Goal: Task Accomplishment & Management: Complete application form

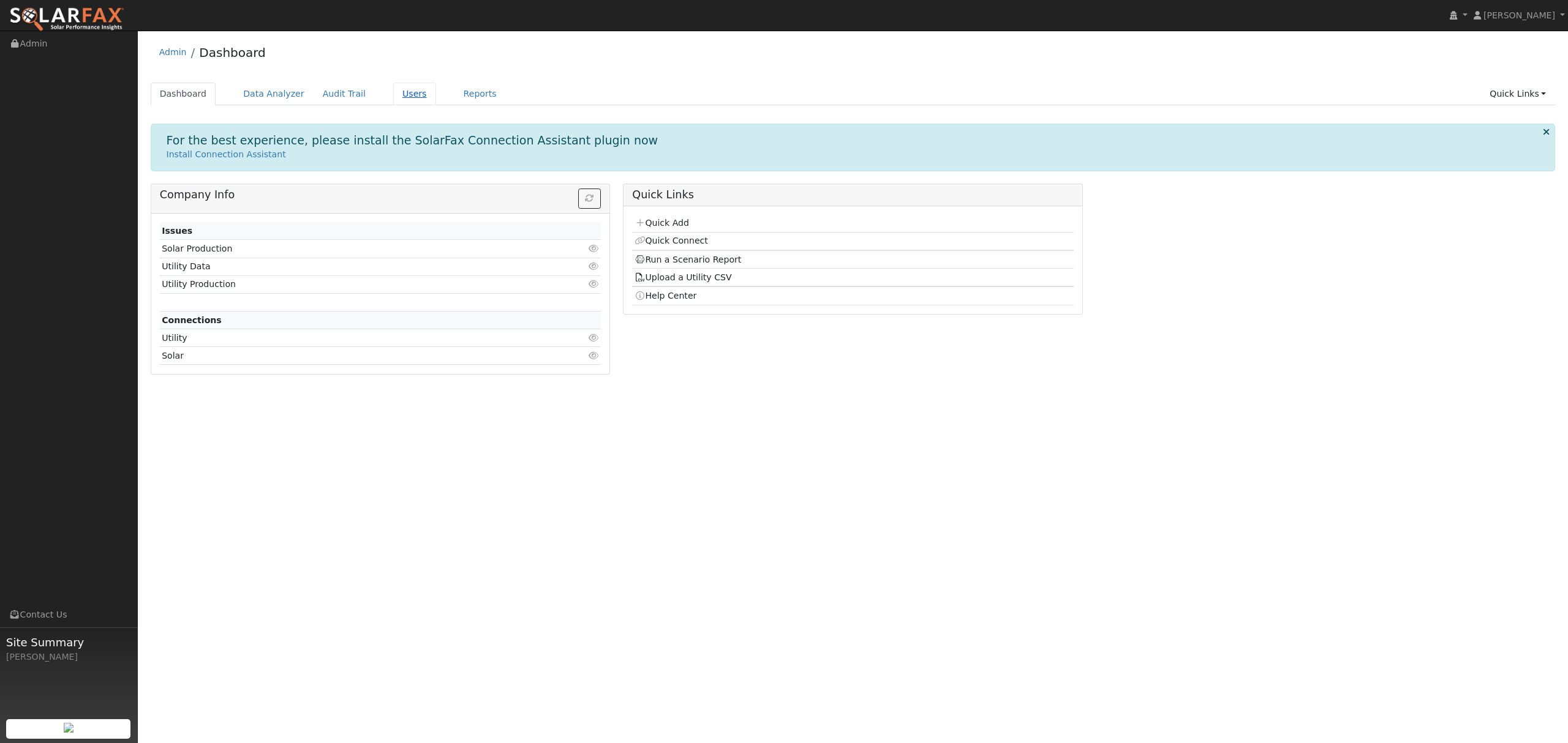
click at [393, 91] on link "Users" at bounding box center [414, 94] width 43 height 23
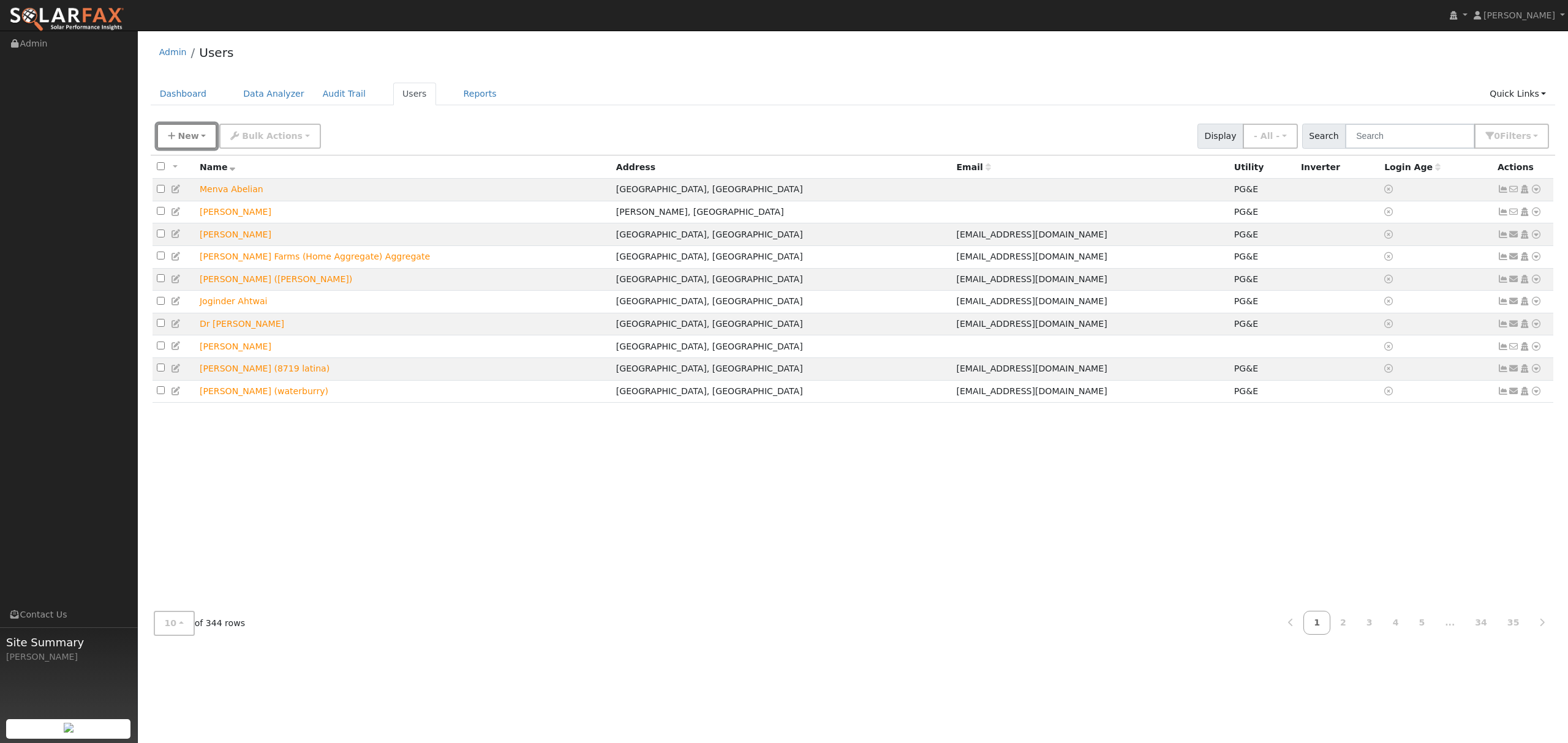
click at [192, 135] on span "New" at bounding box center [188, 136] width 21 height 9
click at [193, 182] on link "Quick Add" at bounding box center [208, 188] width 101 height 17
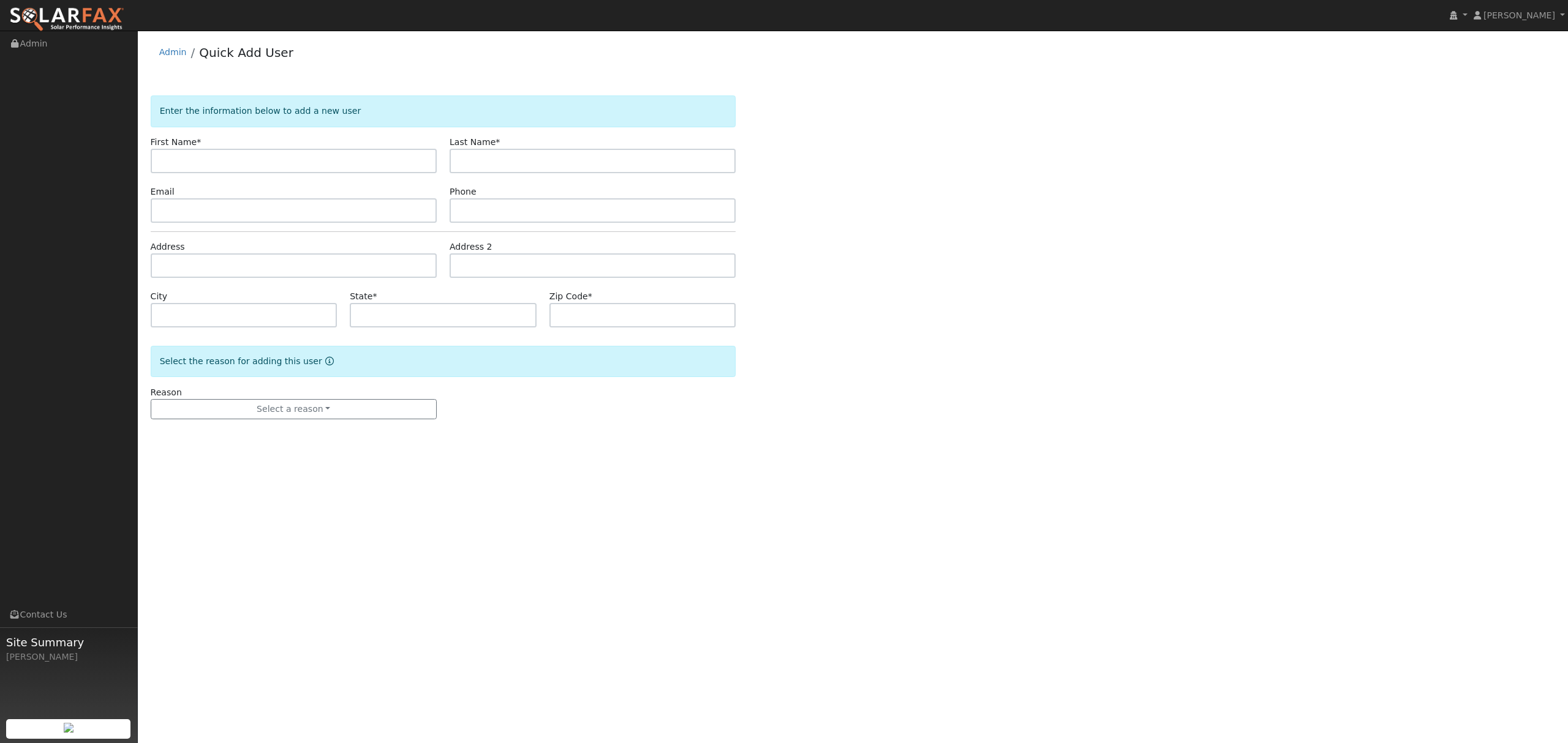
click at [239, 159] on input "text" at bounding box center [293, 161] width 286 height 24
type input "Kenneth"
type input "Ingram"
click at [225, 268] on input "text" at bounding box center [293, 265] width 286 height 24
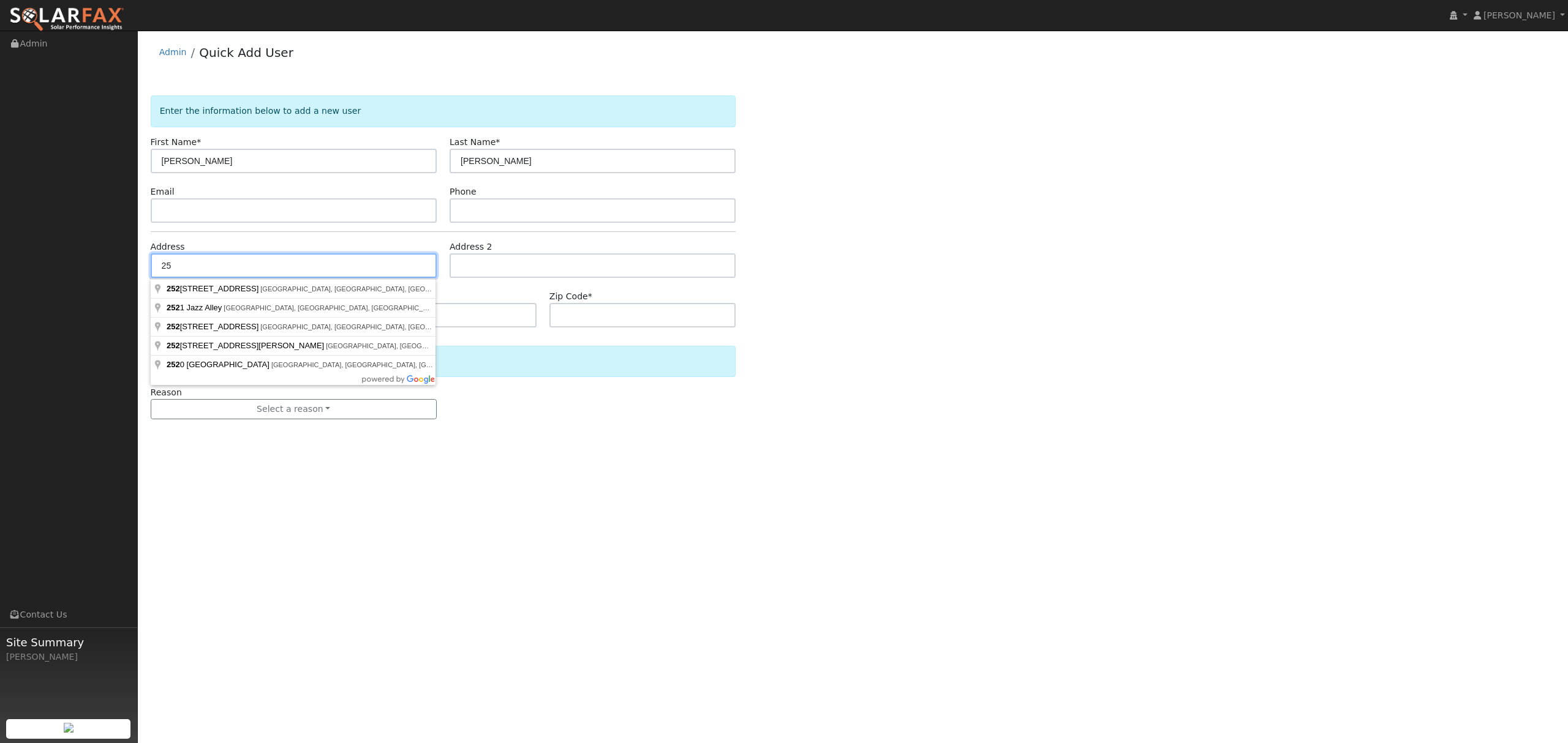
type input "2"
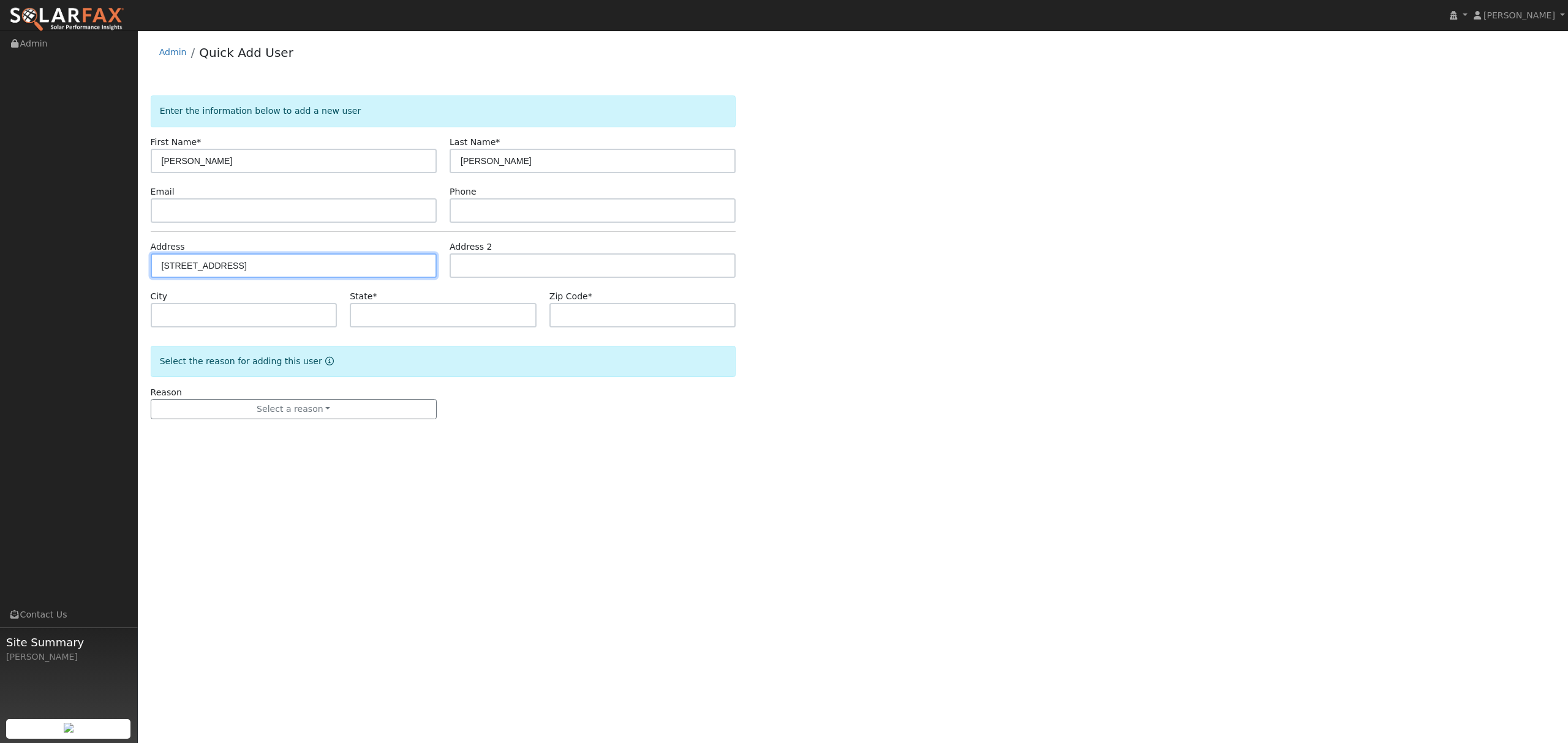
type input "4719 Tenbury Lane"
type input "Rocklin"
type input "CA"
type input "95677"
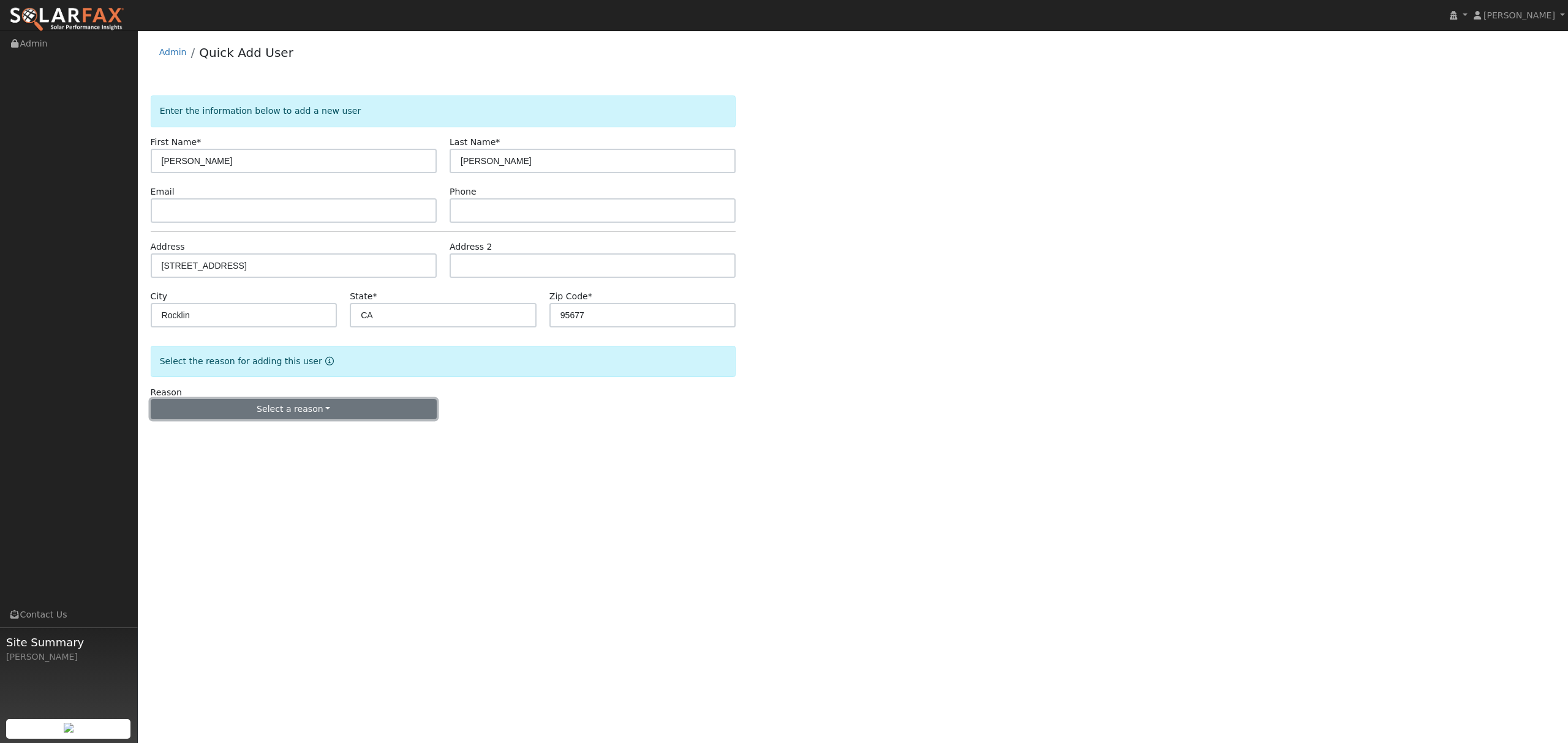
click at [319, 405] on button "Select a reason" at bounding box center [293, 409] width 286 height 21
click at [186, 434] on link "New lead" at bounding box center [219, 434] width 135 height 17
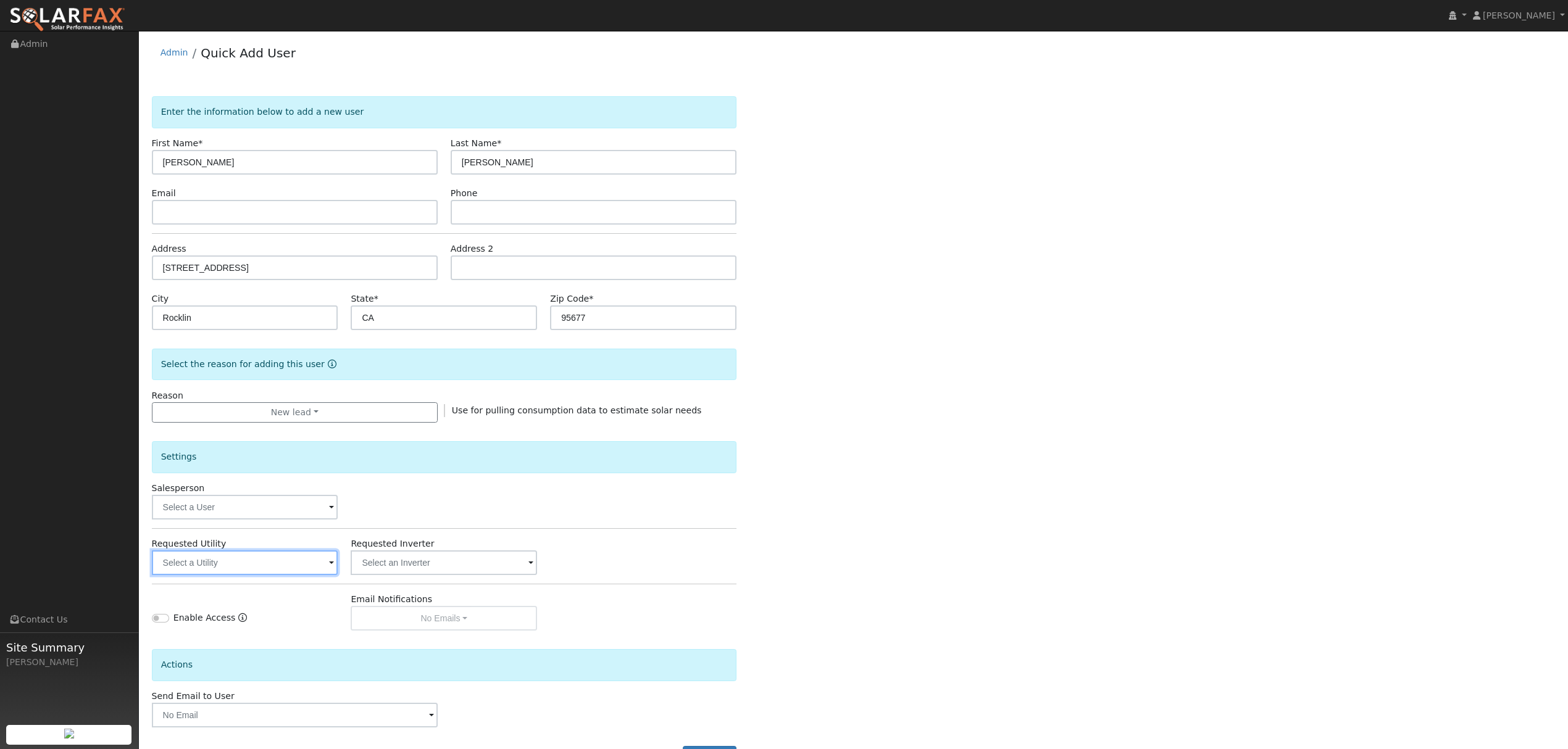
click at [257, 575] on input "text" at bounding box center [245, 562] width 187 height 25
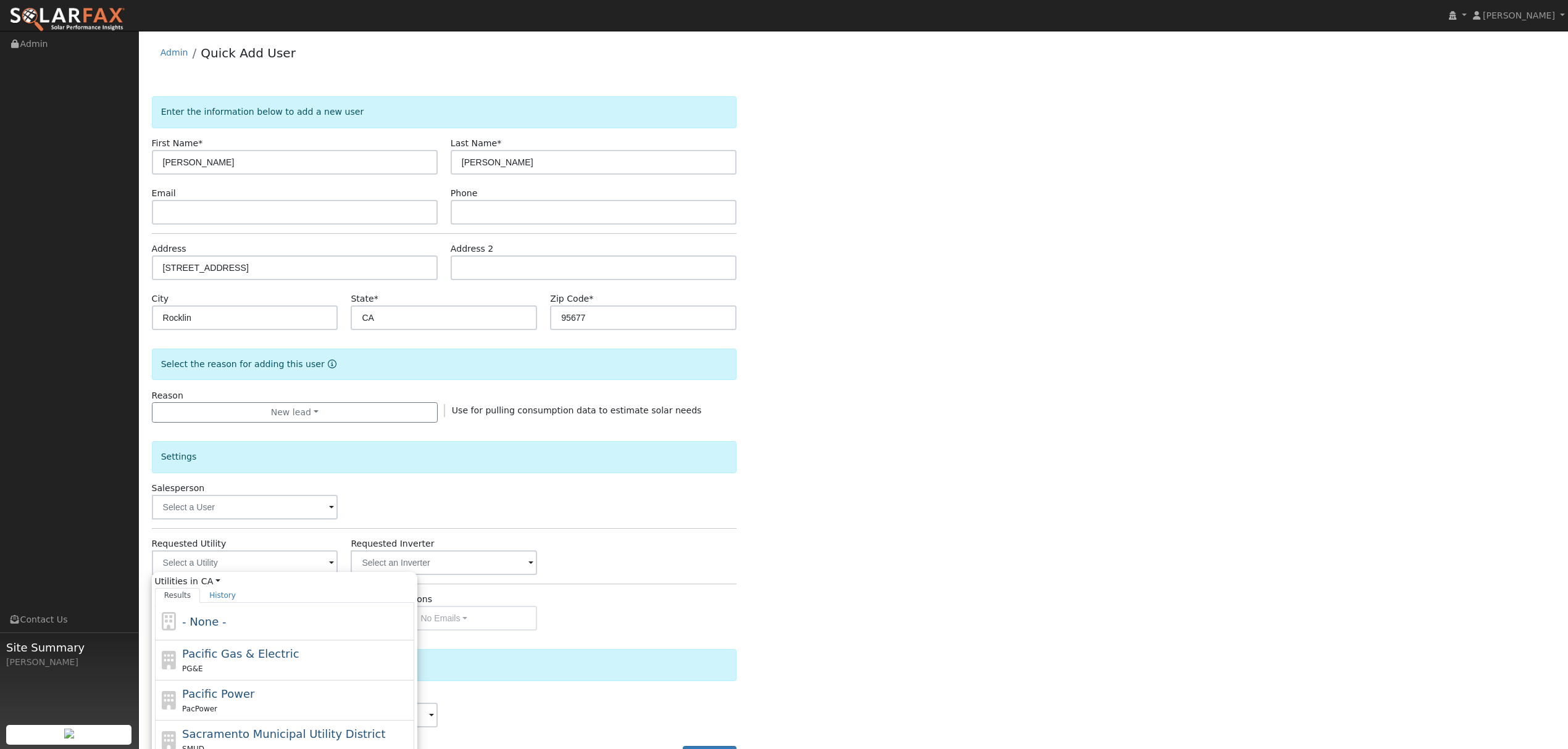
click at [221, 660] on span "Pacific Gas & Electric" at bounding box center [240, 654] width 116 height 13
type input "Pacific Gas & Electric"
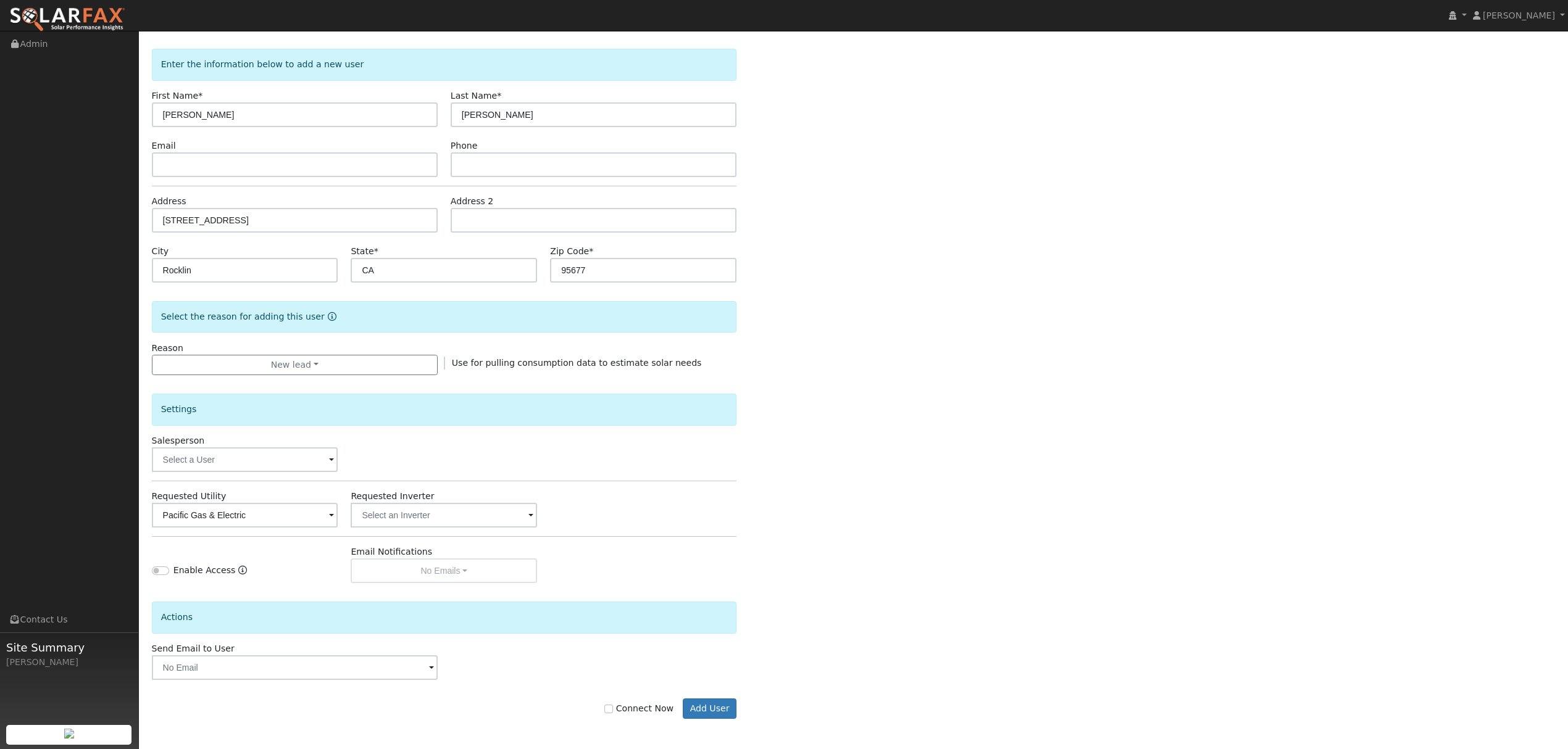
scroll to position [50, 0]
click at [613, 709] on input "Connect Now" at bounding box center [608, 708] width 9 height 9
checkbox input "true"
click at [719, 705] on button "Add User" at bounding box center [709, 708] width 54 height 21
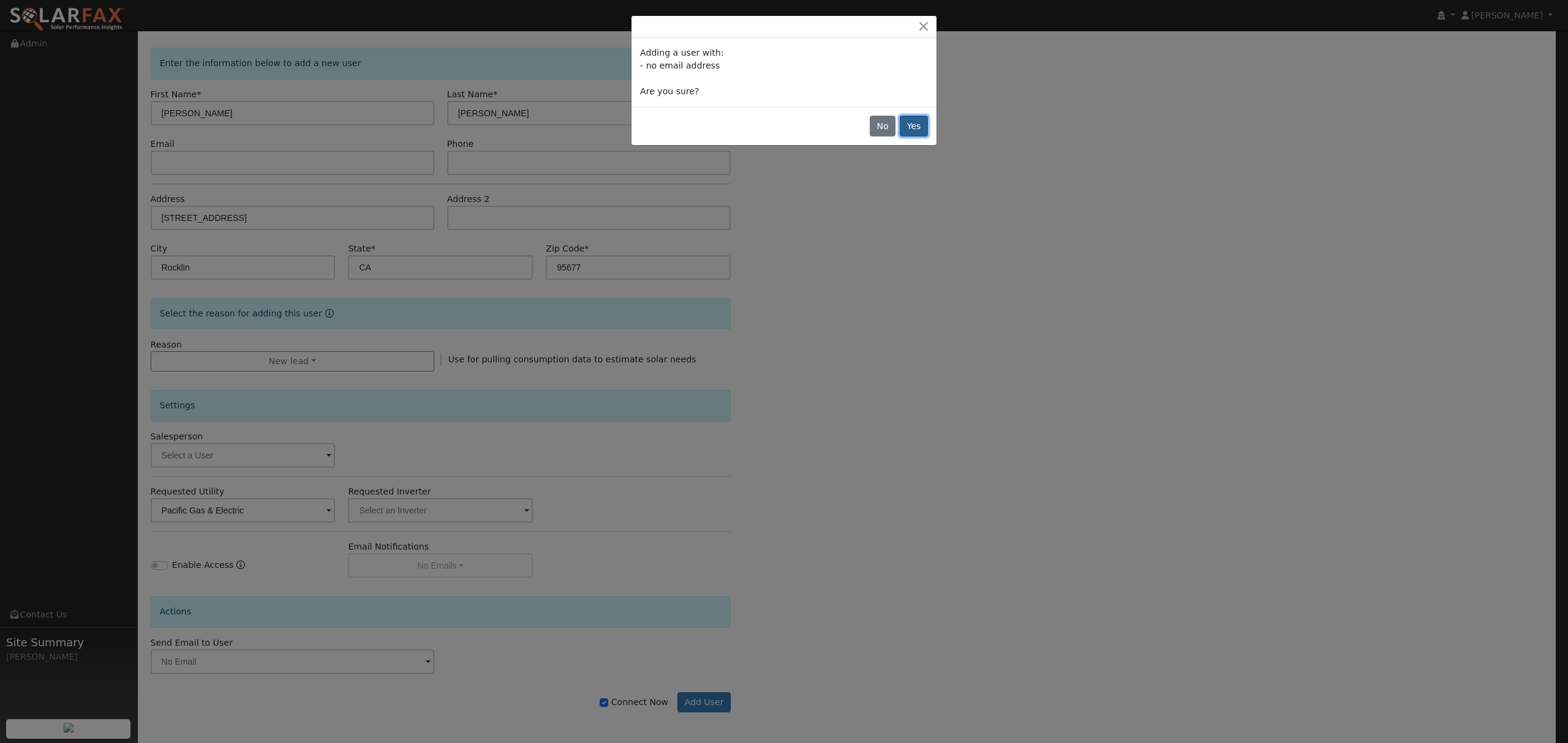
click at [914, 130] on button "Yes" at bounding box center [914, 126] width 28 height 21
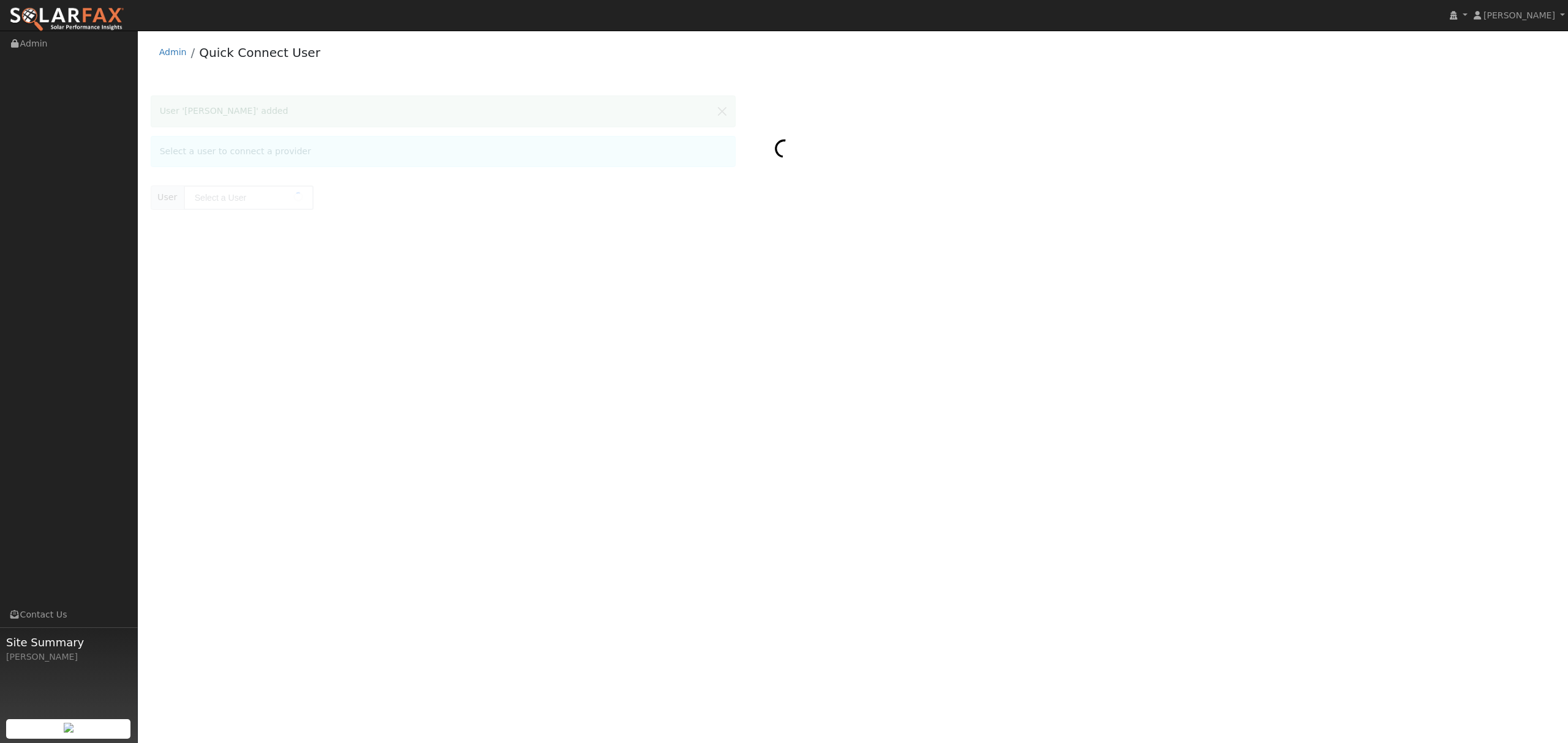
type input "[PERSON_NAME]"
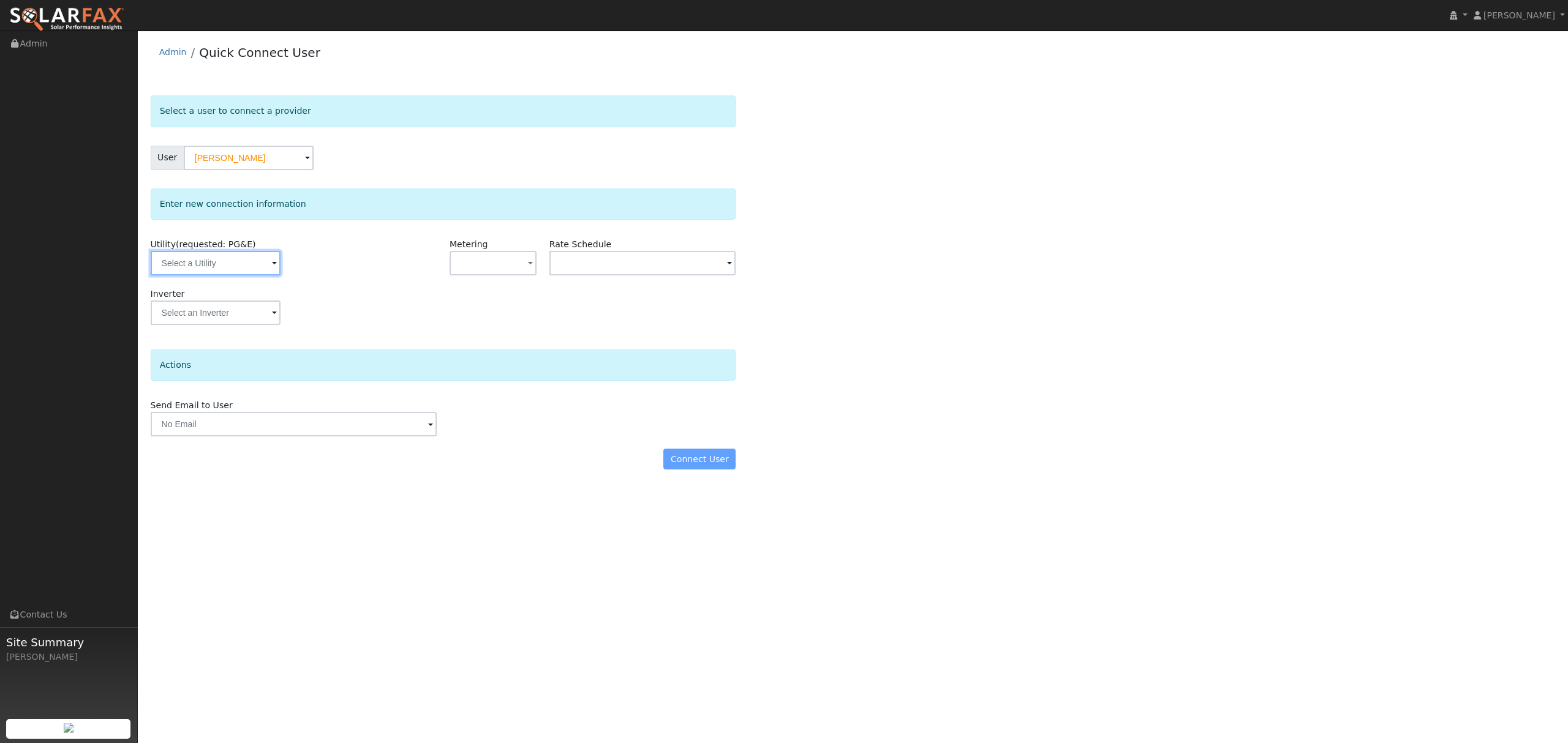
click at [239, 265] on input "text" at bounding box center [216, 263] width 130 height 24
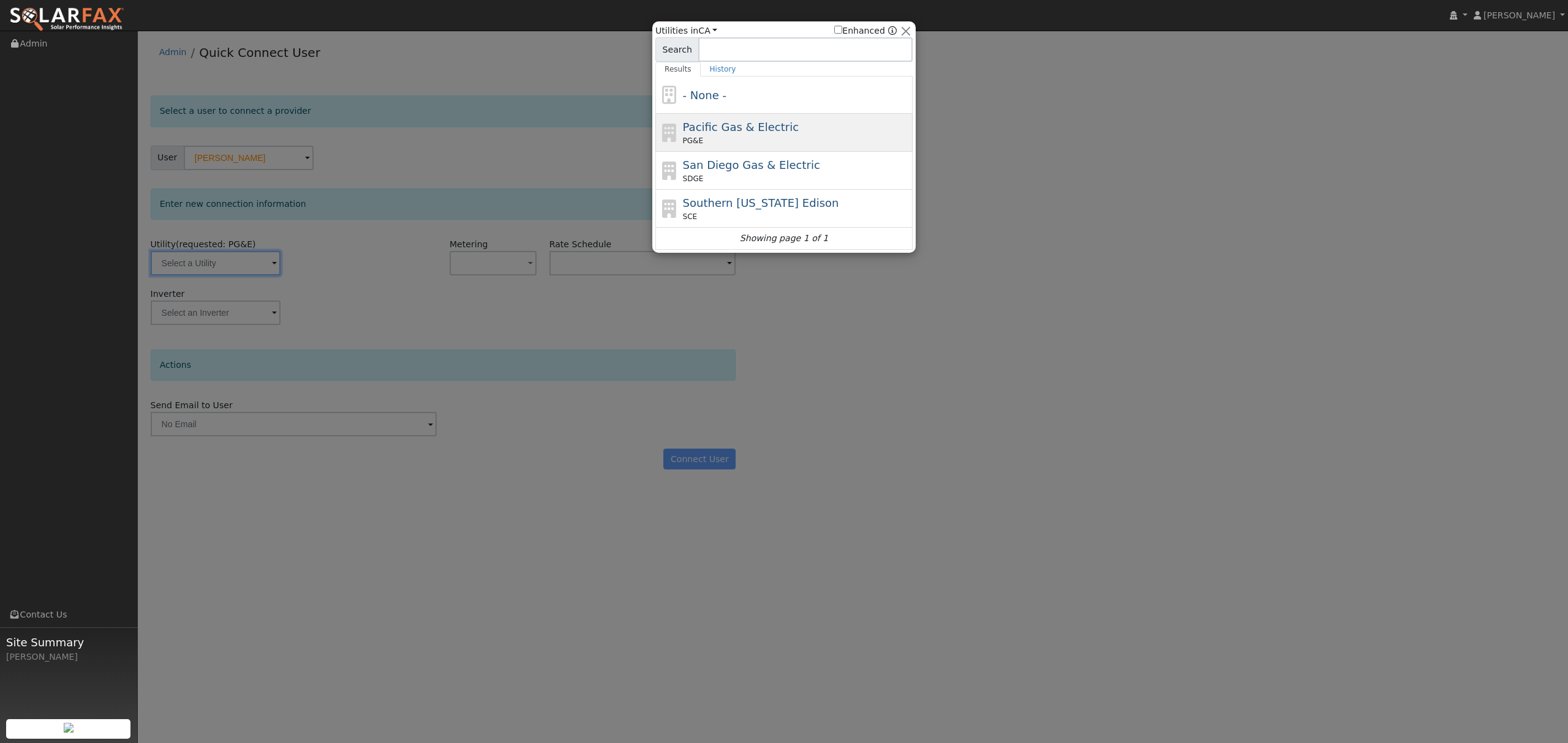
click at [691, 140] on span "PG&E" at bounding box center [693, 140] width 20 height 11
type input "PG&E"
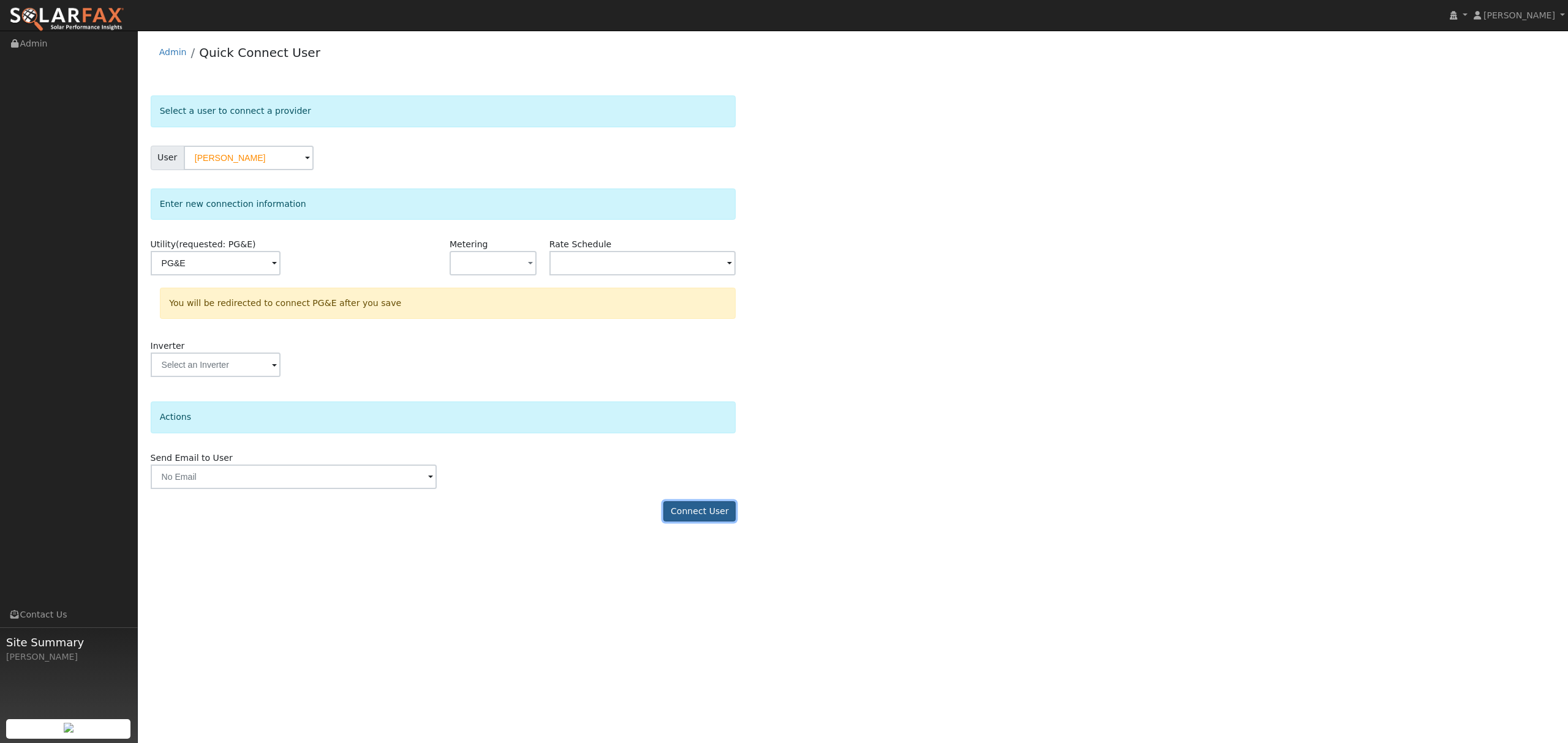
click at [711, 514] on button "Connect User" at bounding box center [699, 511] width 72 height 21
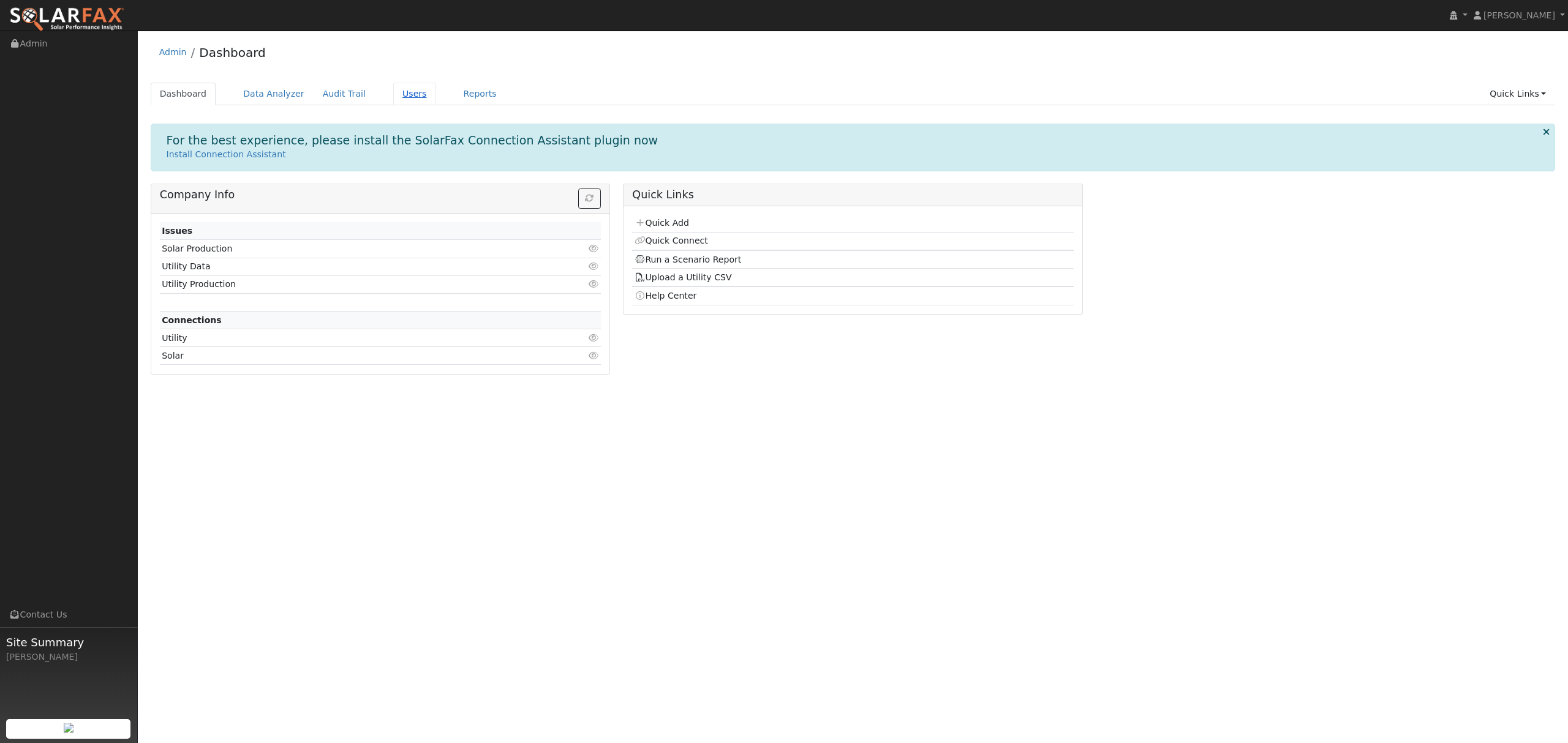
click at [398, 86] on link "Users" at bounding box center [414, 94] width 43 height 23
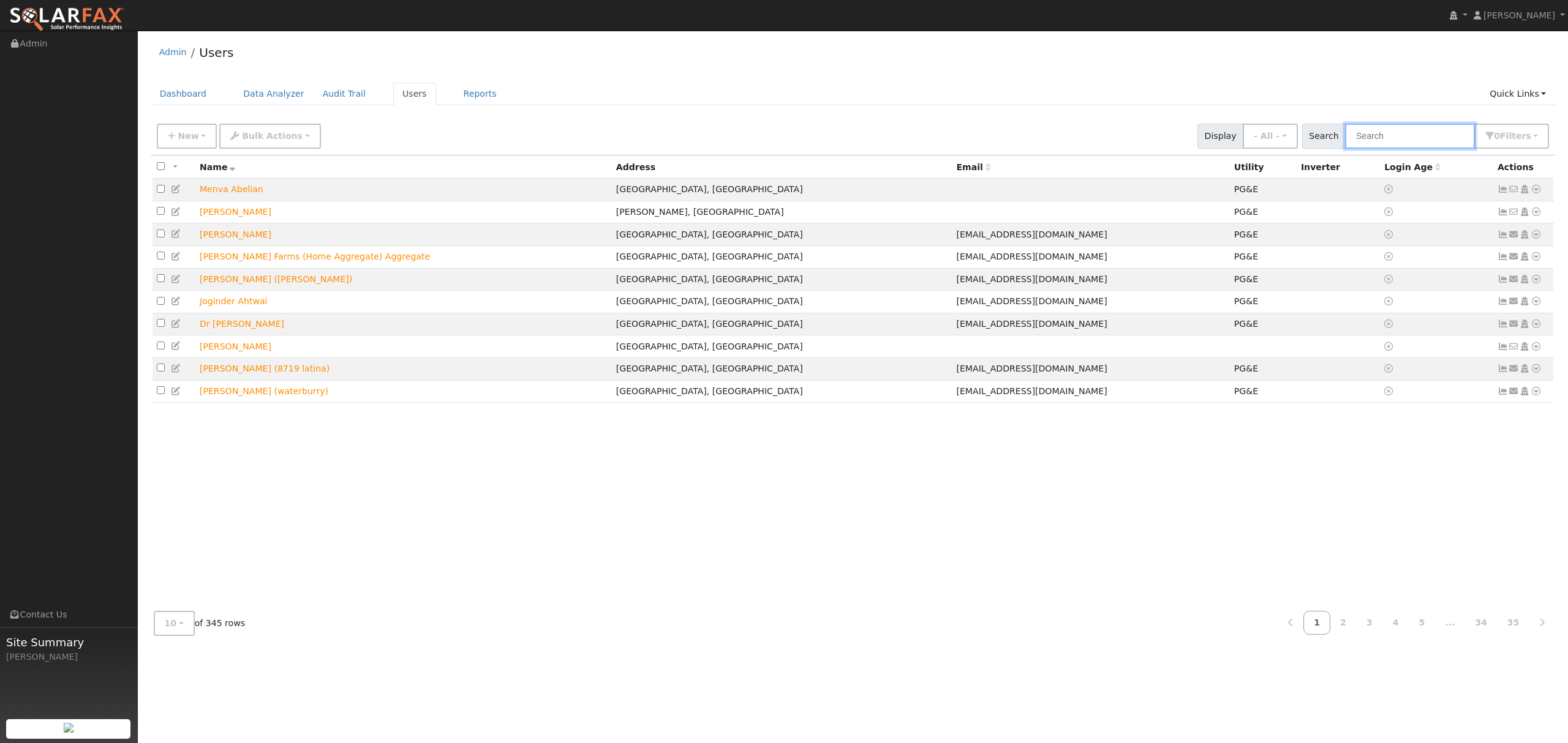
click at [1416, 136] on input "text" at bounding box center [1410, 136] width 130 height 25
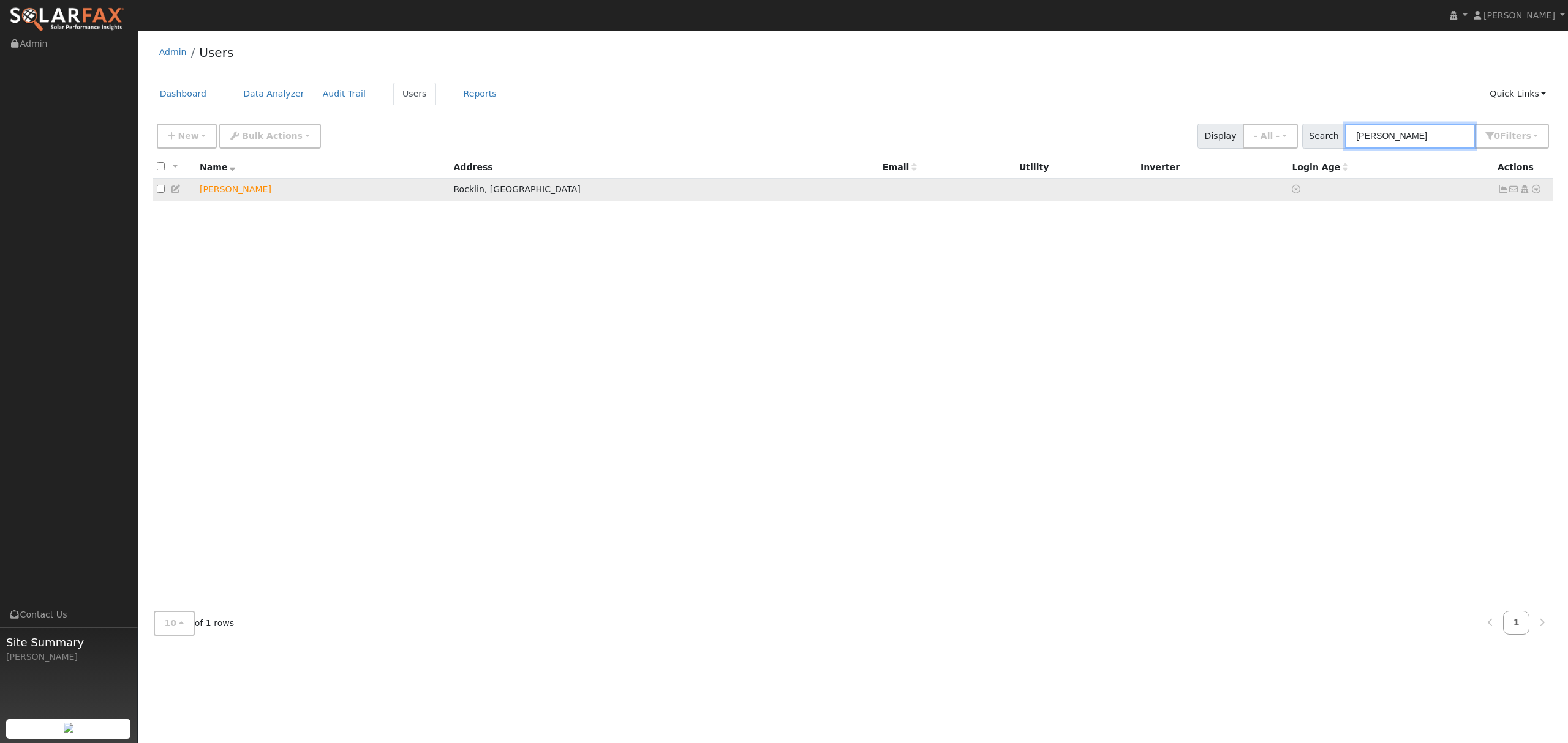
type input "[PERSON_NAME]"
click at [1537, 189] on icon at bounding box center [1536, 189] width 11 height 9
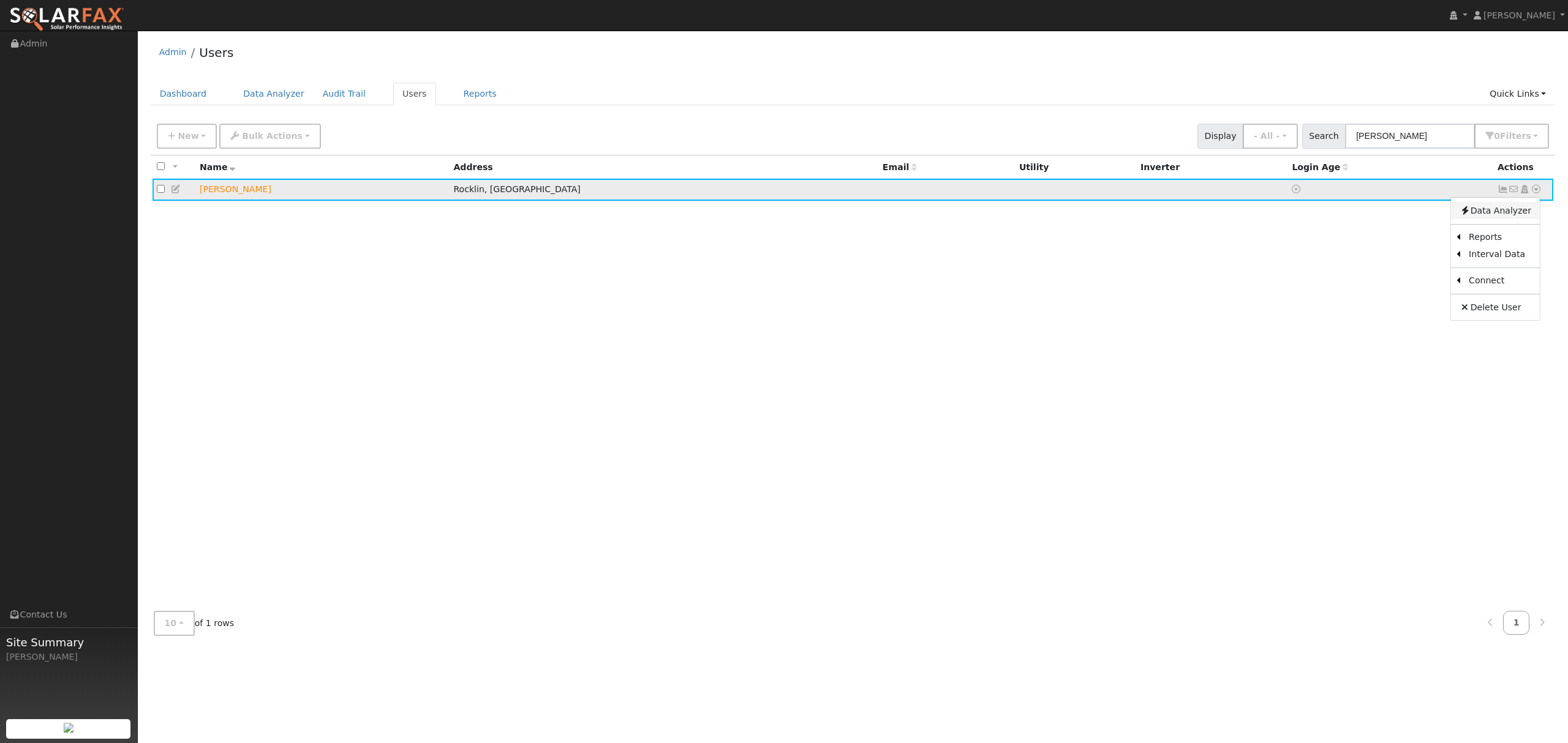
click at [1517, 212] on link "Data Analyzer" at bounding box center [1495, 210] width 89 height 17
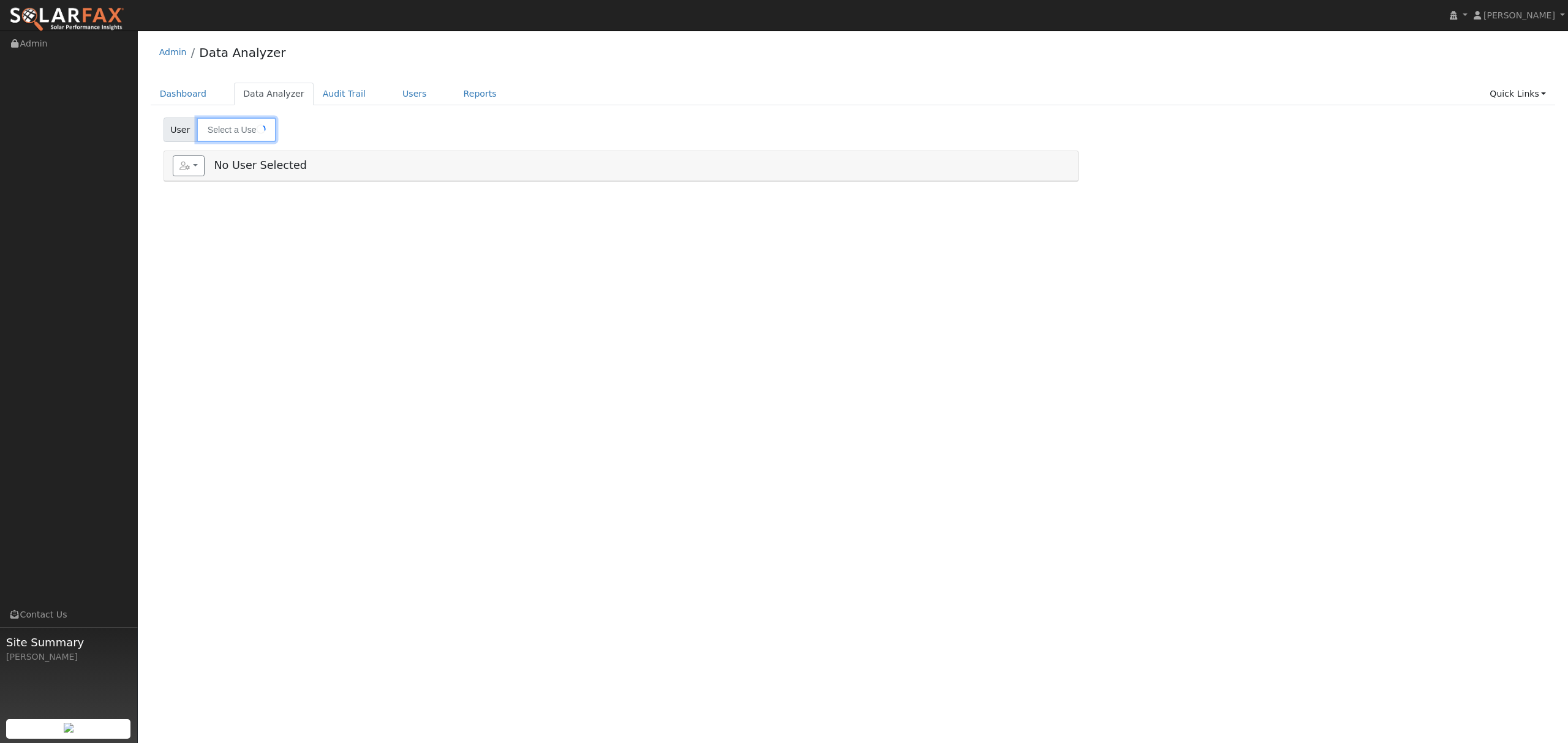
type input "[PERSON_NAME]"
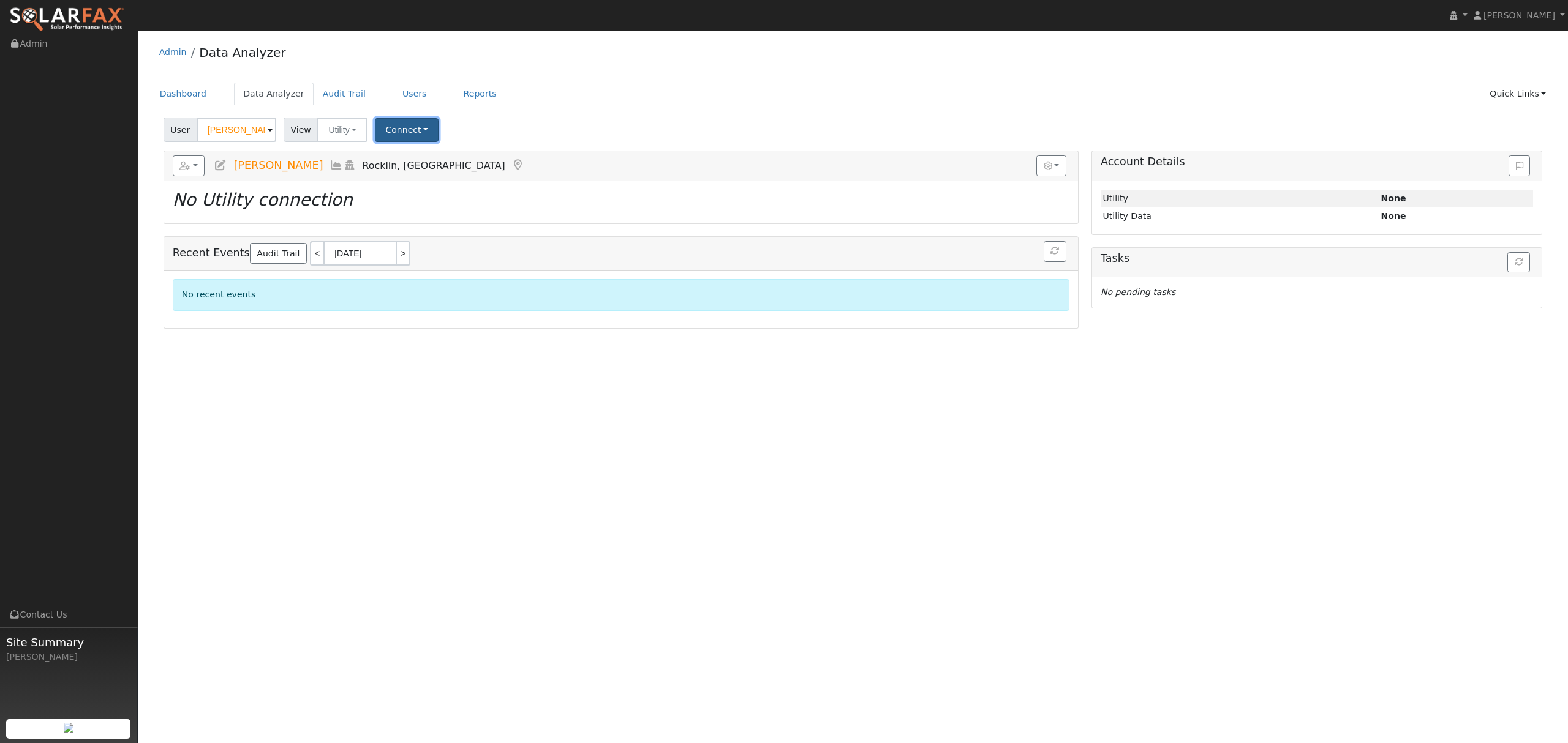
click at [399, 122] on button "Connect" at bounding box center [407, 130] width 64 height 24
drag, startPoint x: 414, startPoint y: 184, endPoint x: 404, endPoint y: 184, distance: 10.0
click at [414, 184] on link "Quick Connect" at bounding box center [423, 182] width 95 height 17
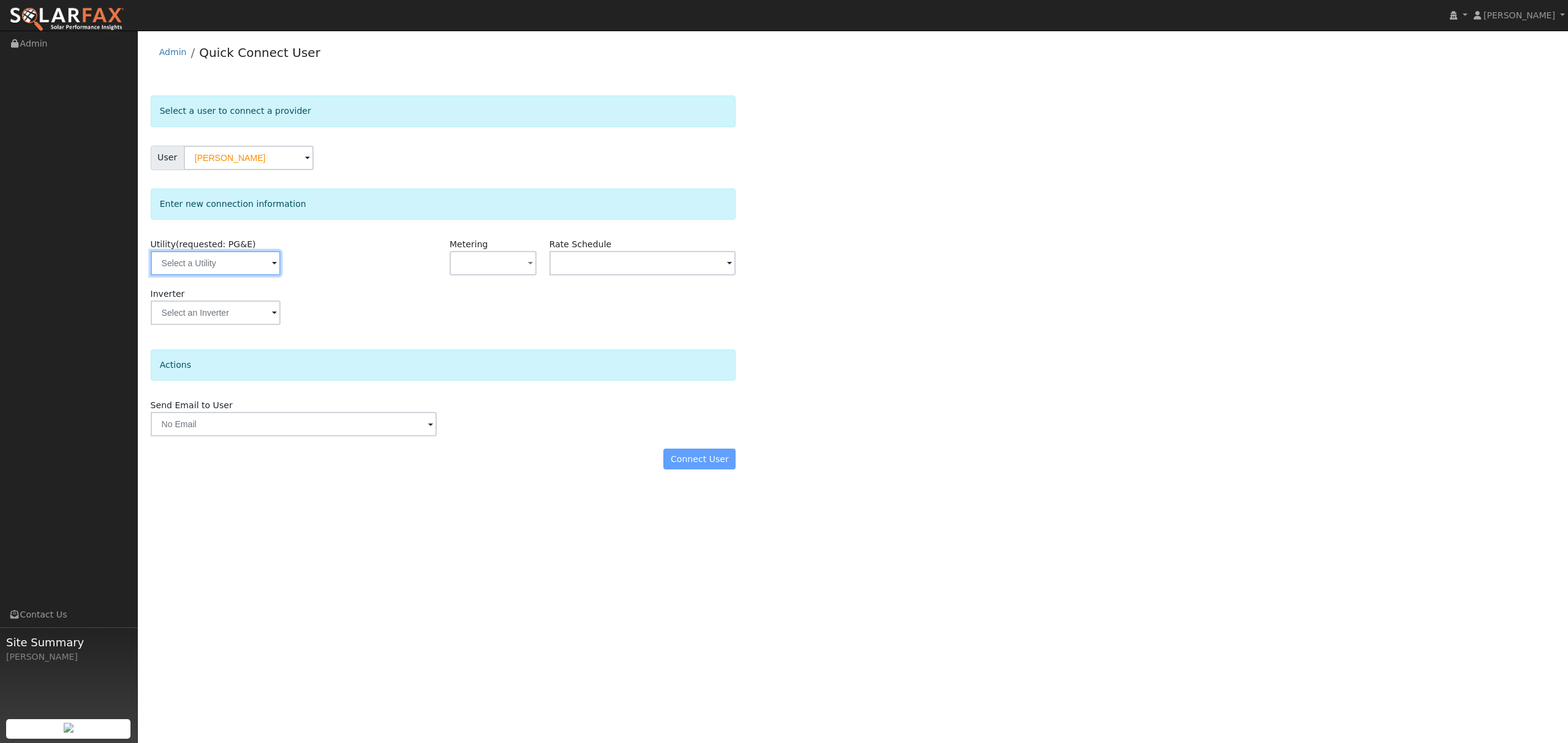
click at [235, 267] on input "text" at bounding box center [216, 263] width 130 height 24
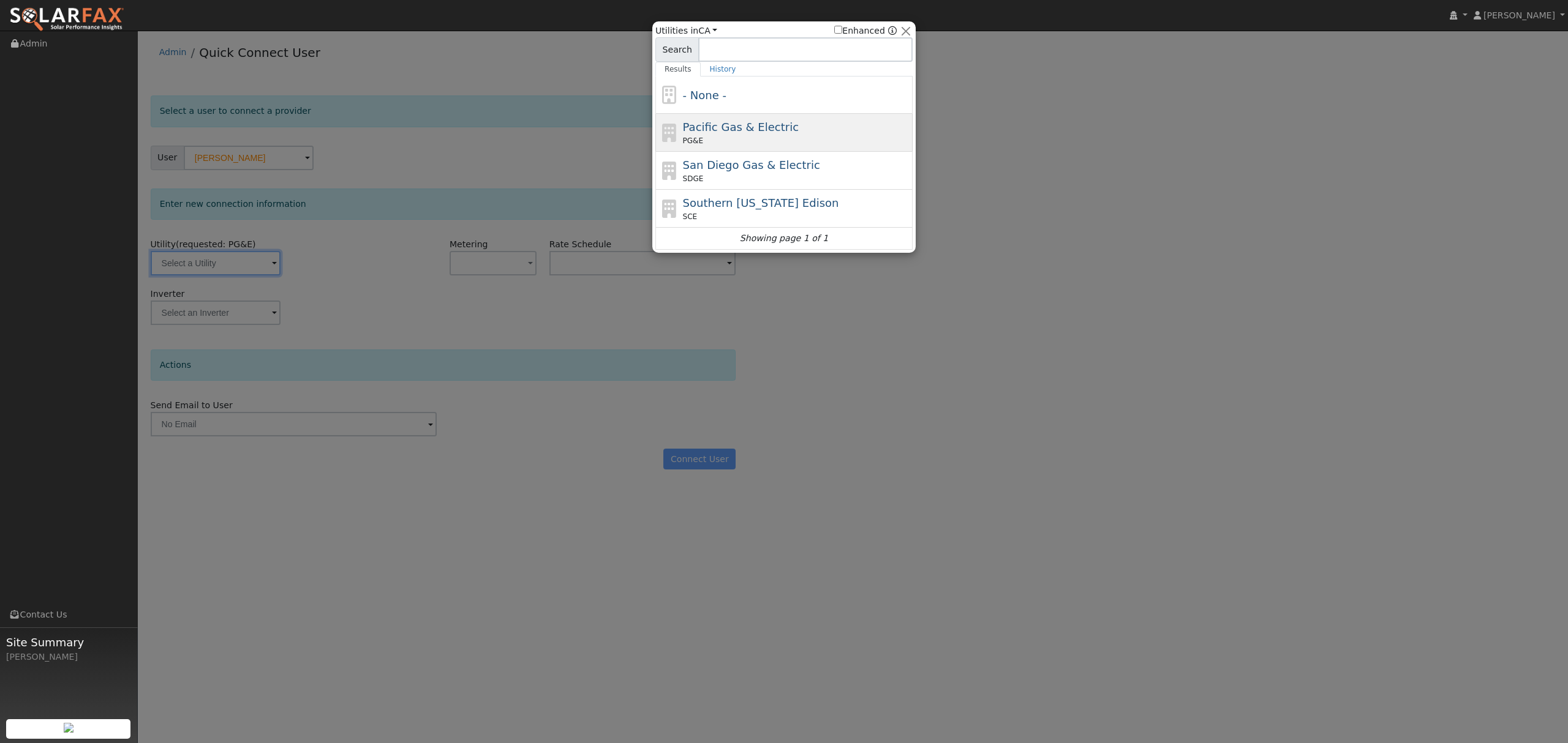
click at [718, 140] on div "PG&E" at bounding box center [796, 140] width 227 height 11
type input "PG&E"
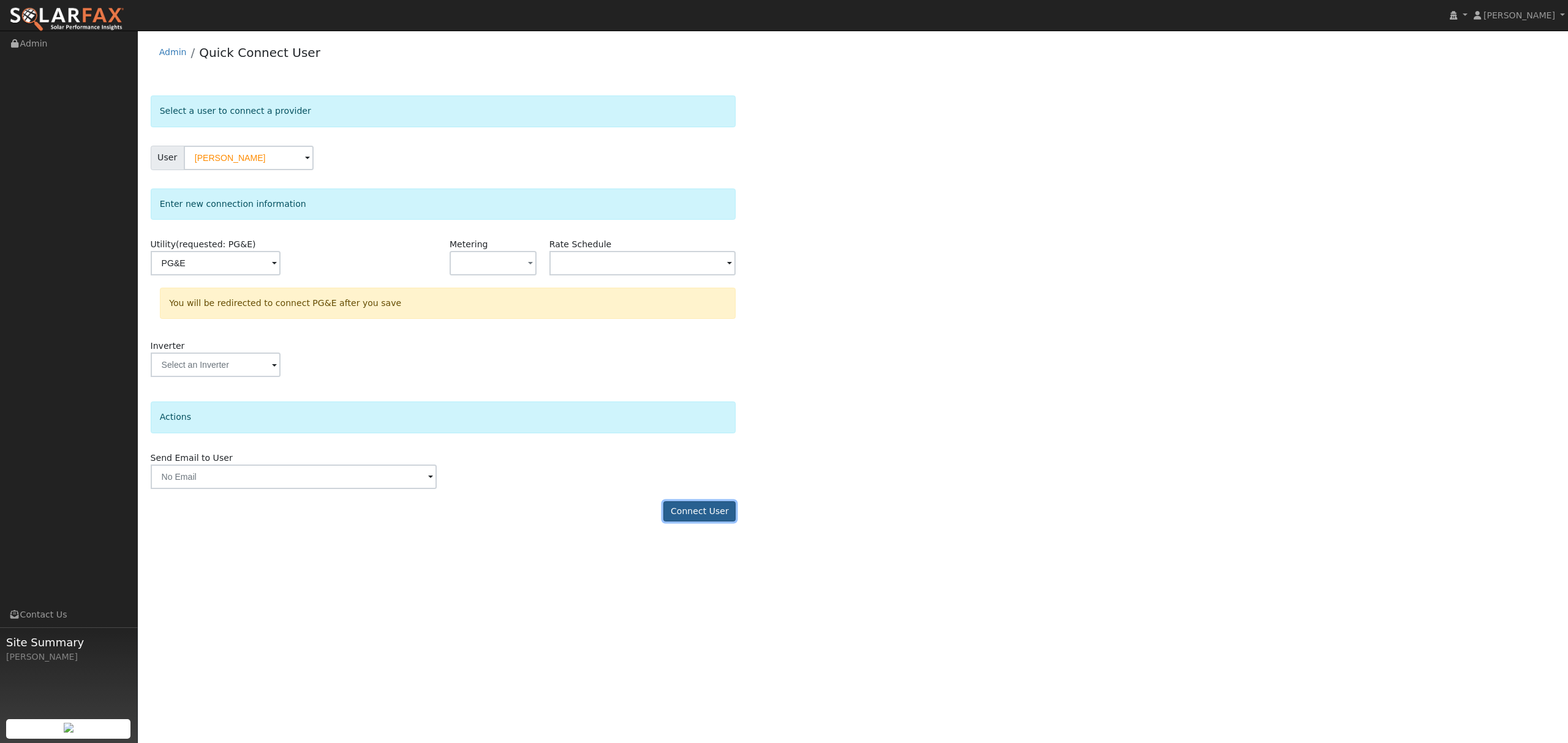
click at [702, 509] on button "Connect User" at bounding box center [699, 511] width 72 height 21
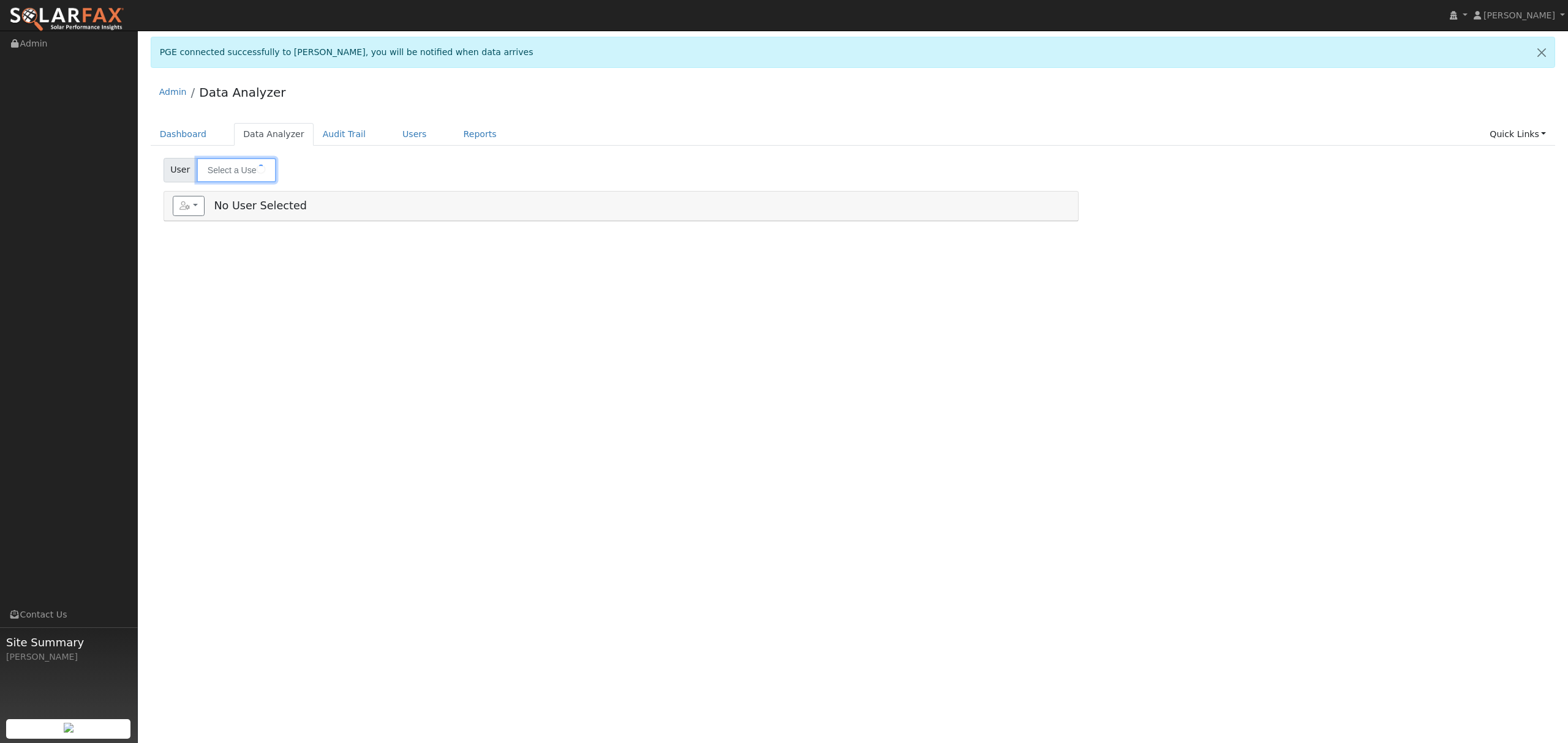
type input "[PERSON_NAME]"
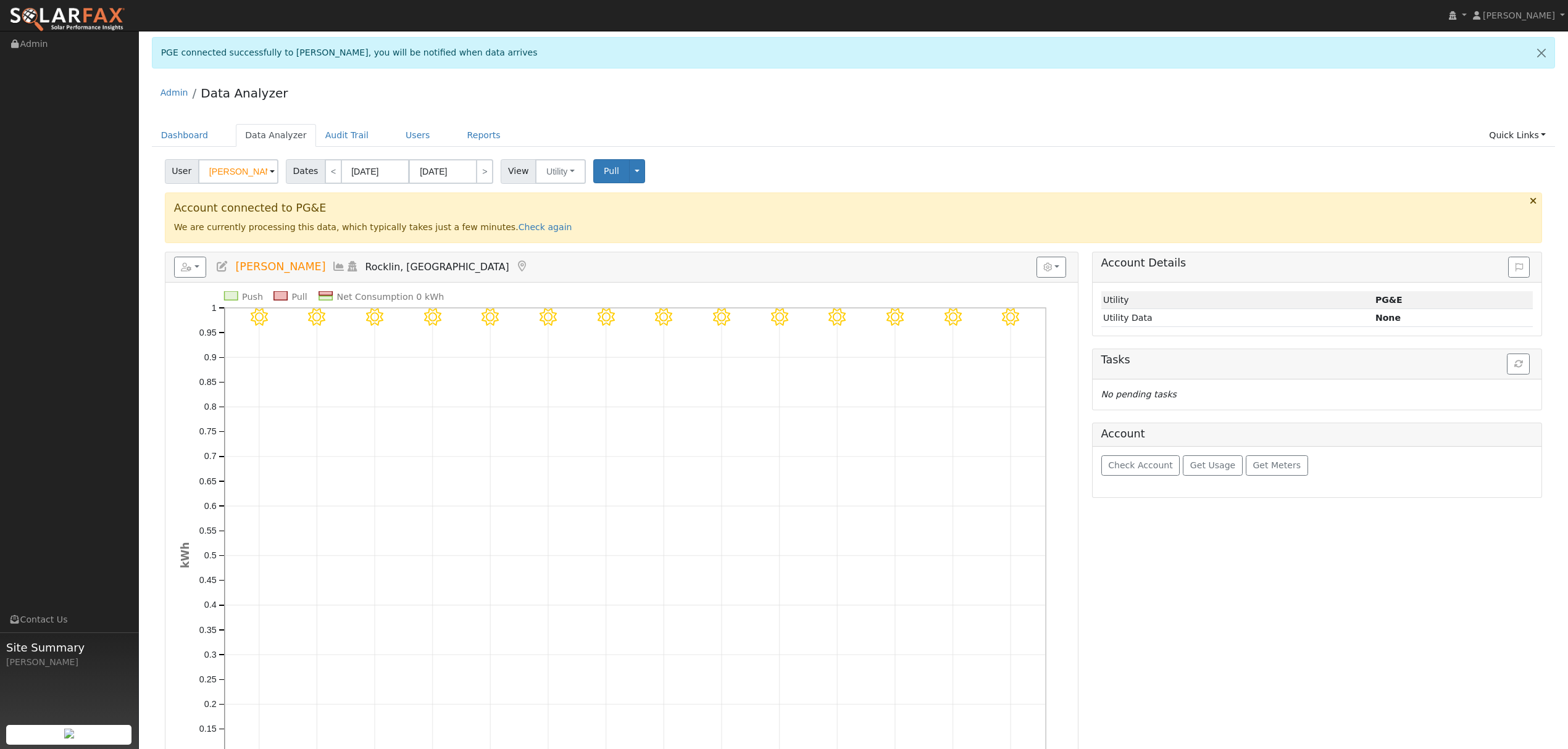
click at [332, 264] on icon at bounding box center [339, 266] width 14 height 11
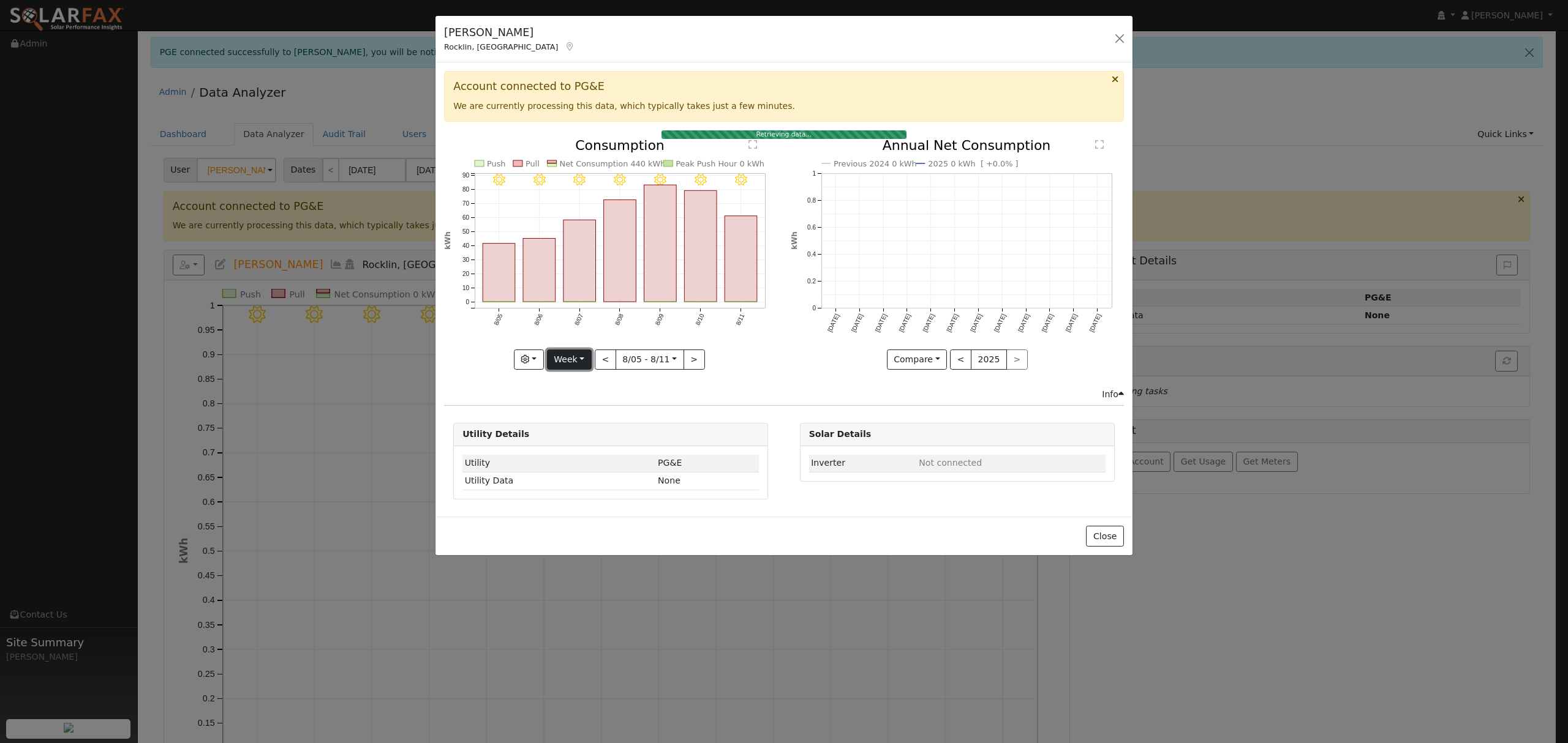
click at [577, 363] on button "Week" at bounding box center [569, 359] width 45 height 21
click at [574, 440] on link "Year" at bounding box center [590, 436] width 85 height 17
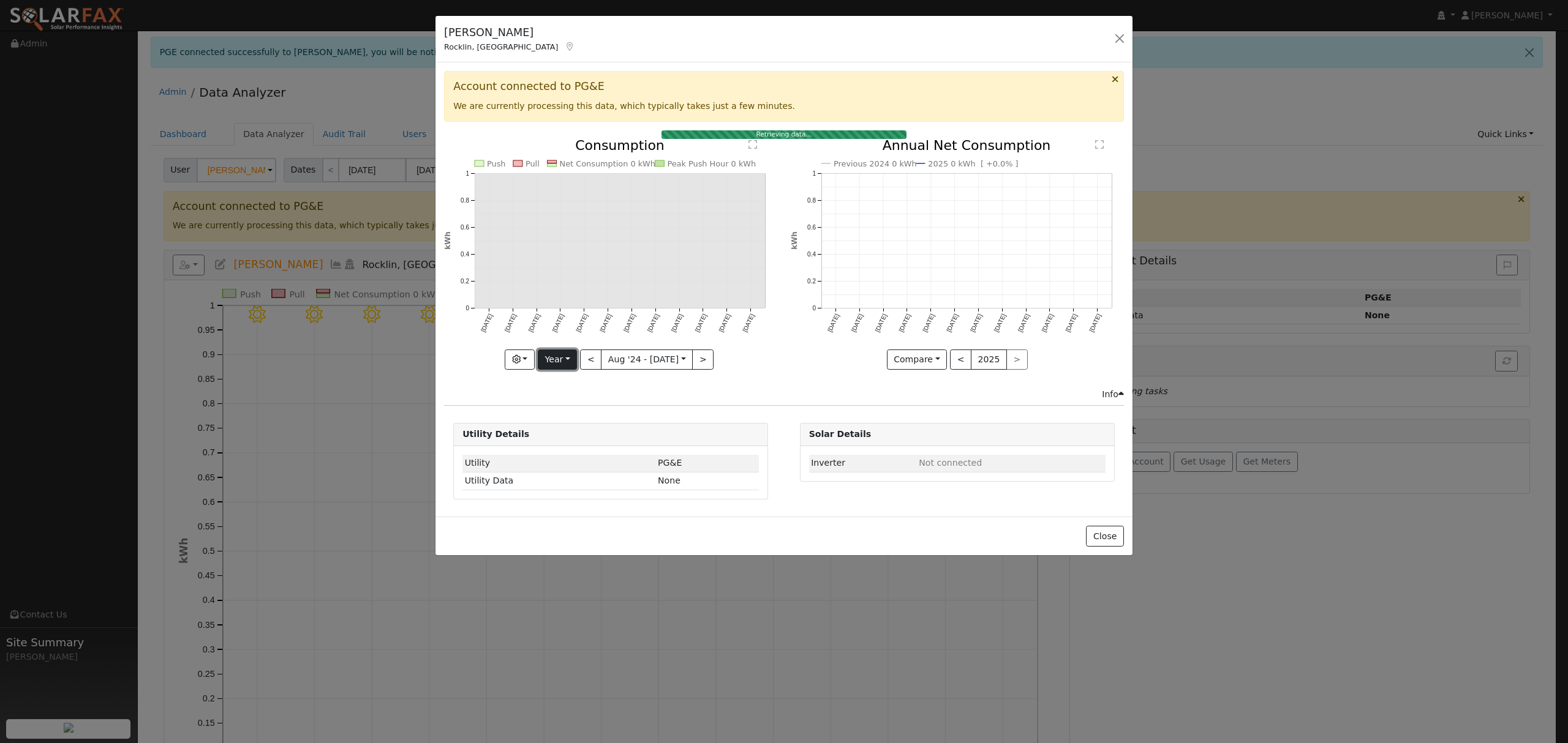
click at [564, 359] on button "Year" at bounding box center [558, 359] width 39 height 21
click at [574, 420] on link "Month" at bounding box center [581, 419] width 85 height 17
click at [689, 356] on button ">" at bounding box center [695, 359] width 22 height 21
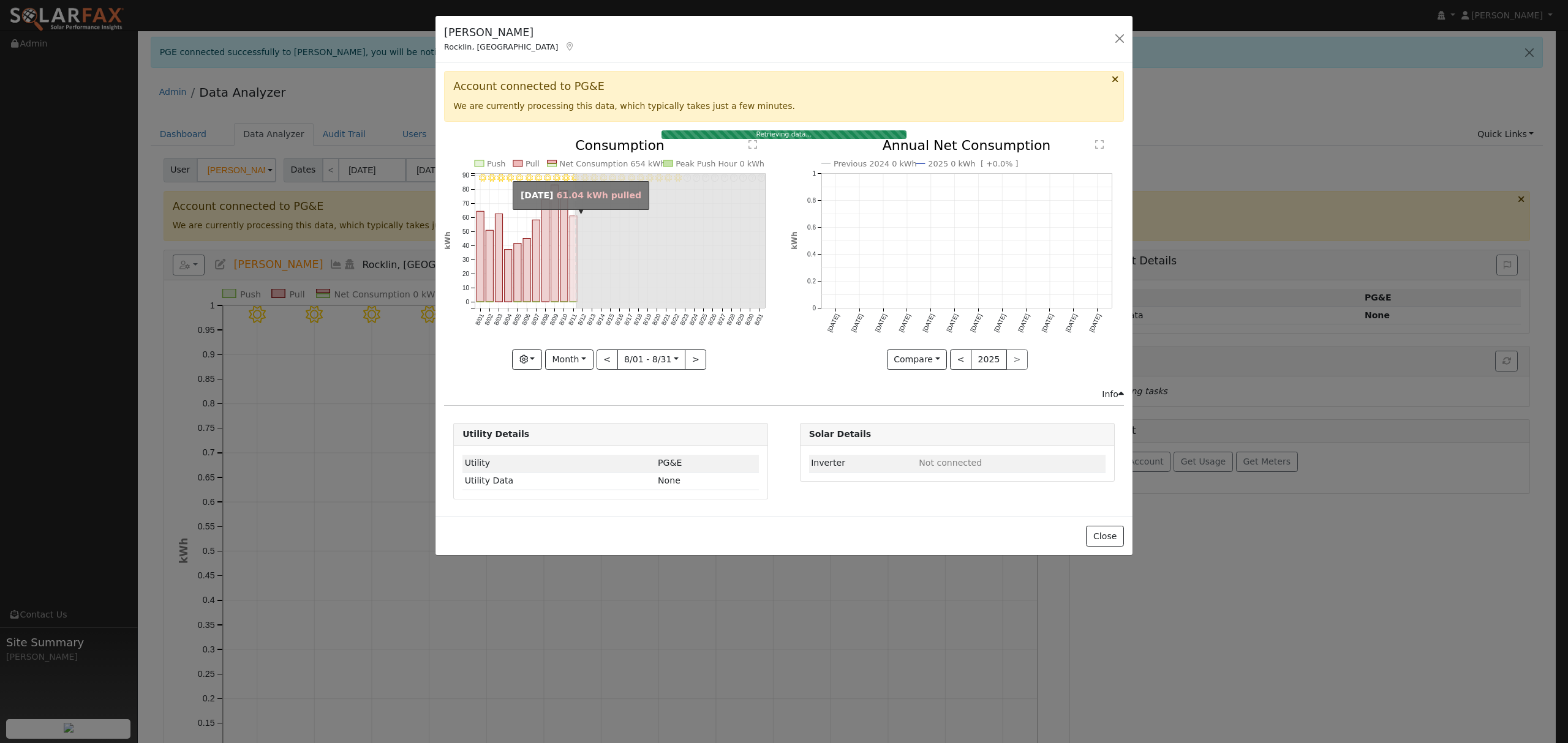
click at [572, 297] on rect "onclick=""" at bounding box center [573, 259] width 7 height 86
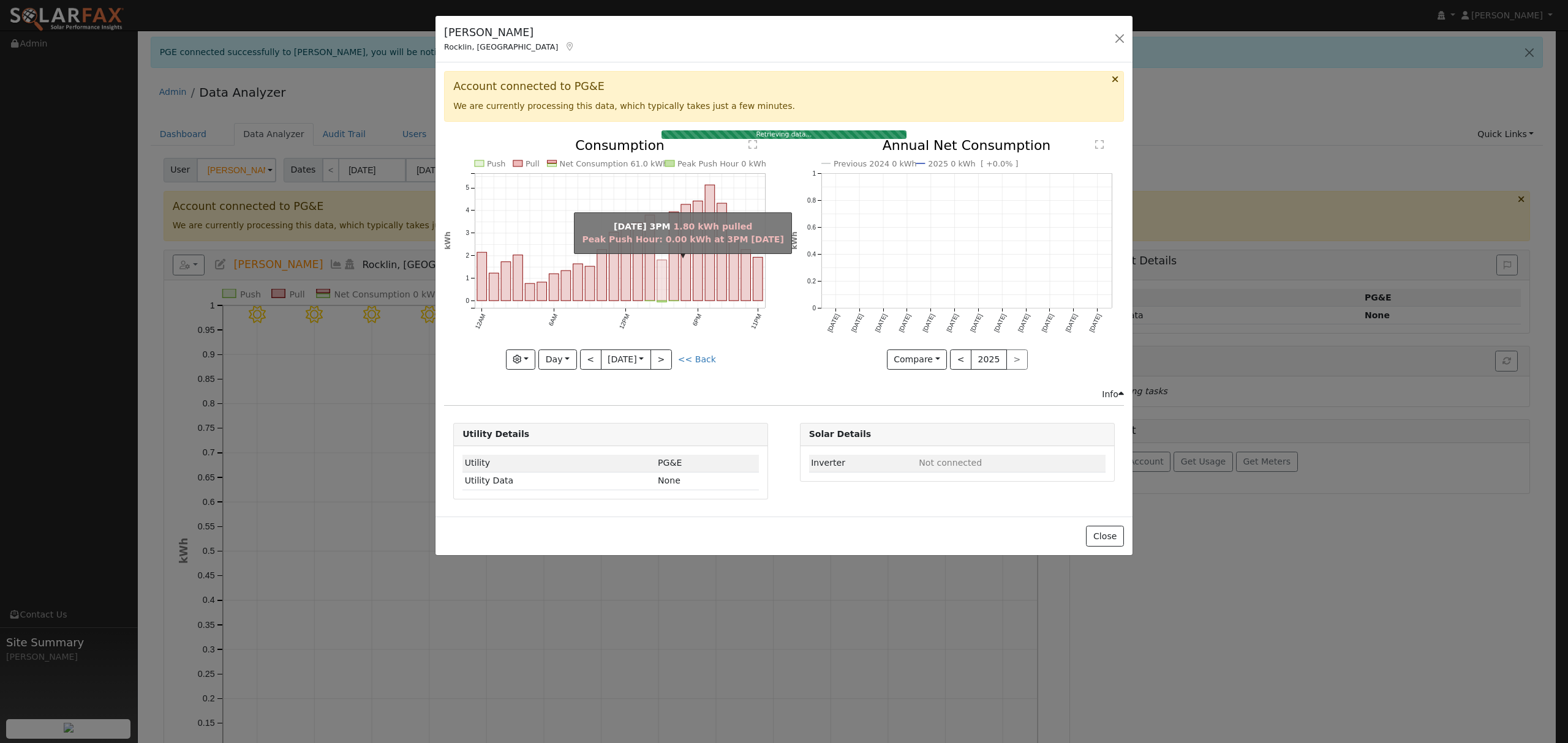
click at [658, 283] on rect "onclick=""" at bounding box center [662, 280] width 9 height 41
click at [660, 280] on rect "onclick=""" at bounding box center [662, 280] width 9 height 41
click at [662, 290] on rect "onclick=""" at bounding box center [662, 280] width 9 height 41
click at [662, 290] on rect "onclick=""" at bounding box center [662, 280] width 9 height 41
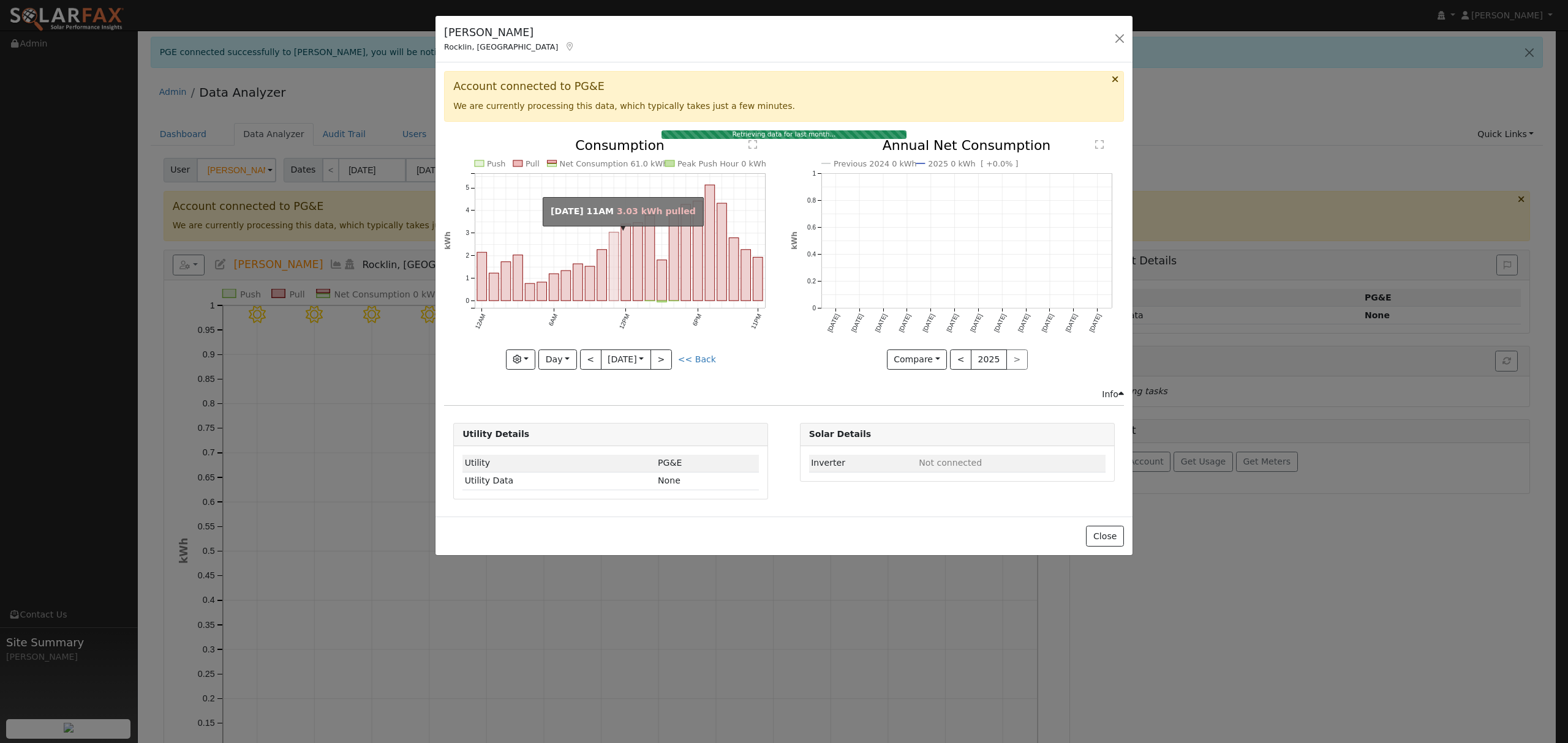
click at [610, 258] on rect "onclick=""" at bounding box center [614, 265] width 9 height 68
click at [623, 261] on rect "onclick=""" at bounding box center [626, 262] width 9 height 76
click at [591, 361] on button "<" at bounding box center [591, 359] width 22 height 21
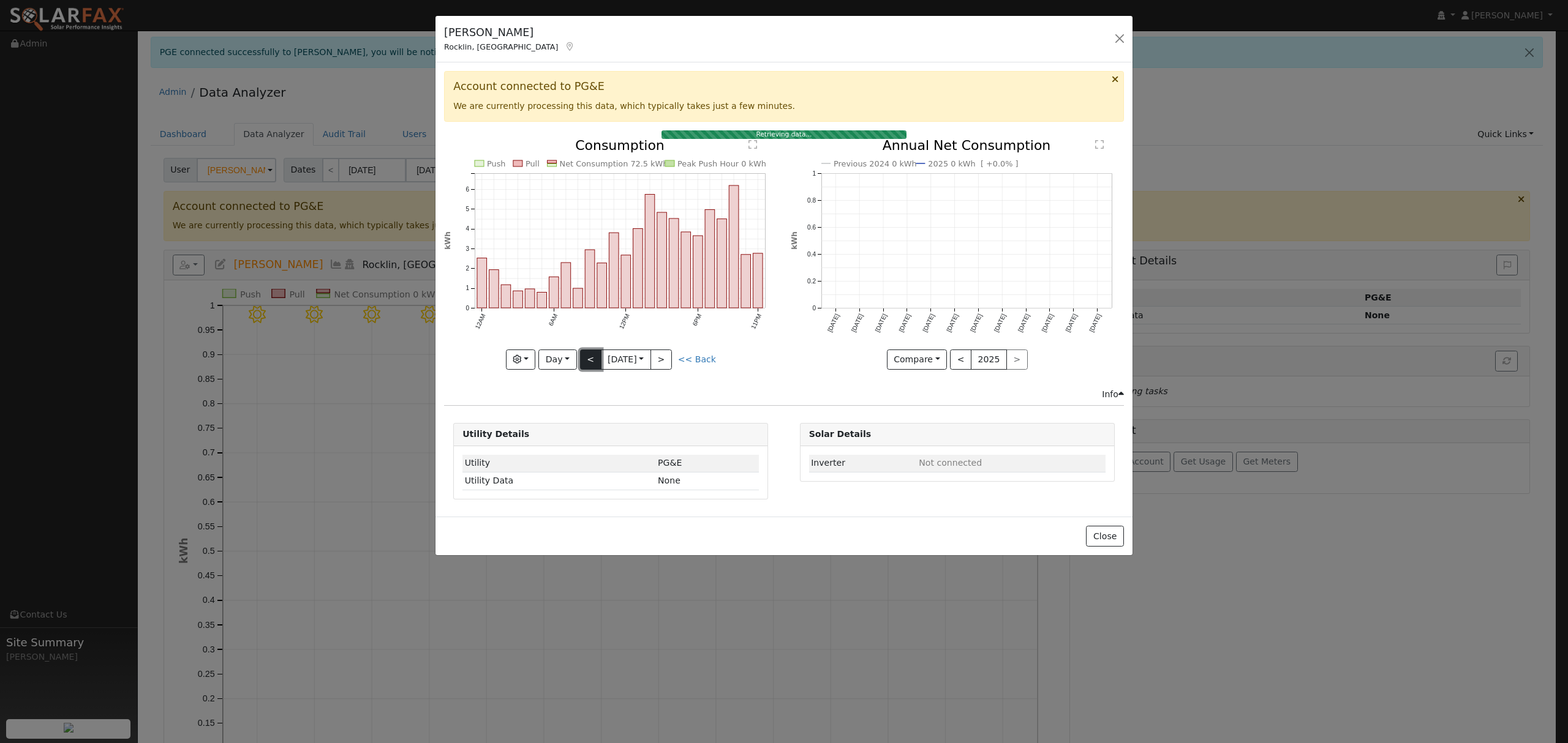
click at [591, 361] on button "<" at bounding box center [591, 359] width 22 height 21
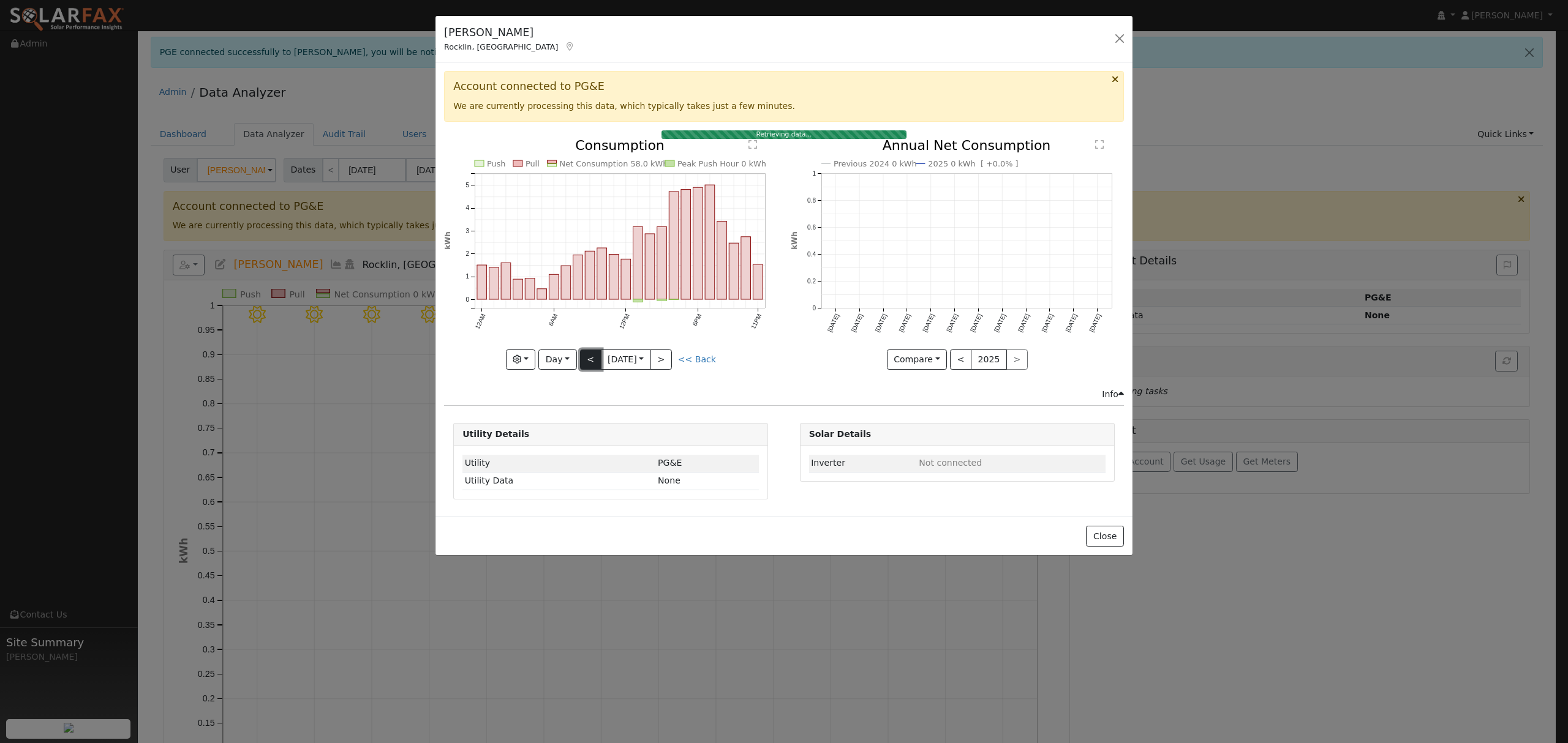
click at [591, 361] on button "<" at bounding box center [591, 359] width 22 height 21
click at [547, 367] on button "Day" at bounding box center [558, 359] width 38 height 21
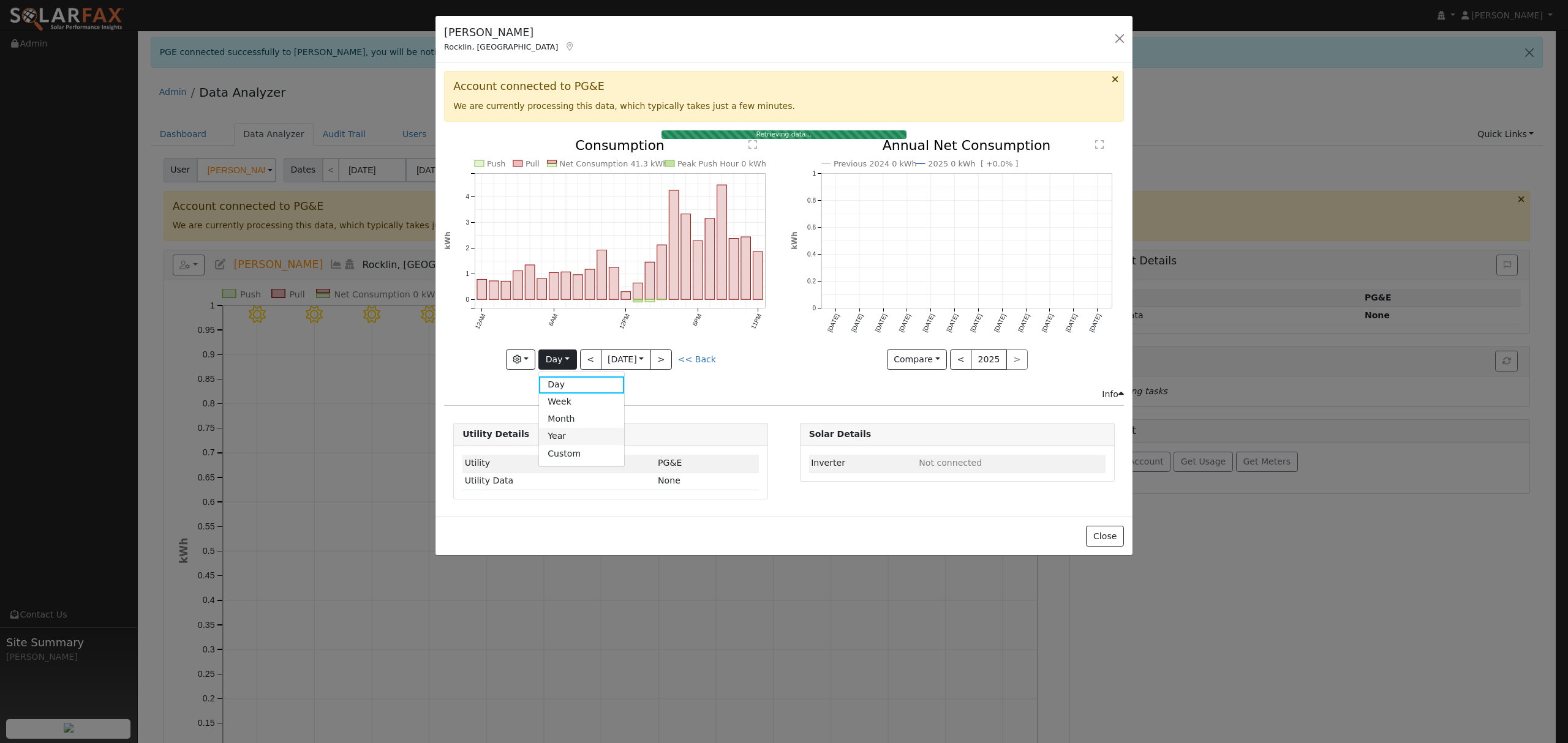
click at [562, 436] on link "Year" at bounding box center [581, 436] width 85 height 17
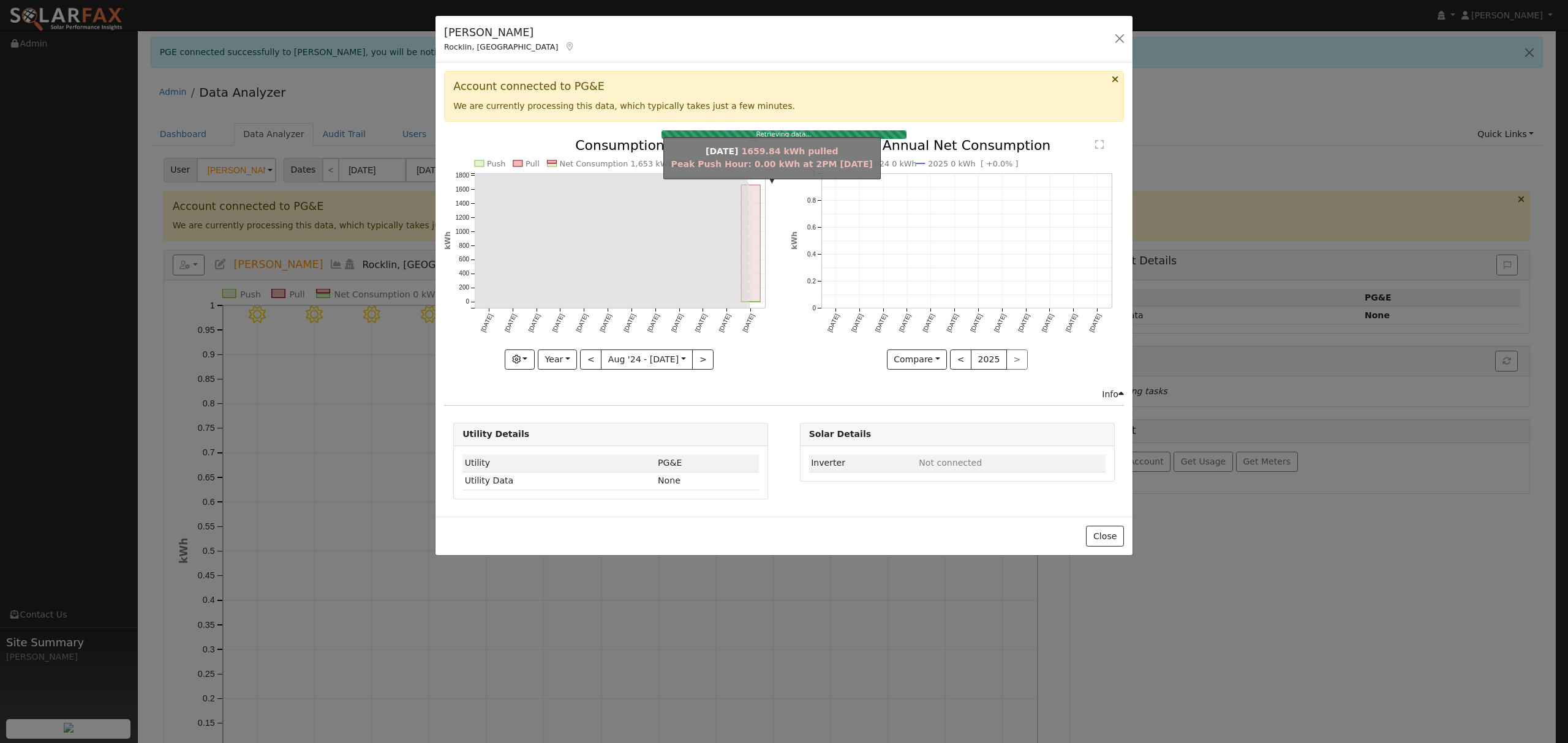
click at [757, 226] on rect "onclick=""" at bounding box center [751, 243] width 19 height 117
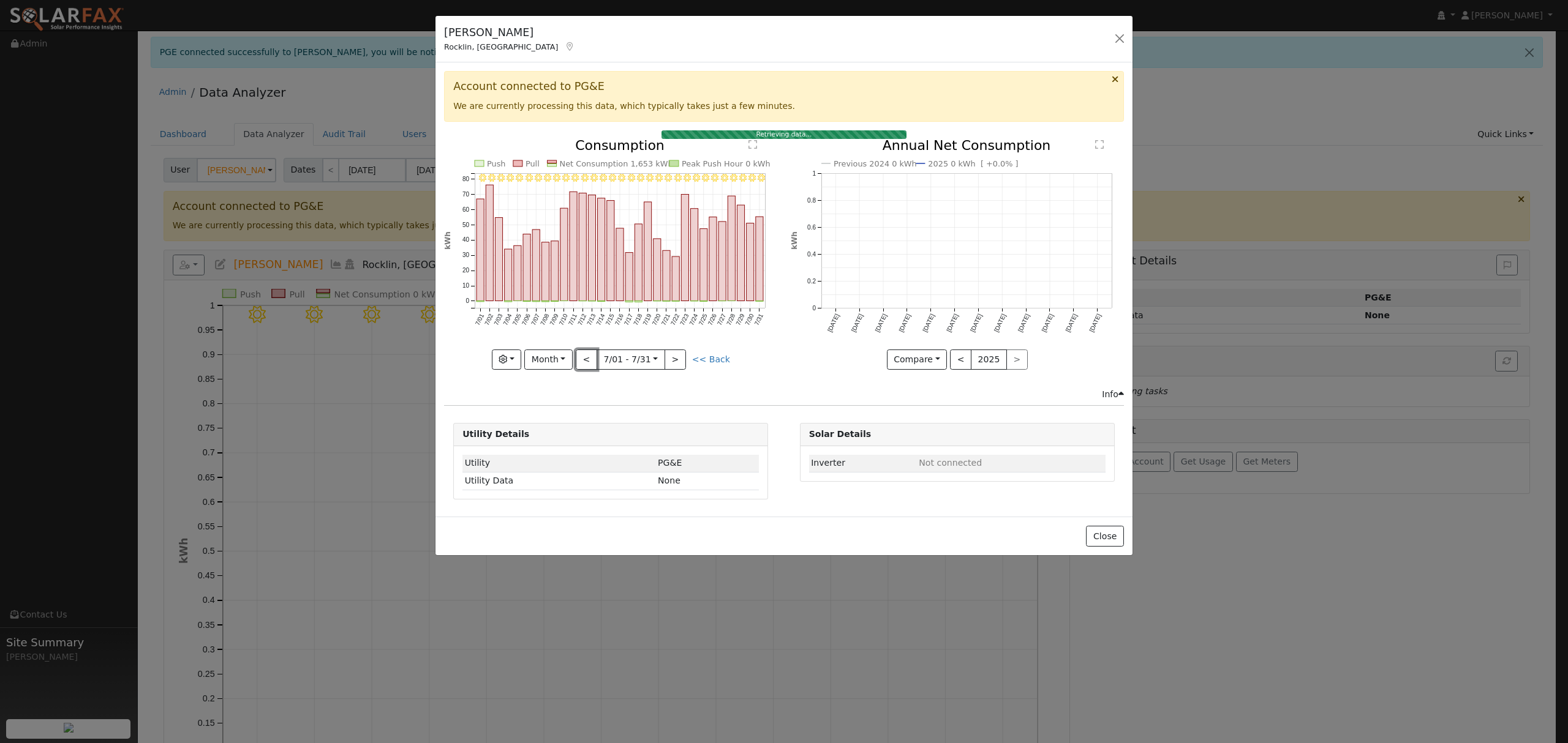
drag, startPoint x: 595, startPoint y: 360, endPoint x: 588, endPoint y: 363, distance: 7.6
click at [595, 360] on button "<" at bounding box center [587, 359] width 22 height 21
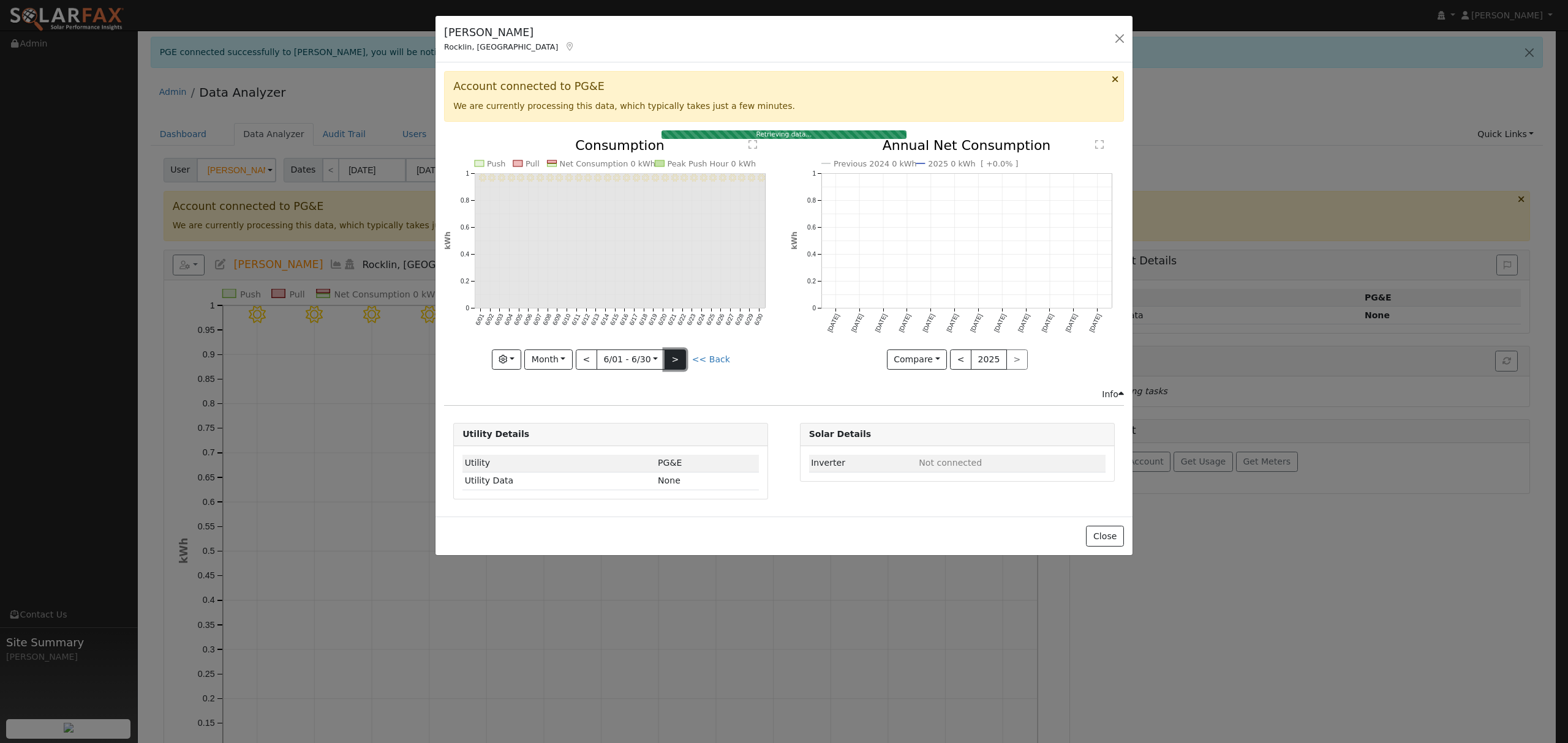
click at [675, 361] on button ">" at bounding box center [675, 359] width 22 height 21
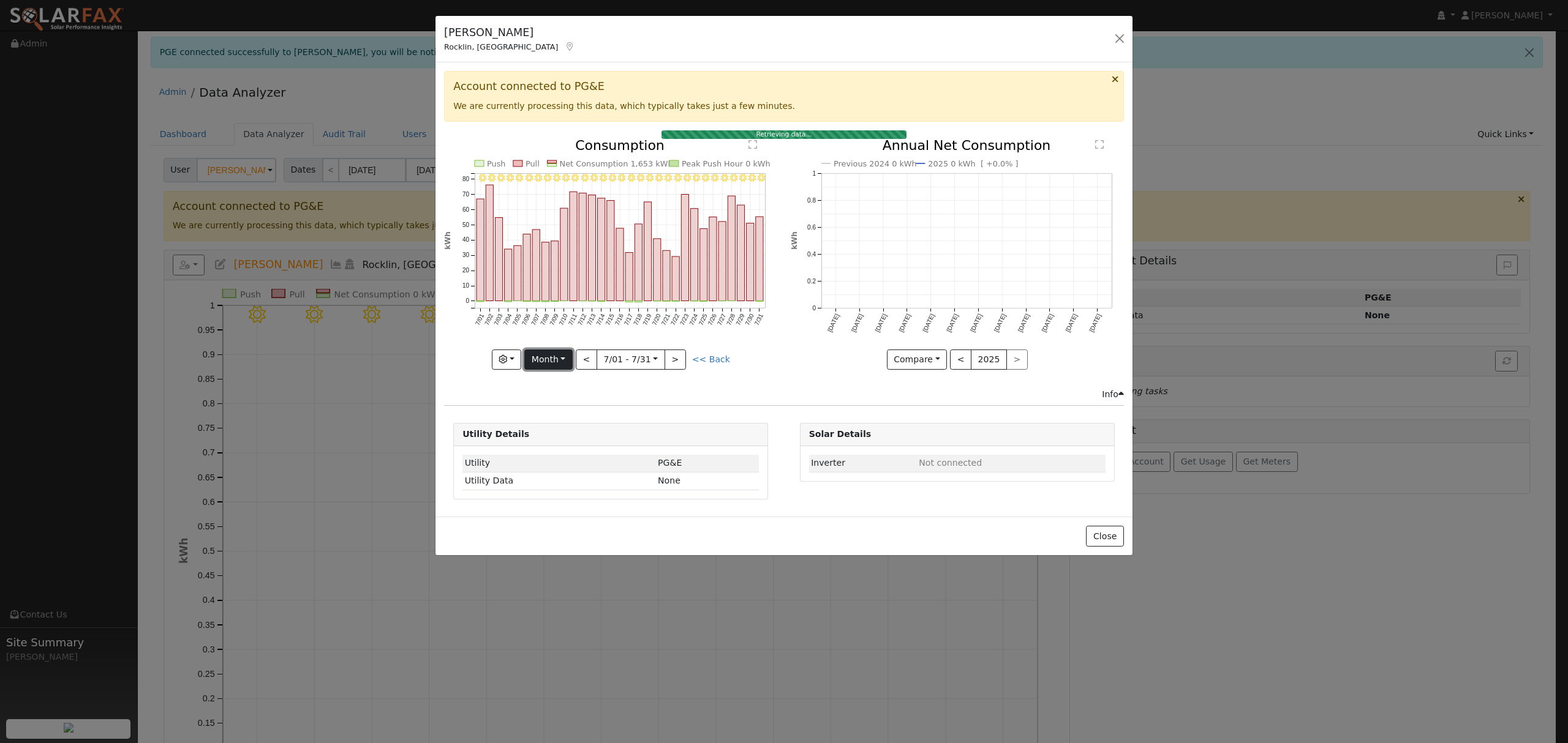
click at [566, 365] on button "Month" at bounding box center [549, 359] width 49 height 21
click at [552, 430] on link "Year" at bounding box center [568, 436] width 85 height 17
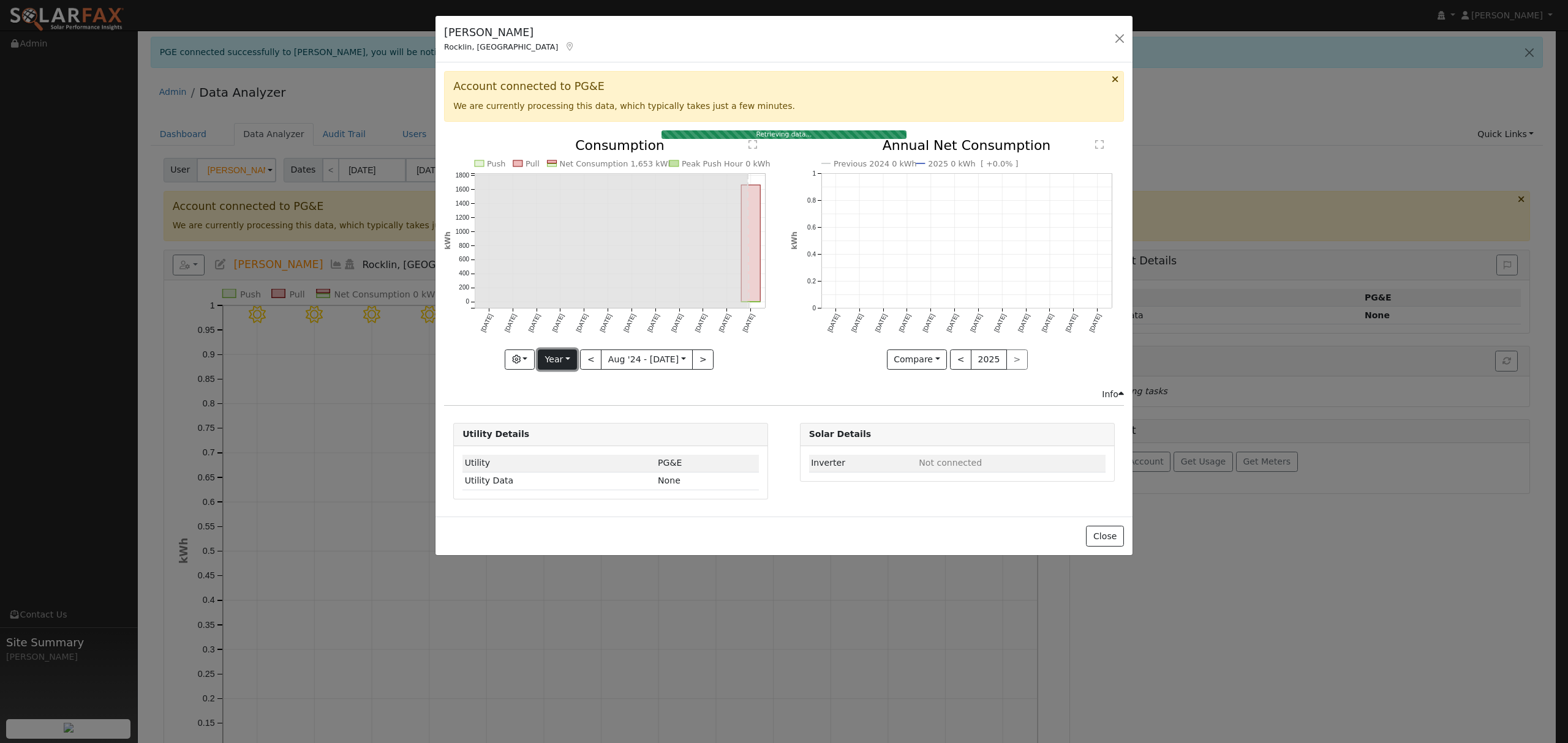
click at [570, 362] on button "Year" at bounding box center [558, 359] width 39 height 21
click at [571, 438] on link "Year" at bounding box center [581, 436] width 85 height 17
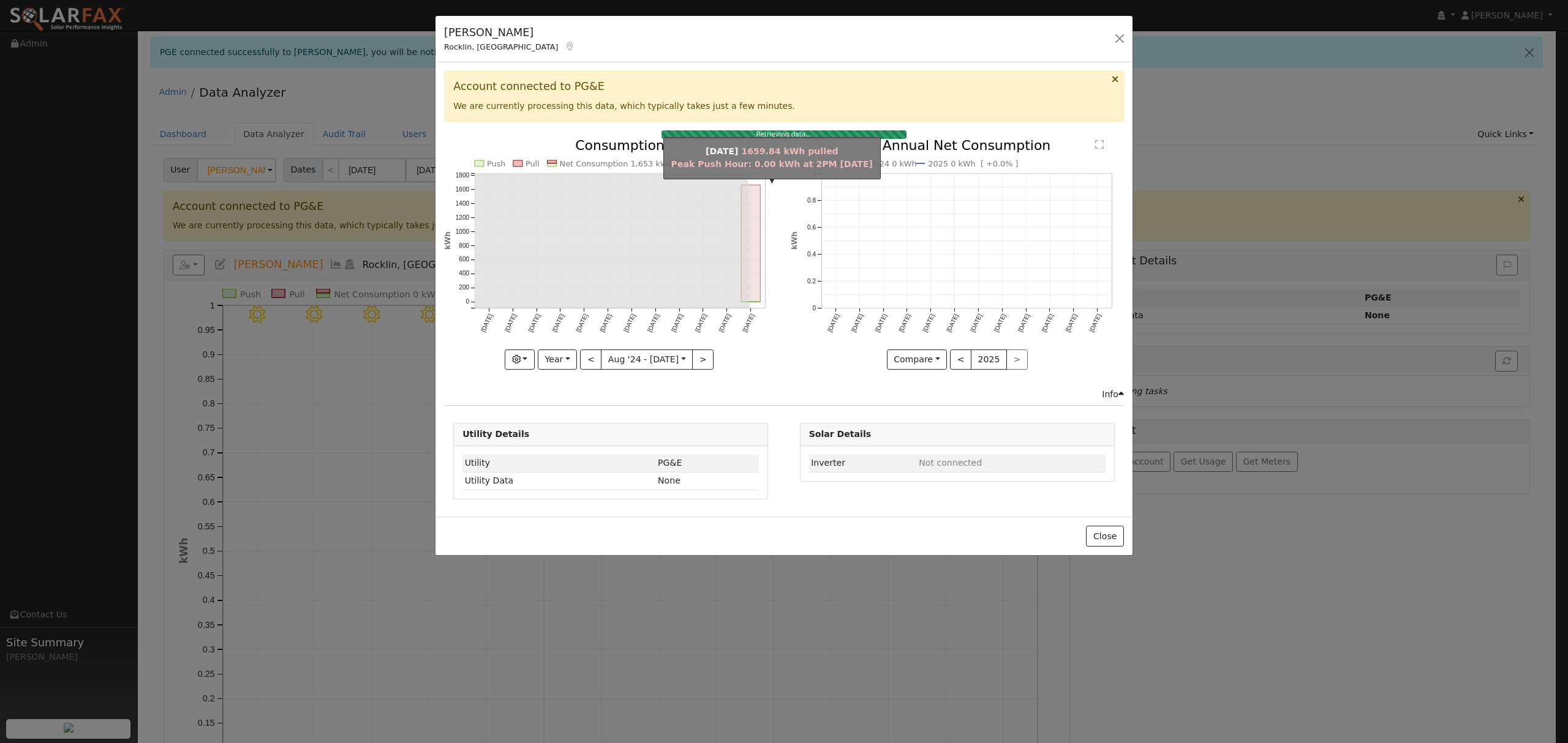
click at [754, 245] on rect "onclick=""" at bounding box center [751, 243] width 19 height 117
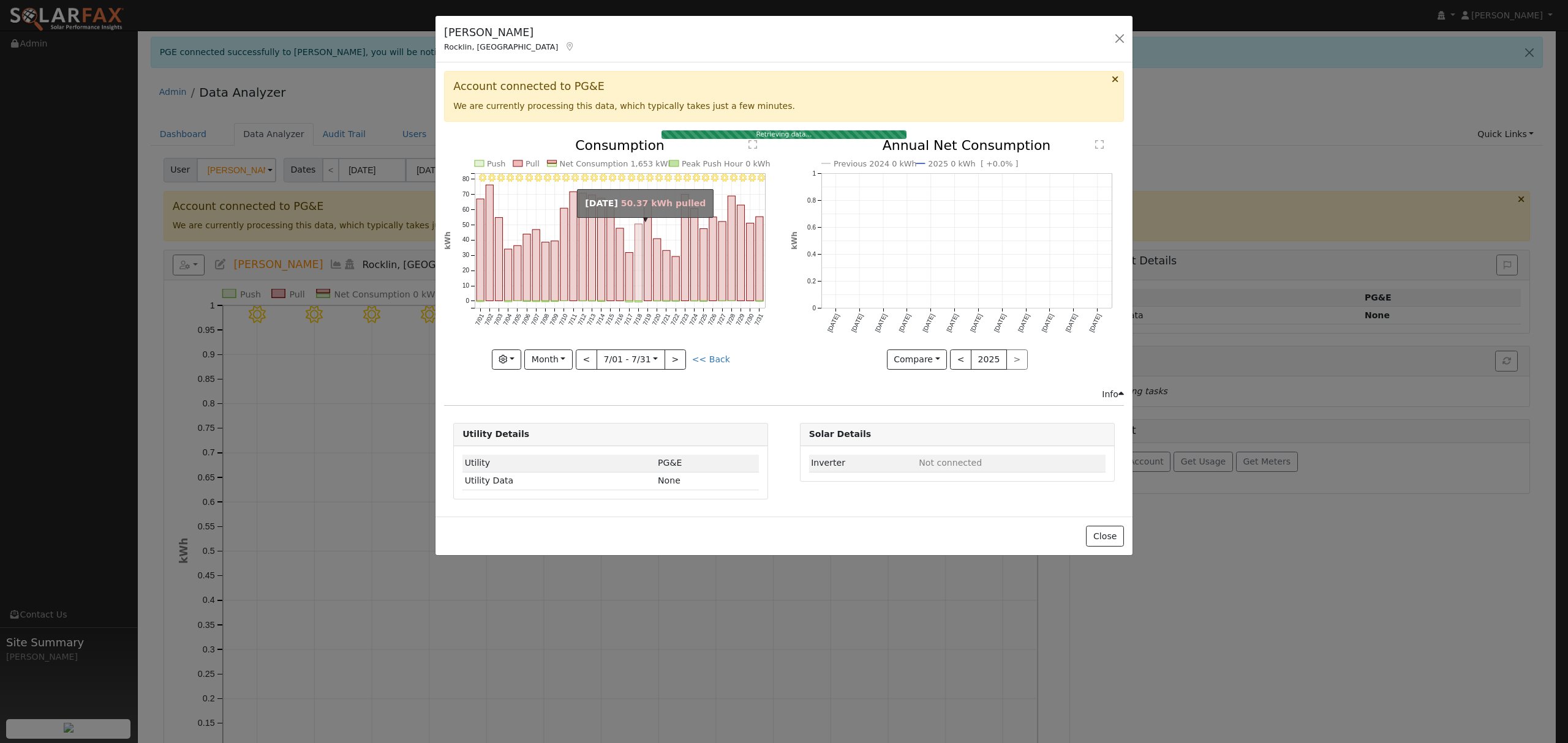
click at [637, 282] on rect "onclick=""" at bounding box center [639, 263] width 7 height 77
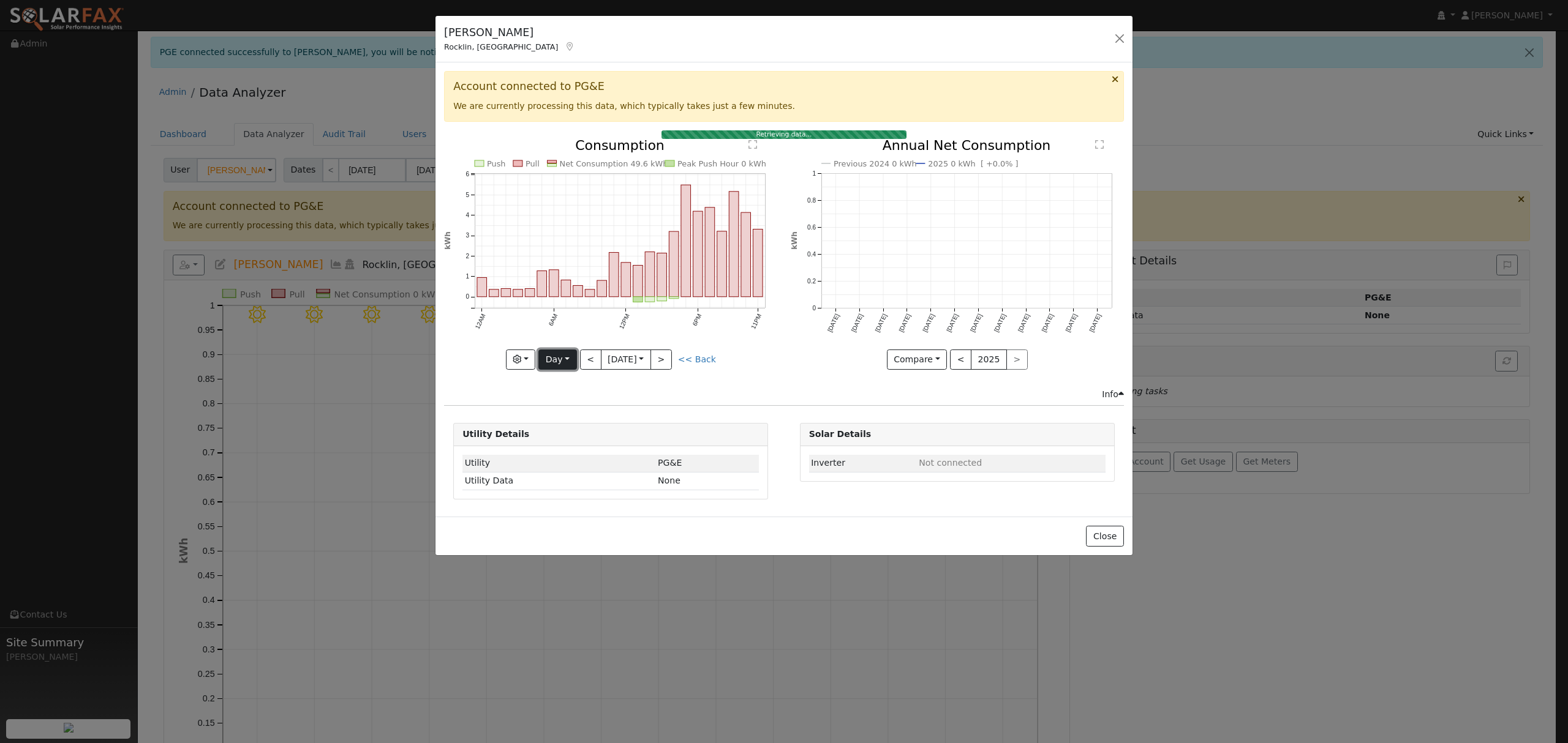
click at [562, 355] on button "Day" at bounding box center [558, 359] width 38 height 21
click at [564, 432] on link "Year" at bounding box center [581, 436] width 85 height 17
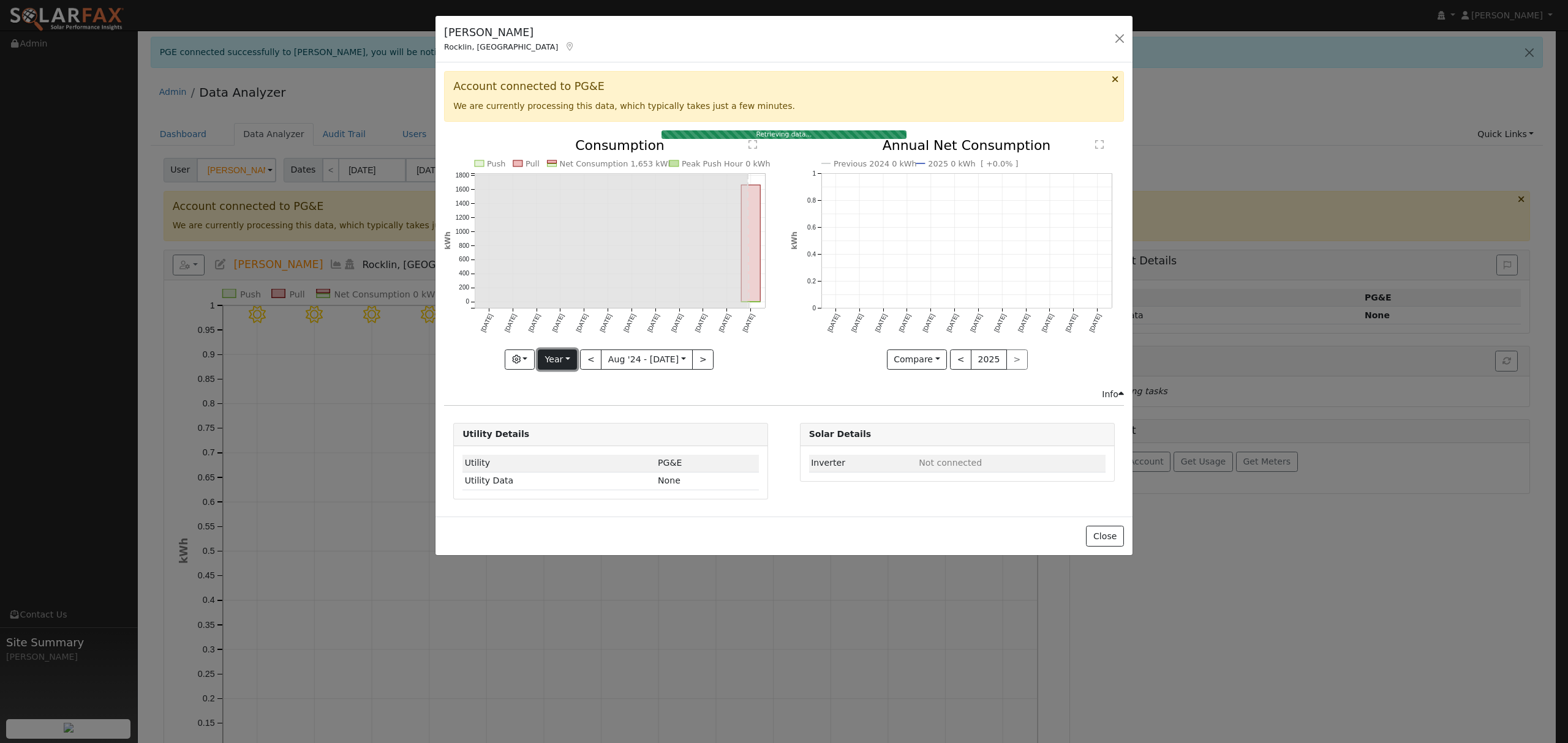
click at [570, 361] on button "Year" at bounding box center [558, 359] width 39 height 21
click at [586, 440] on link "Year" at bounding box center [581, 436] width 85 height 17
click at [567, 361] on button "Year" at bounding box center [558, 359] width 39 height 21
click at [571, 417] on link "Month" at bounding box center [581, 419] width 85 height 17
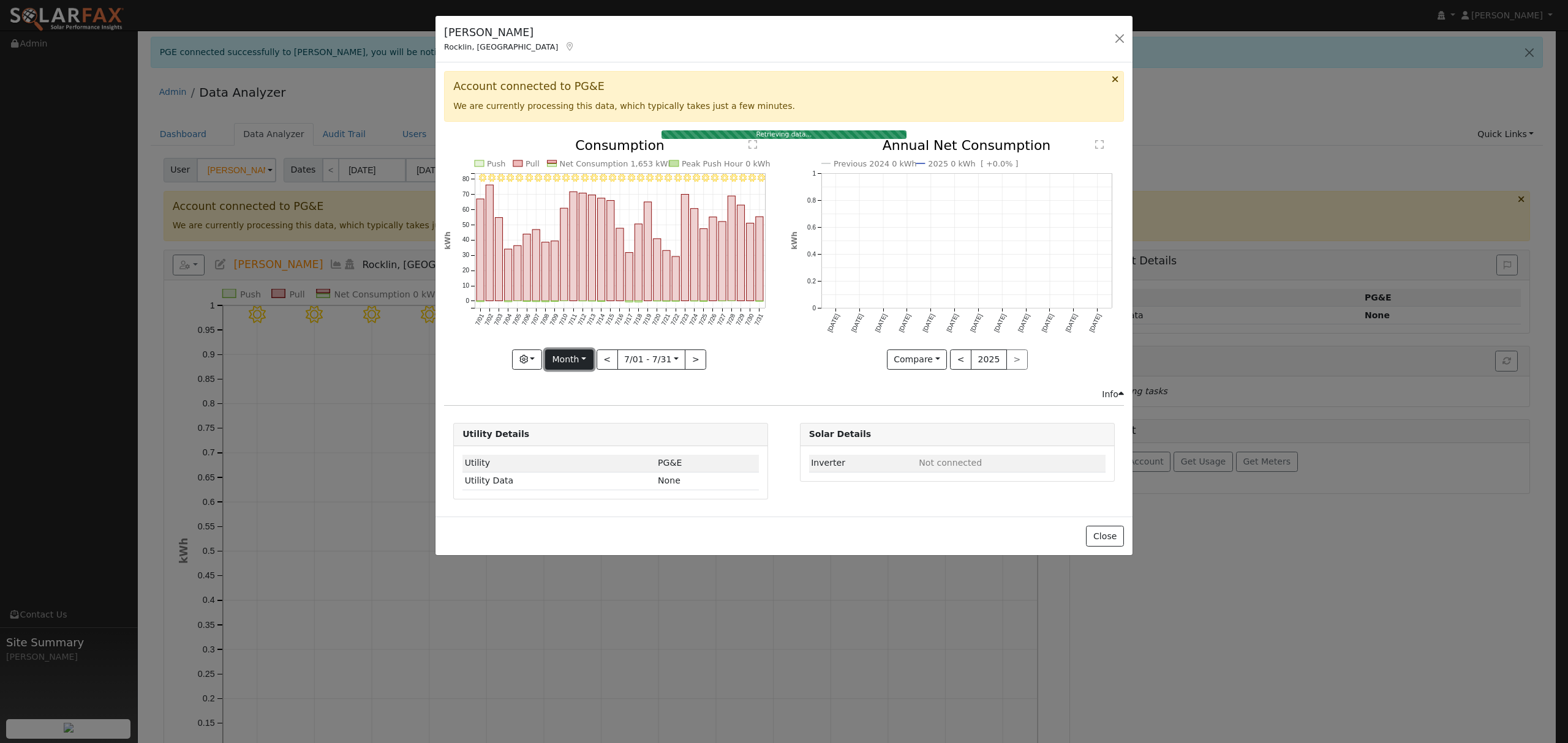
click at [581, 366] on button "Month" at bounding box center [569, 359] width 49 height 21
drag, startPoint x: 574, startPoint y: 421, endPoint x: 579, endPoint y: 417, distance: 6.4
click at [574, 419] on link "Month" at bounding box center [588, 419] width 85 height 17
click at [579, 355] on button "Month" at bounding box center [569, 359] width 49 height 21
click at [579, 436] on link "Year" at bounding box center [588, 436] width 85 height 17
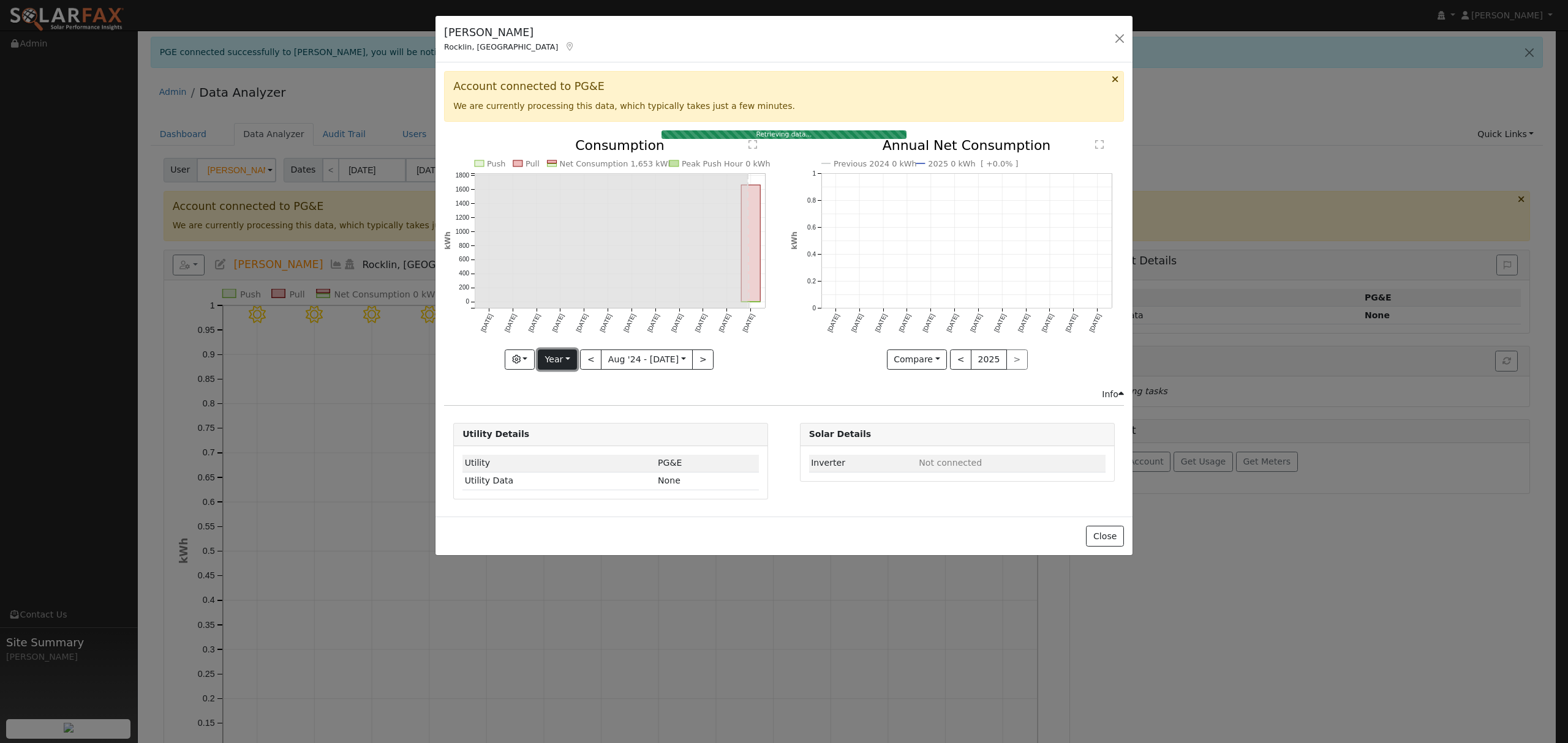
click at [562, 366] on button "Year" at bounding box center [558, 359] width 39 height 21
click at [567, 434] on link "Year" at bounding box center [581, 436] width 85 height 17
click at [571, 363] on button "Year" at bounding box center [558, 359] width 39 height 21
click at [564, 420] on link "Month" at bounding box center [581, 419] width 85 height 17
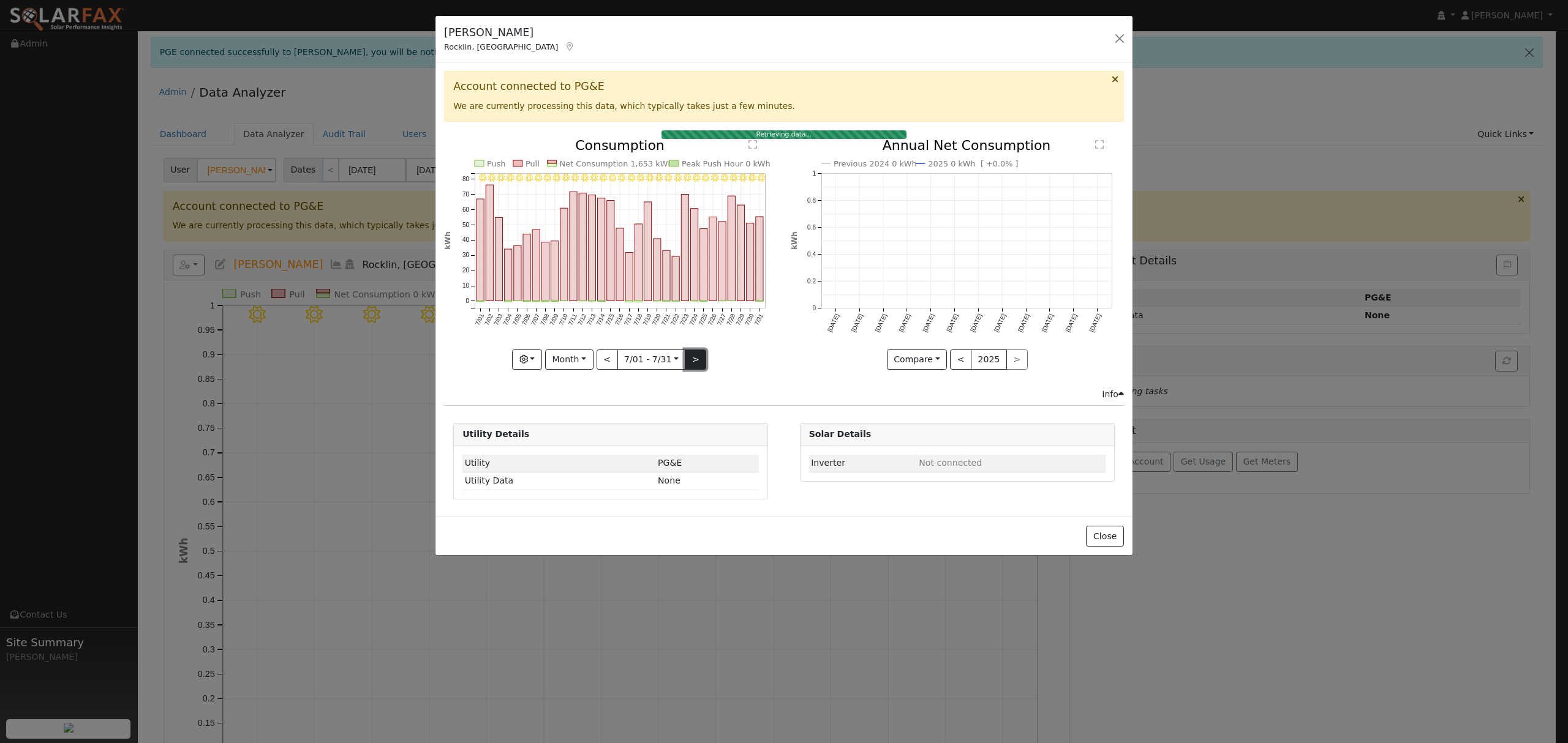
click at [702, 355] on button ">" at bounding box center [695, 359] width 22 height 21
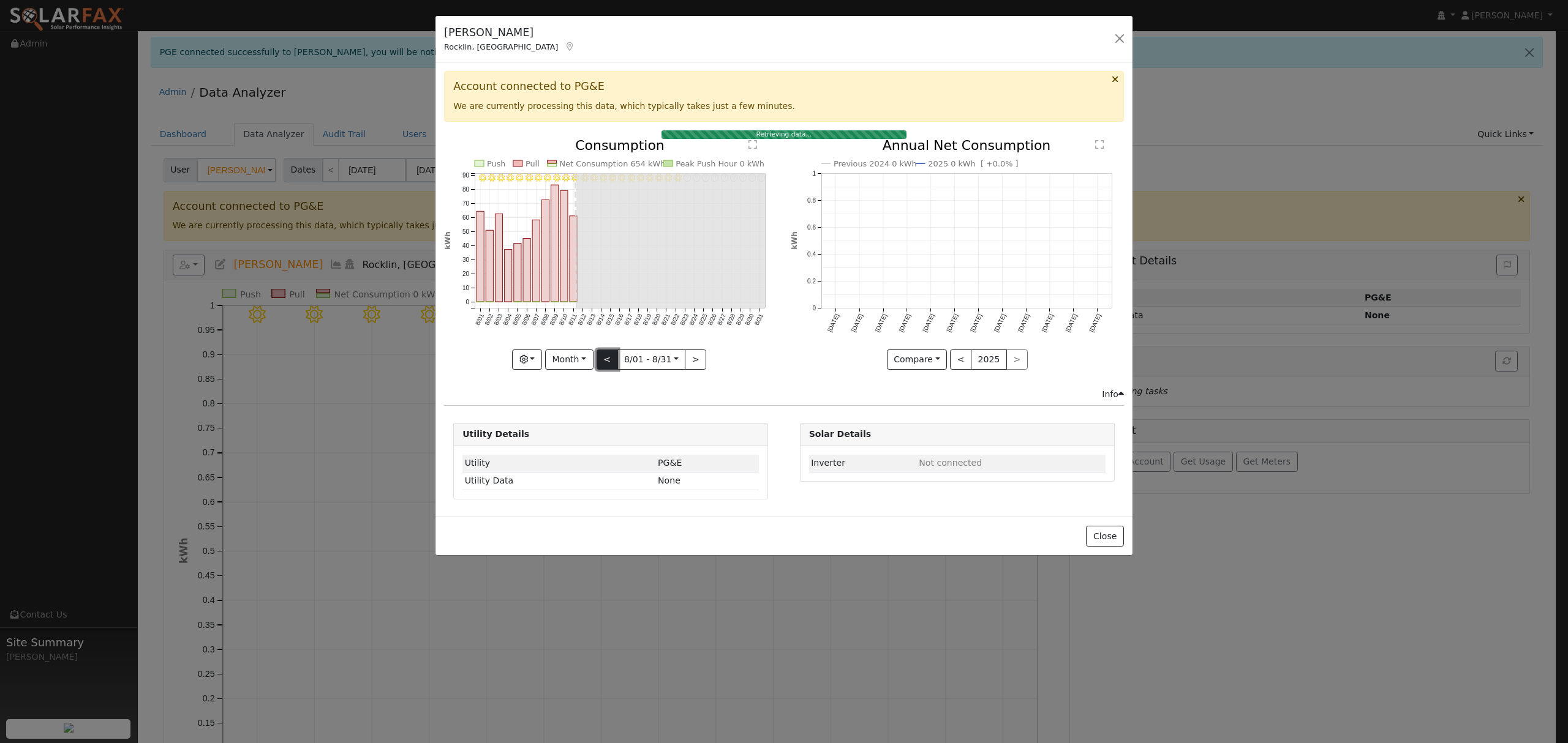
click at [606, 360] on button "<" at bounding box center [608, 359] width 22 height 21
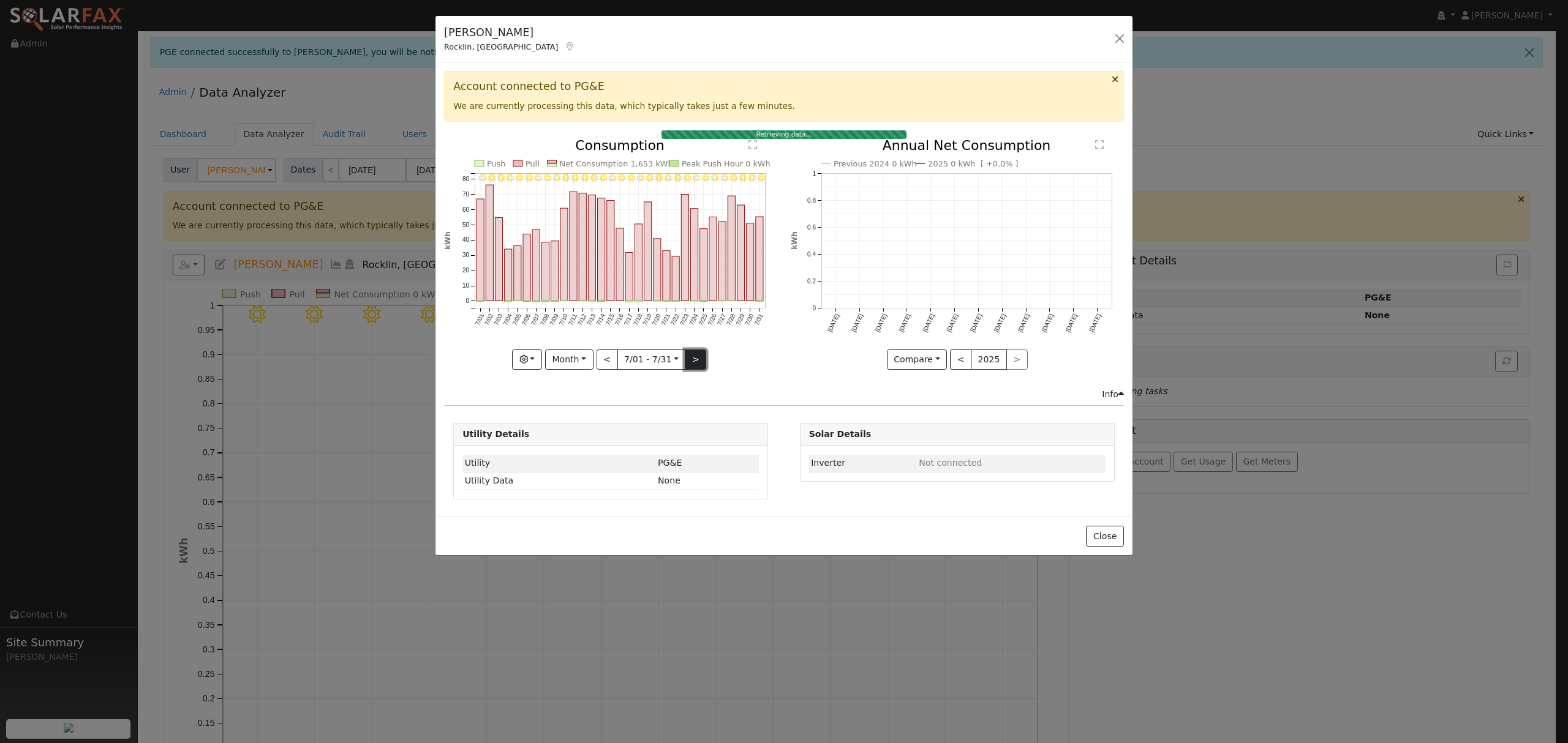
click at [695, 365] on button ">" at bounding box center [695, 359] width 22 height 21
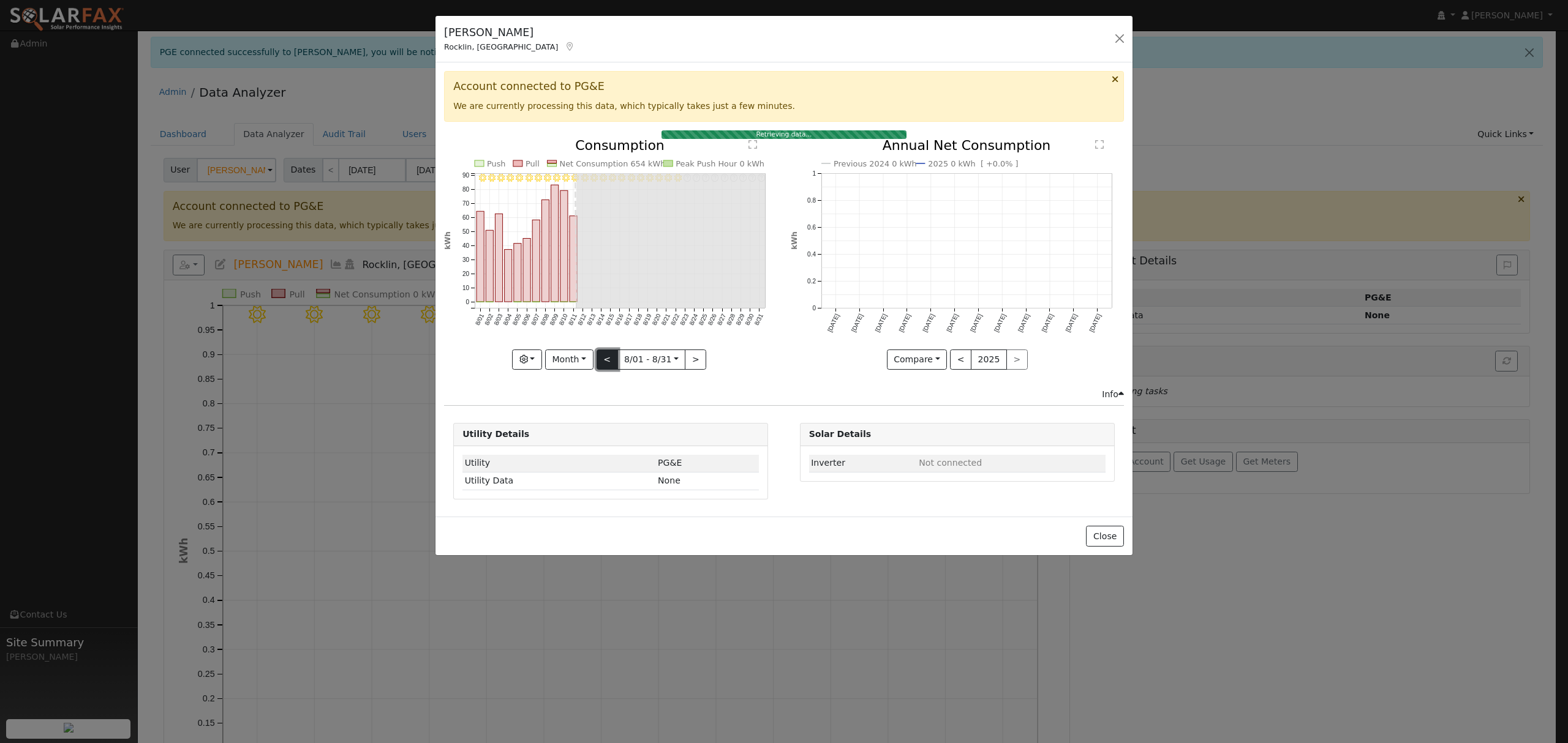
click at [604, 363] on button "<" at bounding box center [608, 359] width 22 height 21
type input "[DATE]"
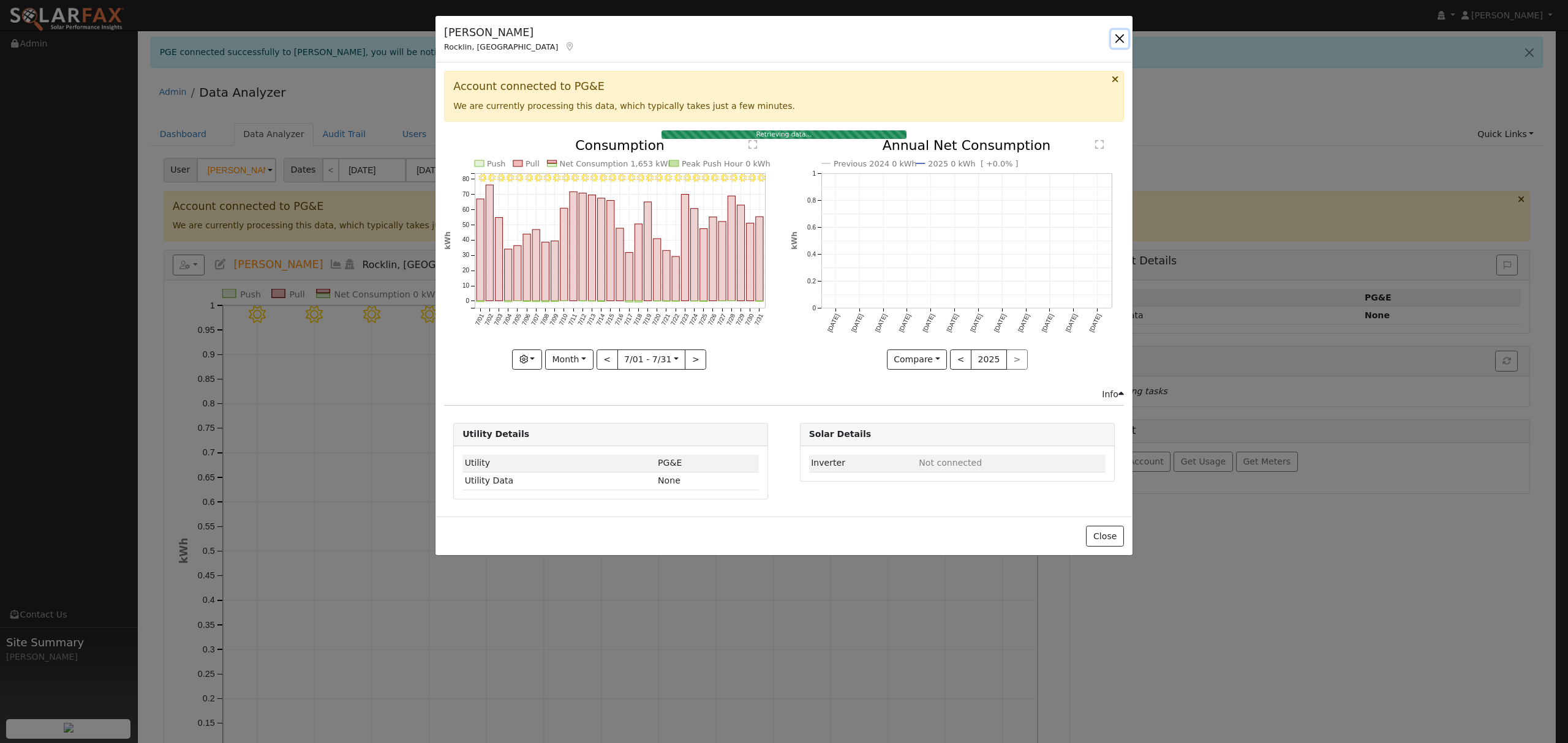
click at [1114, 40] on button "button" at bounding box center [1119, 38] width 17 height 17
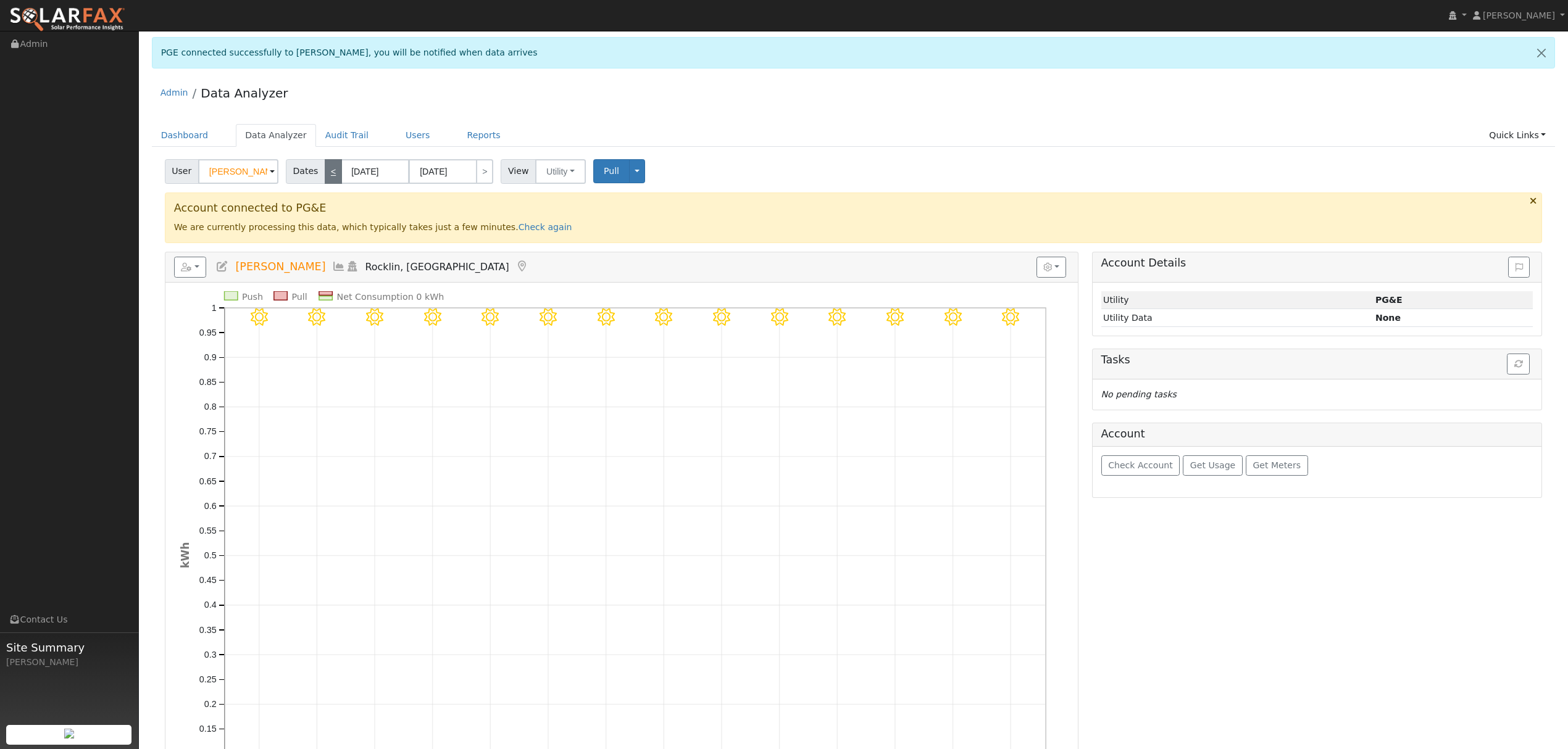
click at [325, 174] on link "<" at bounding box center [333, 172] width 17 height 25
type input "[DATE]"
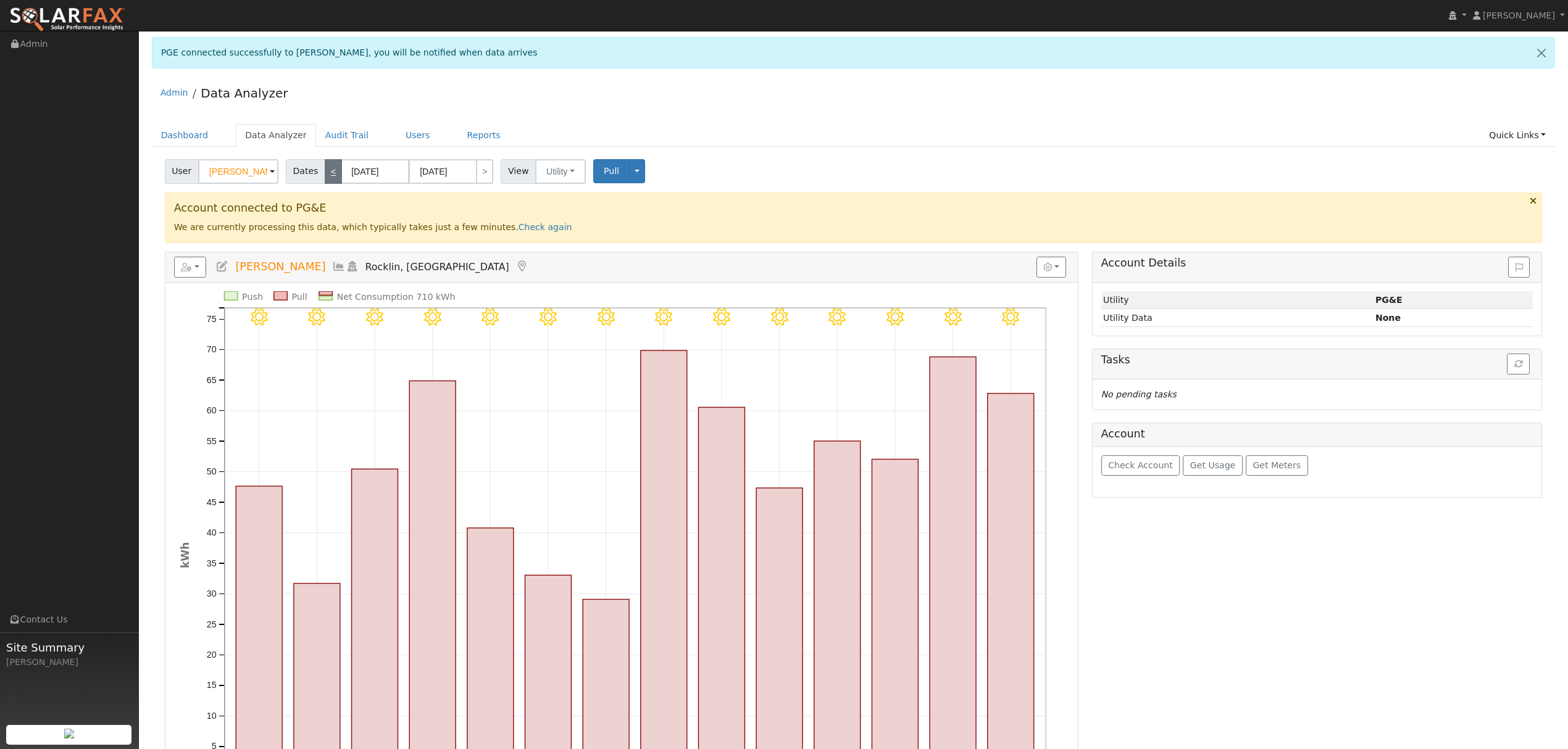
click at [325, 173] on link "<" at bounding box center [333, 172] width 17 height 25
type input "[DATE]"
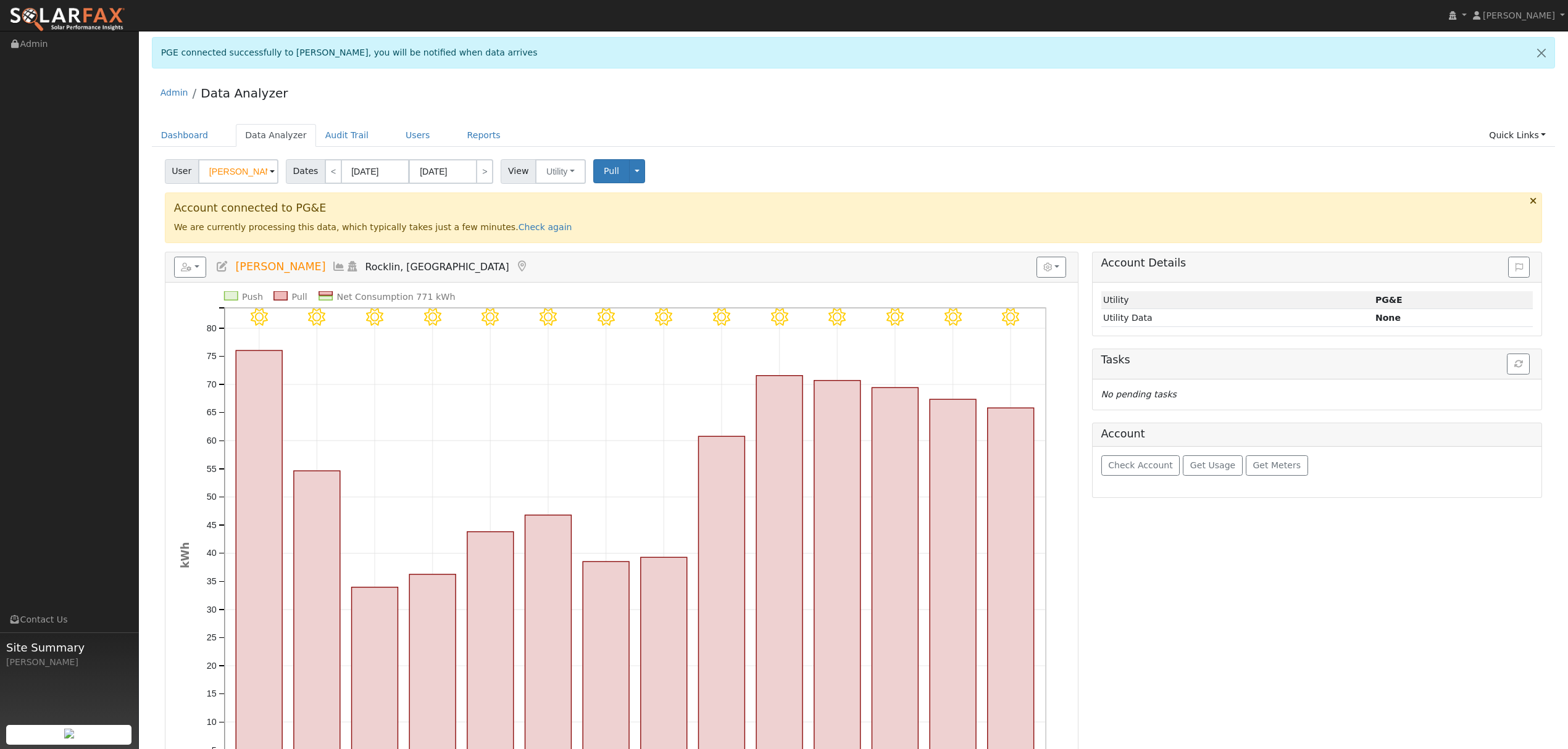
click at [332, 266] on icon at bounding box center [339, 266] width 14 height 11
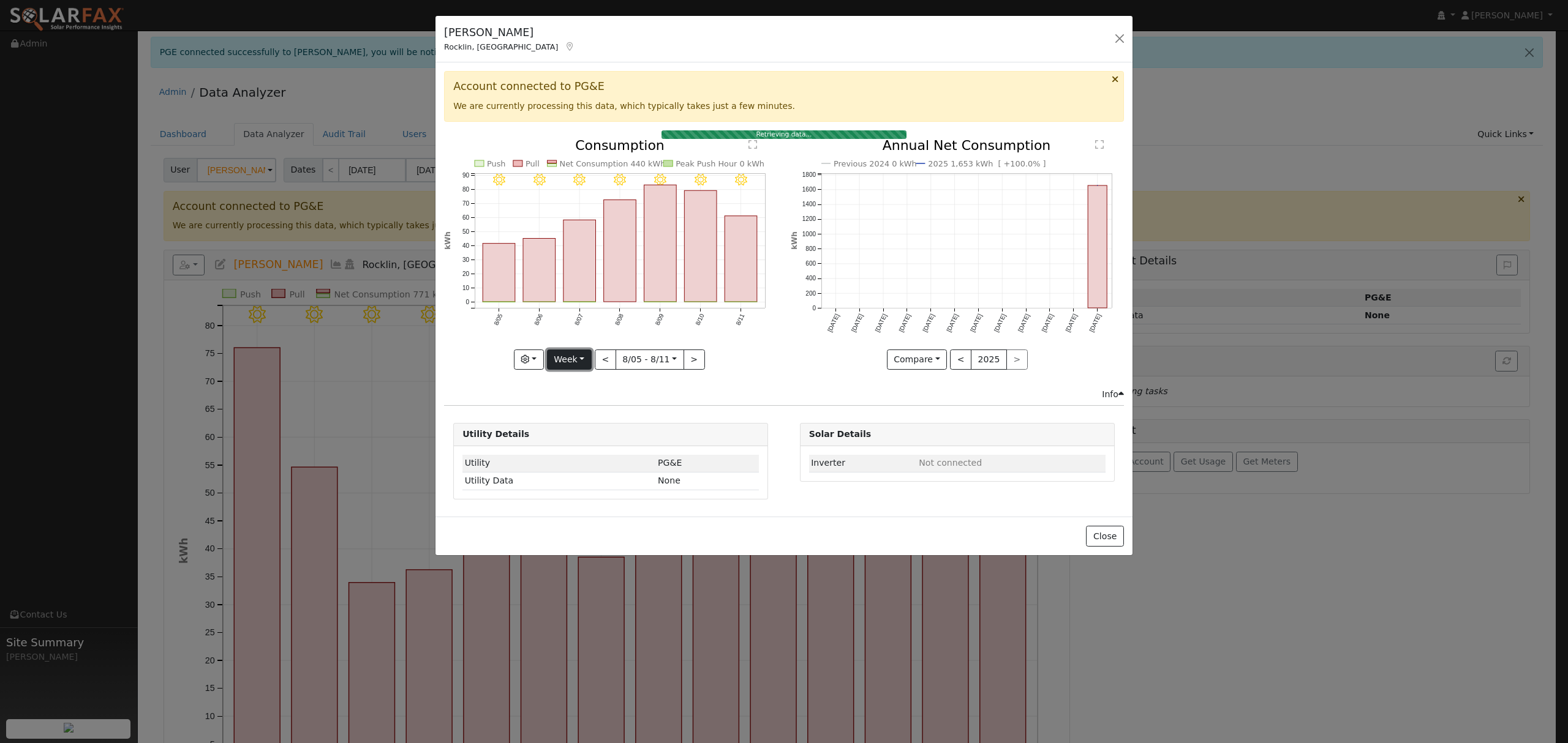
click at [578, 365] on button "Week" at bounding box center [569, 359] width 45 height 21
click at [564, 434] on link "Year" at bounding box center [590, 436] width 85 height 17
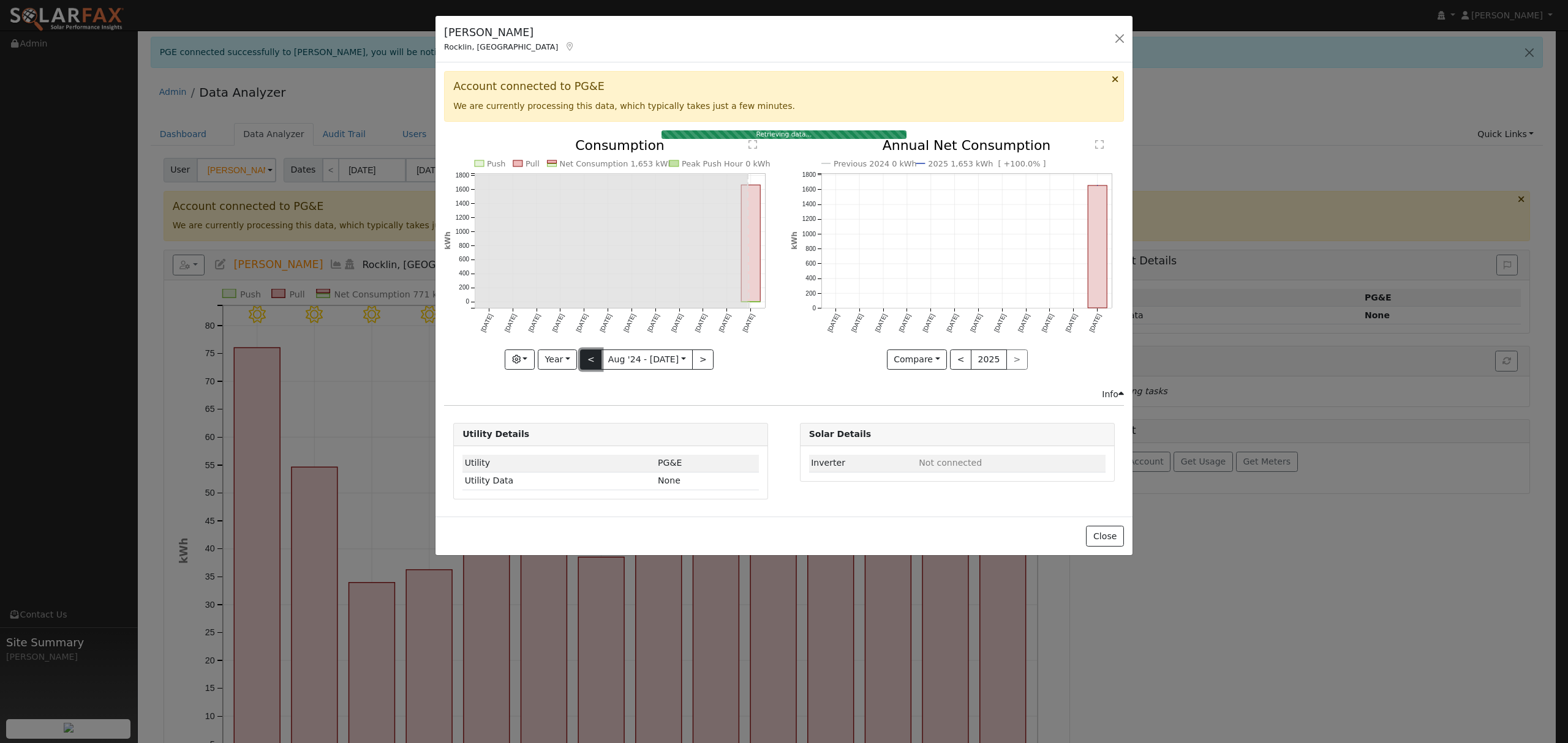
click at [597, 361] on button "<" at bounding box center [591, 359] width 22 height 21
click at [702, 363] on button ">" at bounding box center [703, 359] width 22 height 21
click at [702, 363] on button ">" at bounding box center [703, 359] width 22 height 21
click at [568, 361] on button "Year" at bounding box center [558, 359] width 39 height 21
click at [577, 417] on link "Month" at bounding box center [581, 419] width 85 height 17
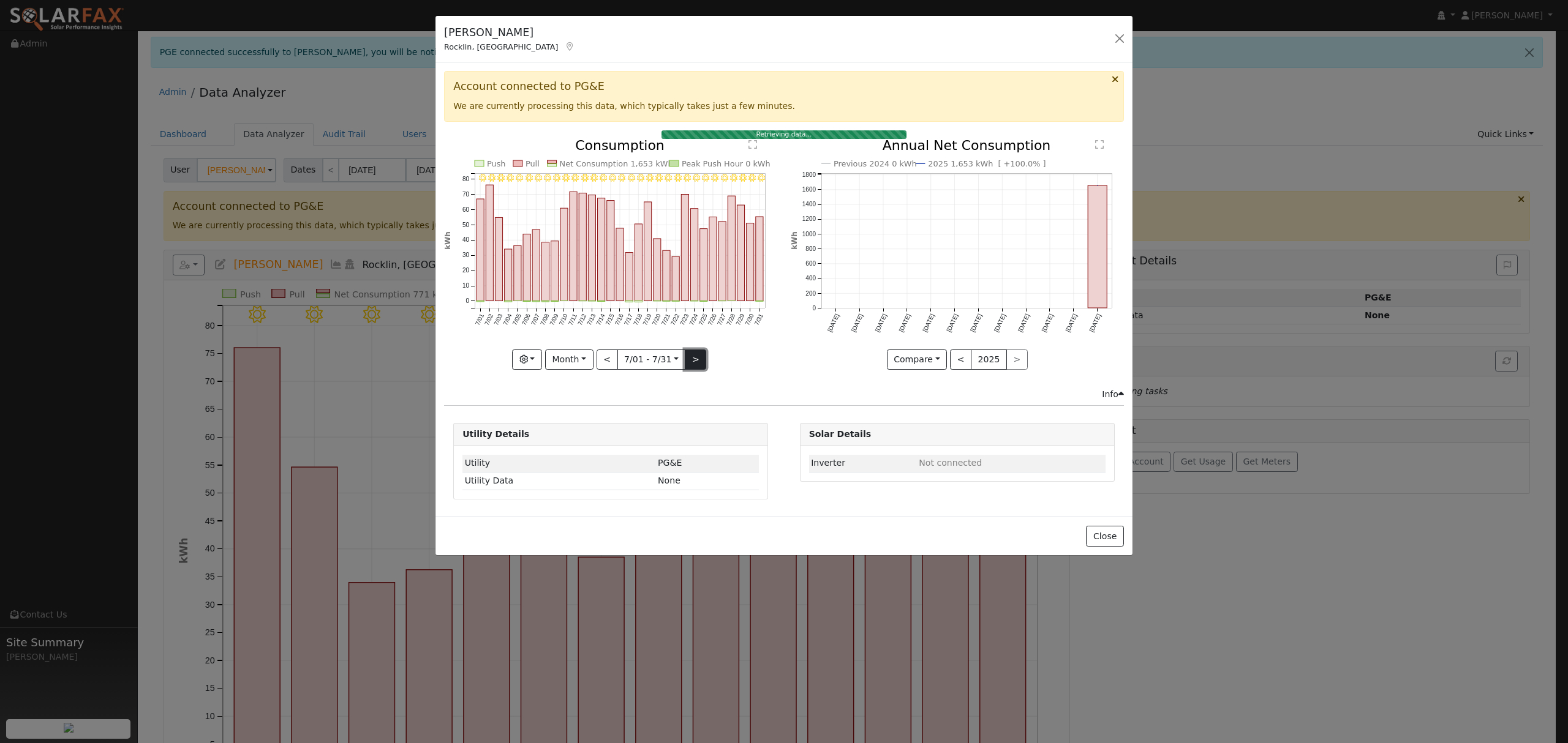
click at [693, 361] on button ">" at bounding box center [695, 359] width 22 height 21
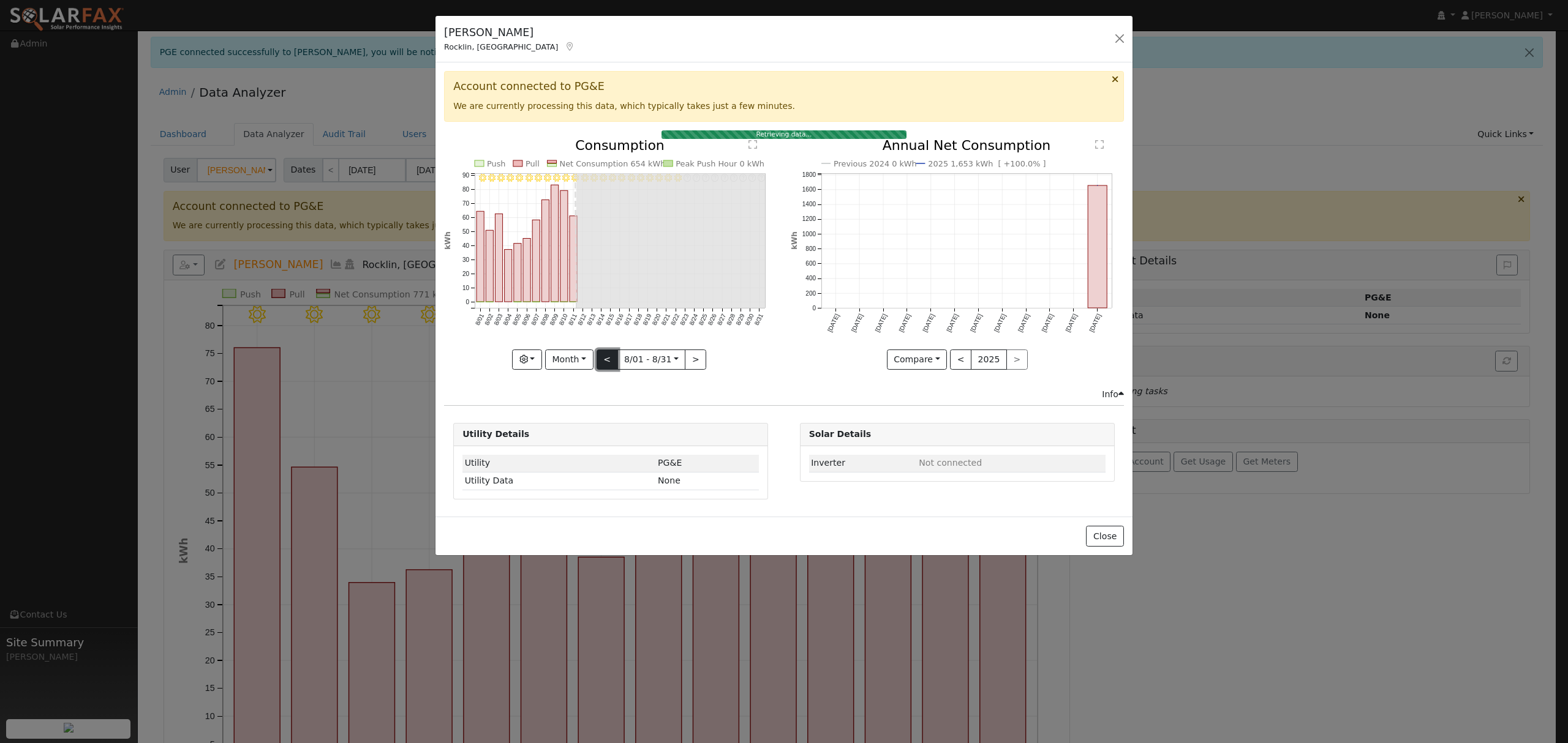
click at [611, 357] on button "<" at bounding box center [608, 359] width 22 height 21
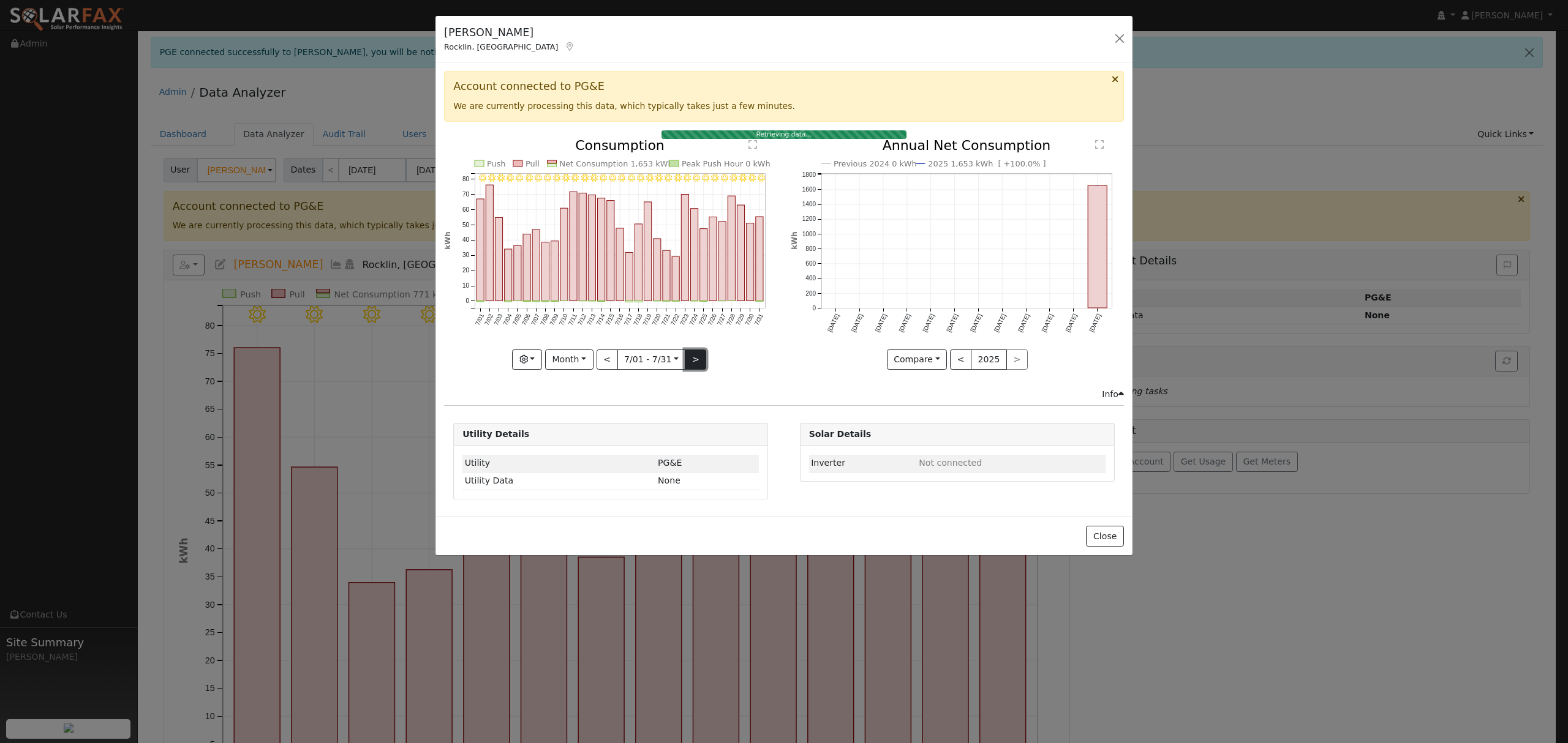
click at [689, 361] on button ">" at bounding box center [695, 359] width 22 height 21
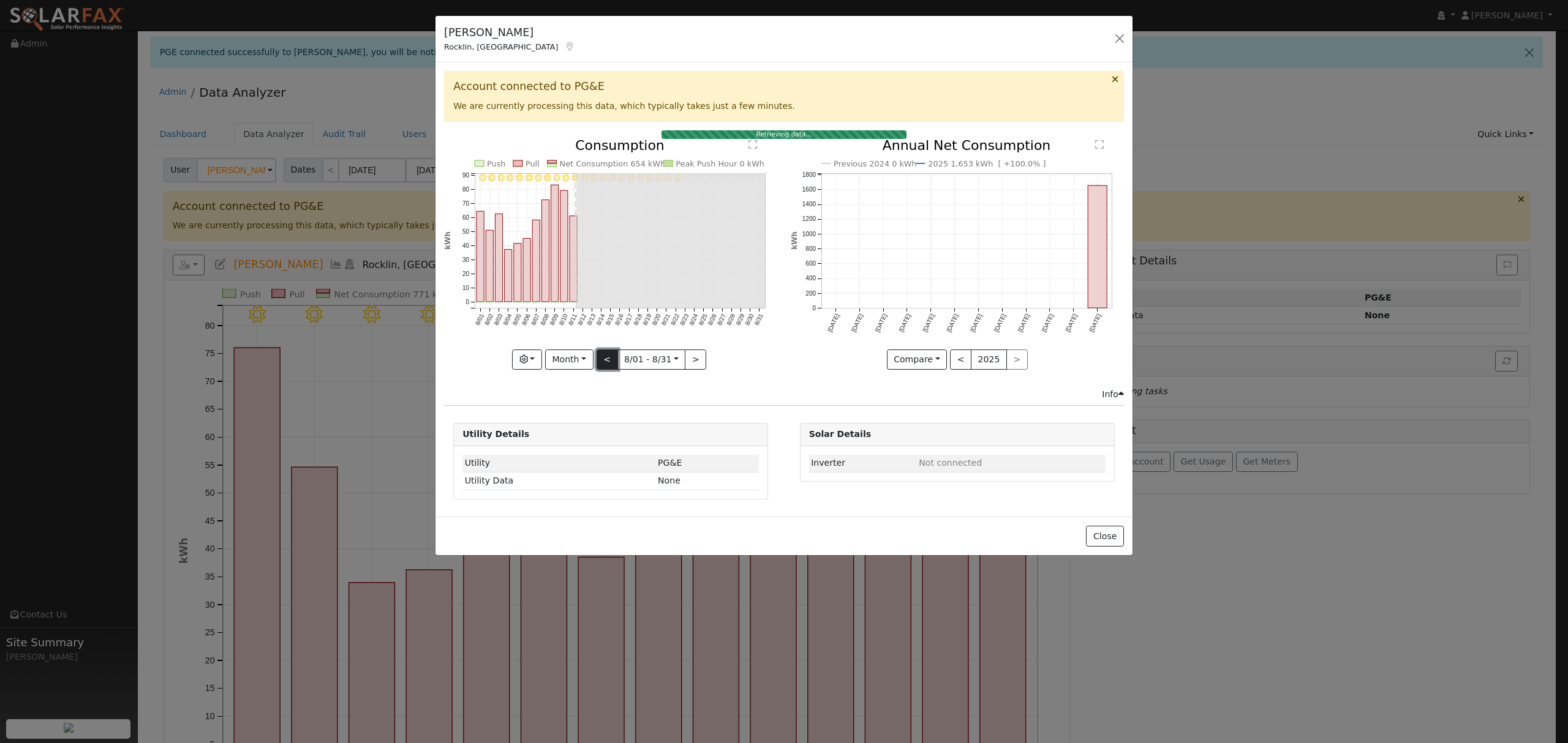
click at [604, 357] on button "<" at bounding box center [608, 359] width 22 height 21
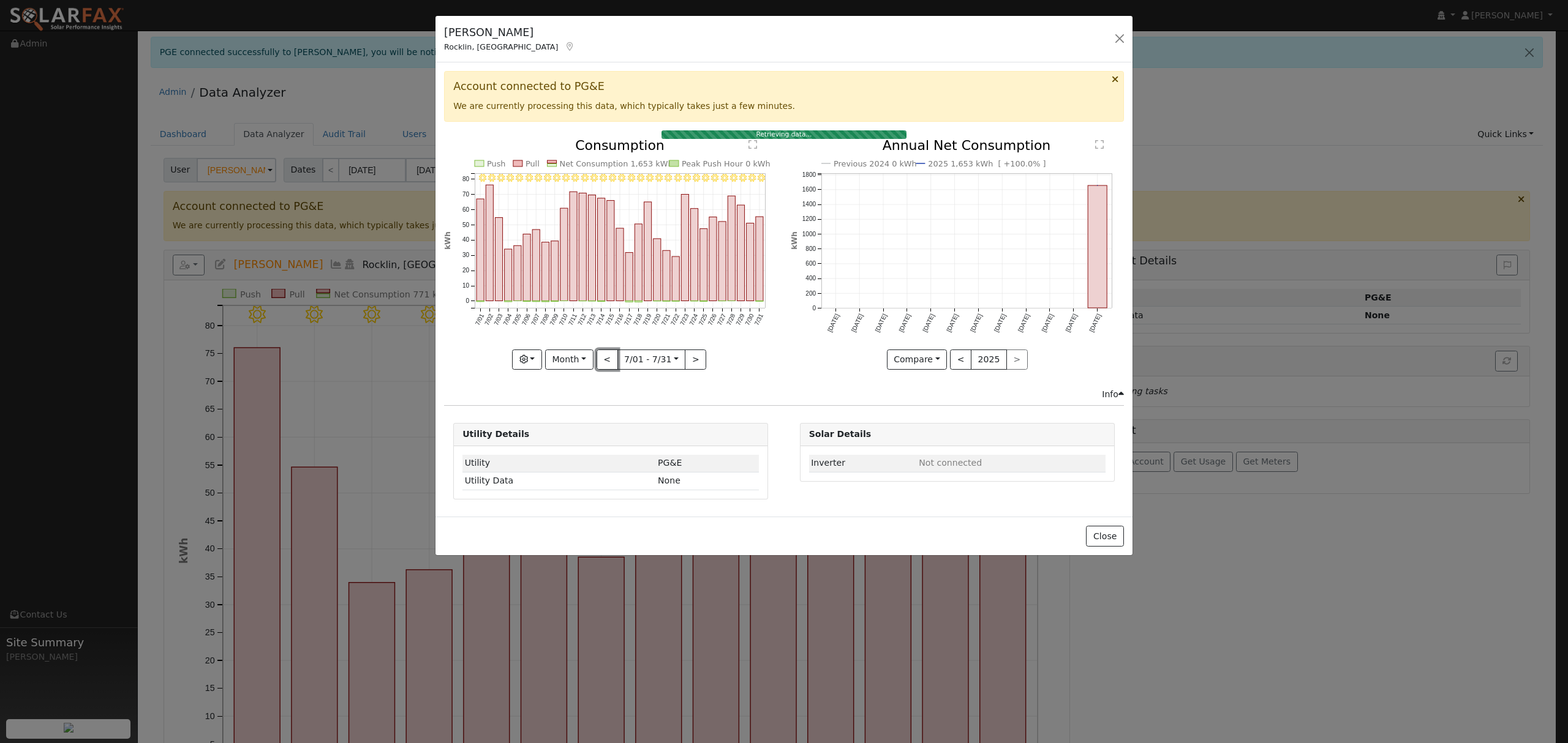
click at [605, 359] on button "<" at bounding box center [608, 359] width 22 height 21
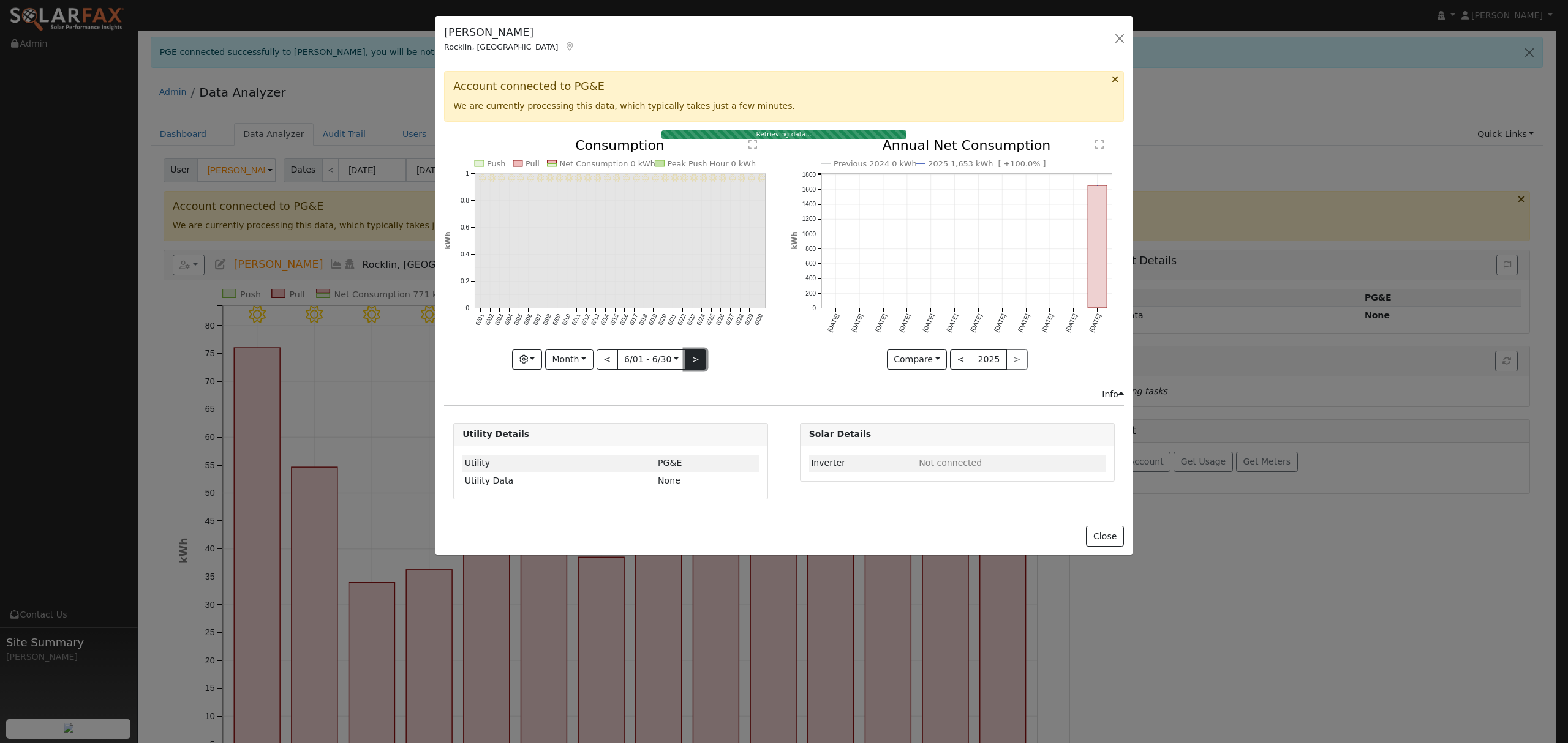
click at [691, 361] on button ">" at bounding box center [695, 359] width 22 height 21
type input "[DATE]"
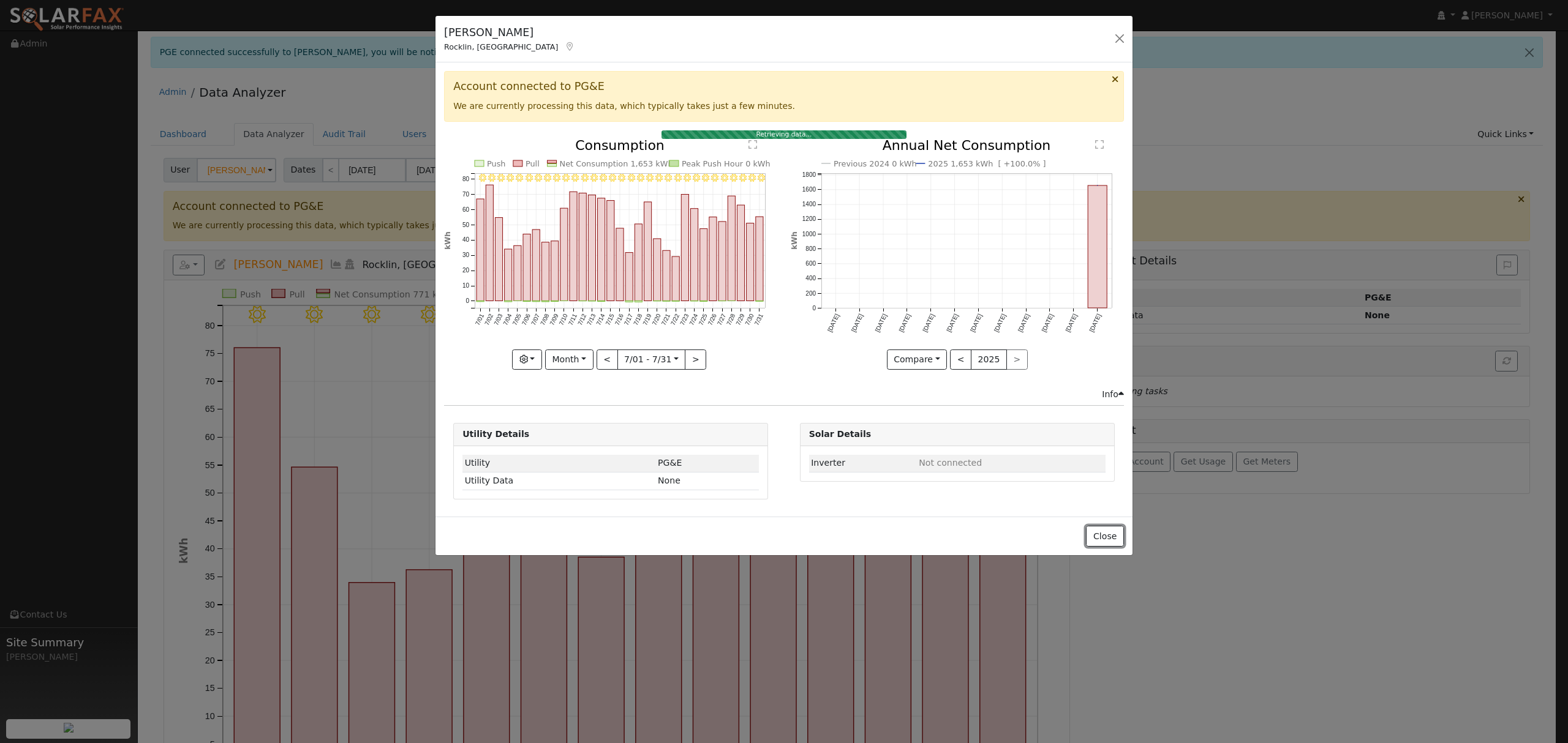
click at [1118, 539] on button "Close" at bounding box center [1104, 536] width 37 height 21
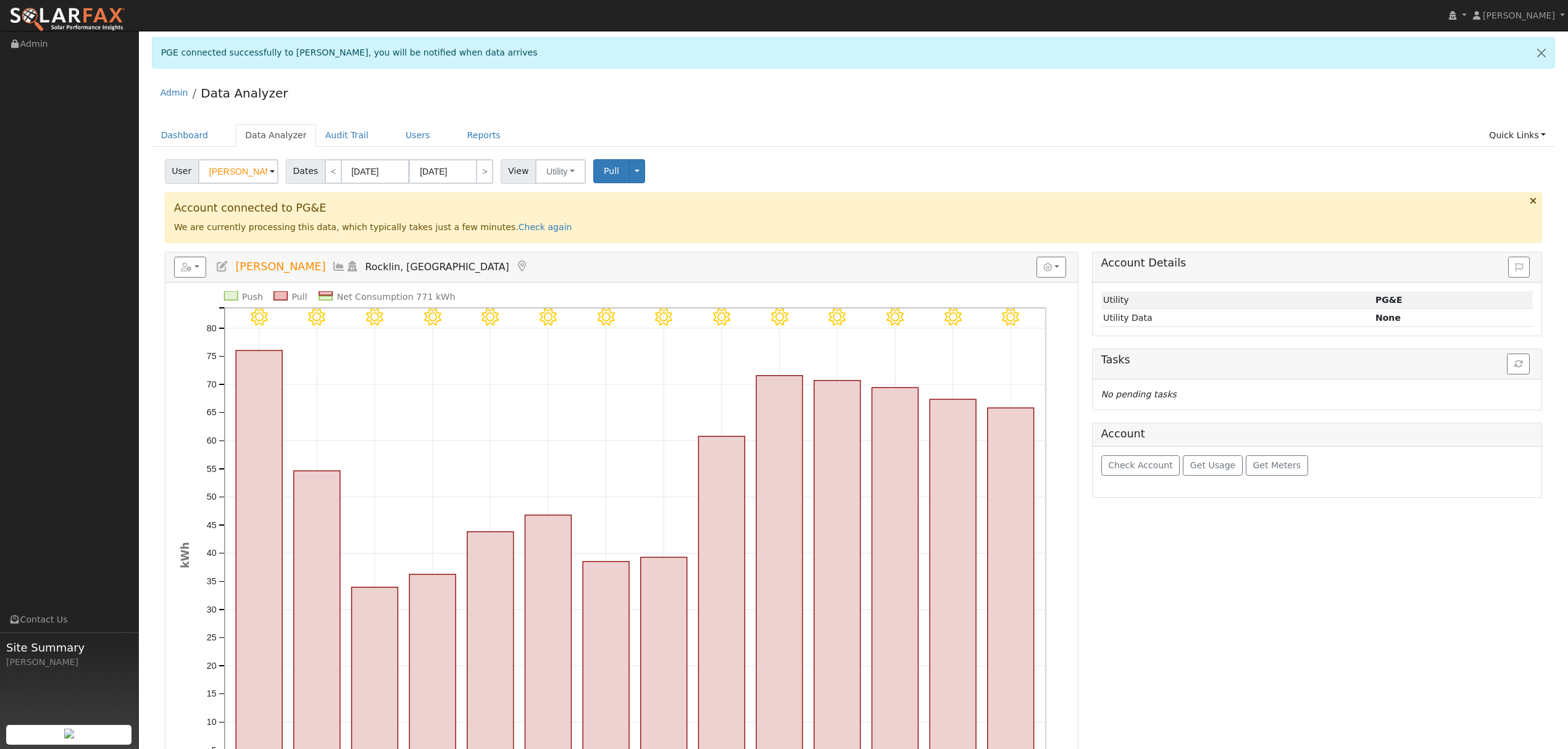
click at [332, 266] on icon at bounding box center [339, 266] width 14 height 11
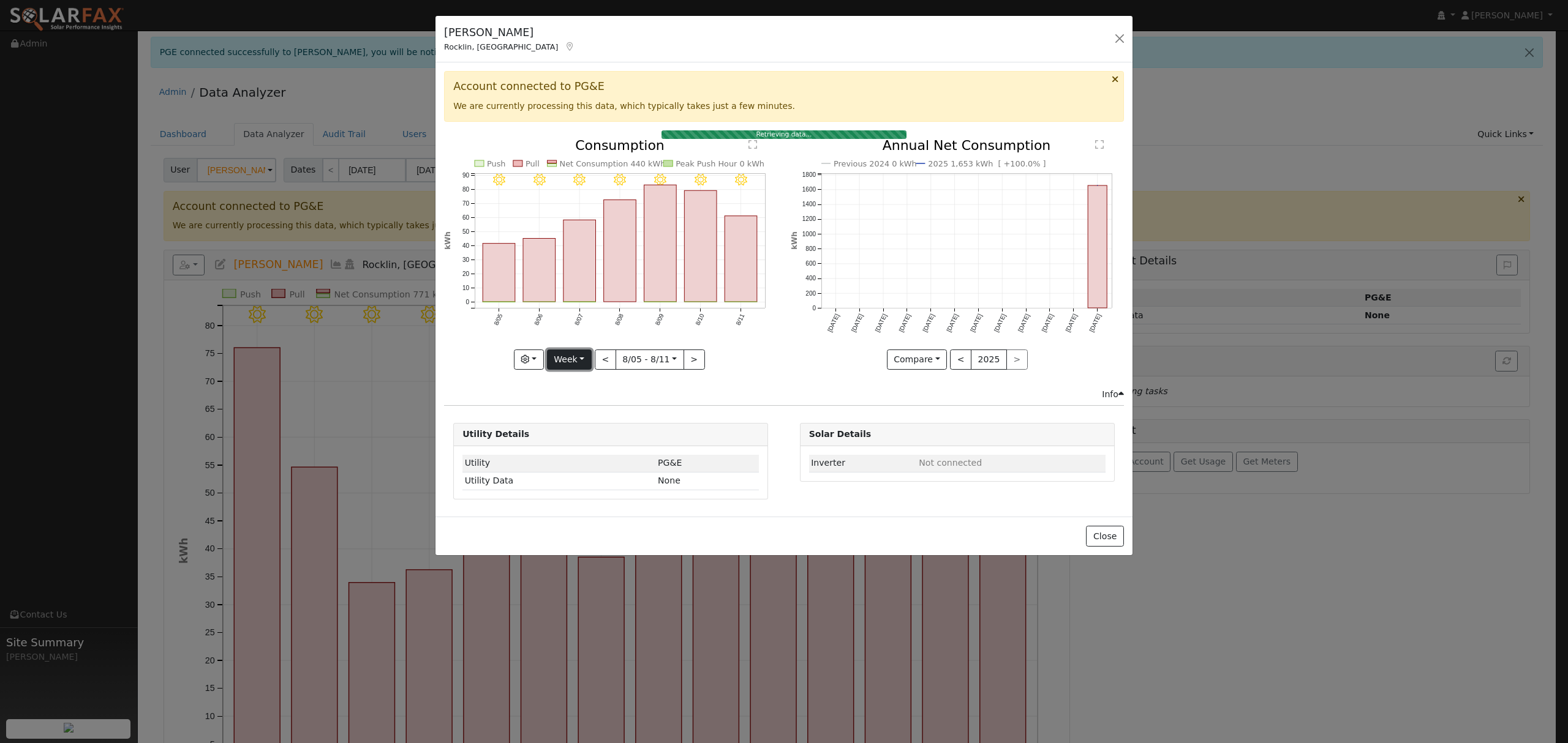
click at [574, 367] on button "Week" at bounding box center [569, 359] width 45 height 21
click at [589, 421] on link "Month" at bounding box center [590, 419] width 85 height 17
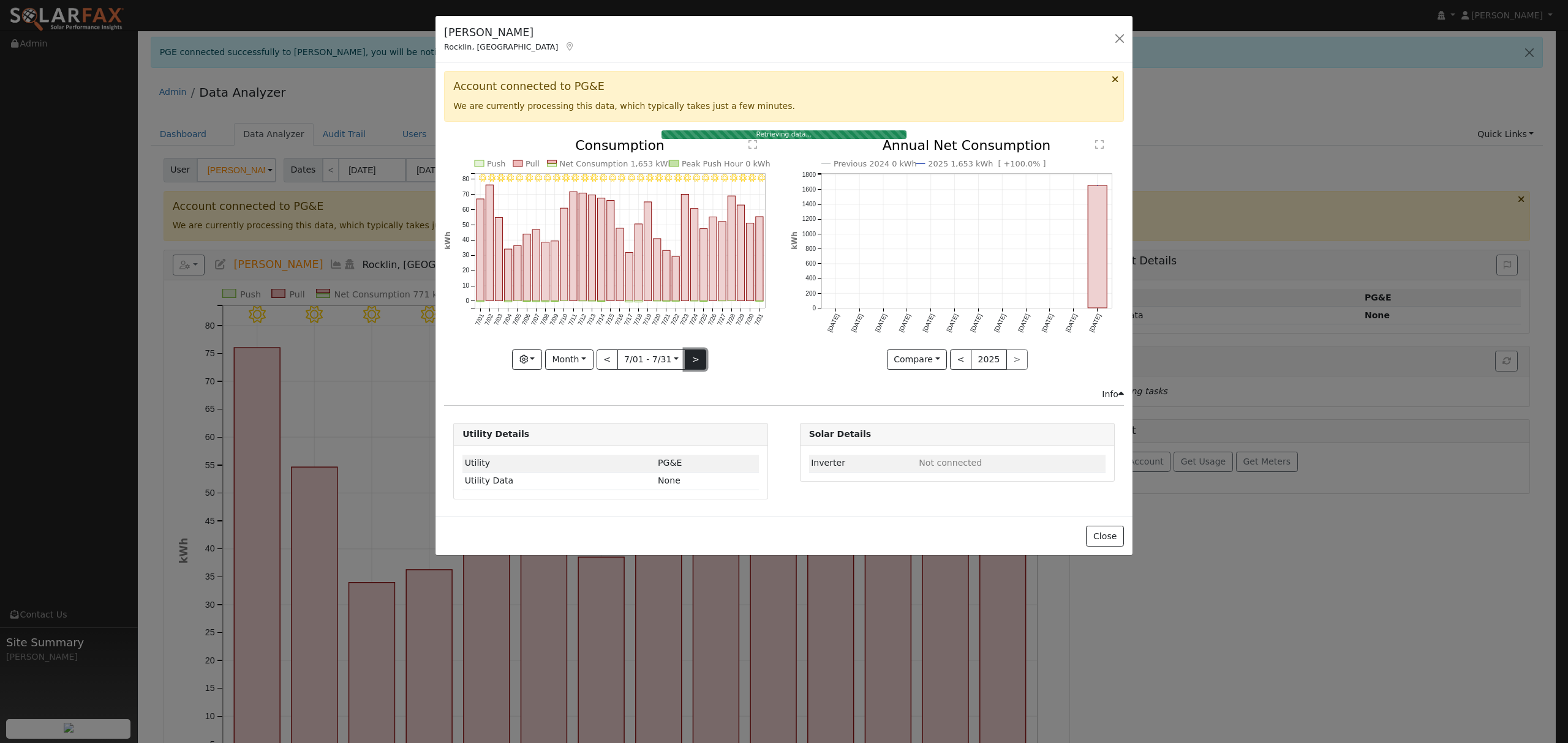
click at [696, 359] on button ">" at bounding box center [695, 359] width 22 height 21
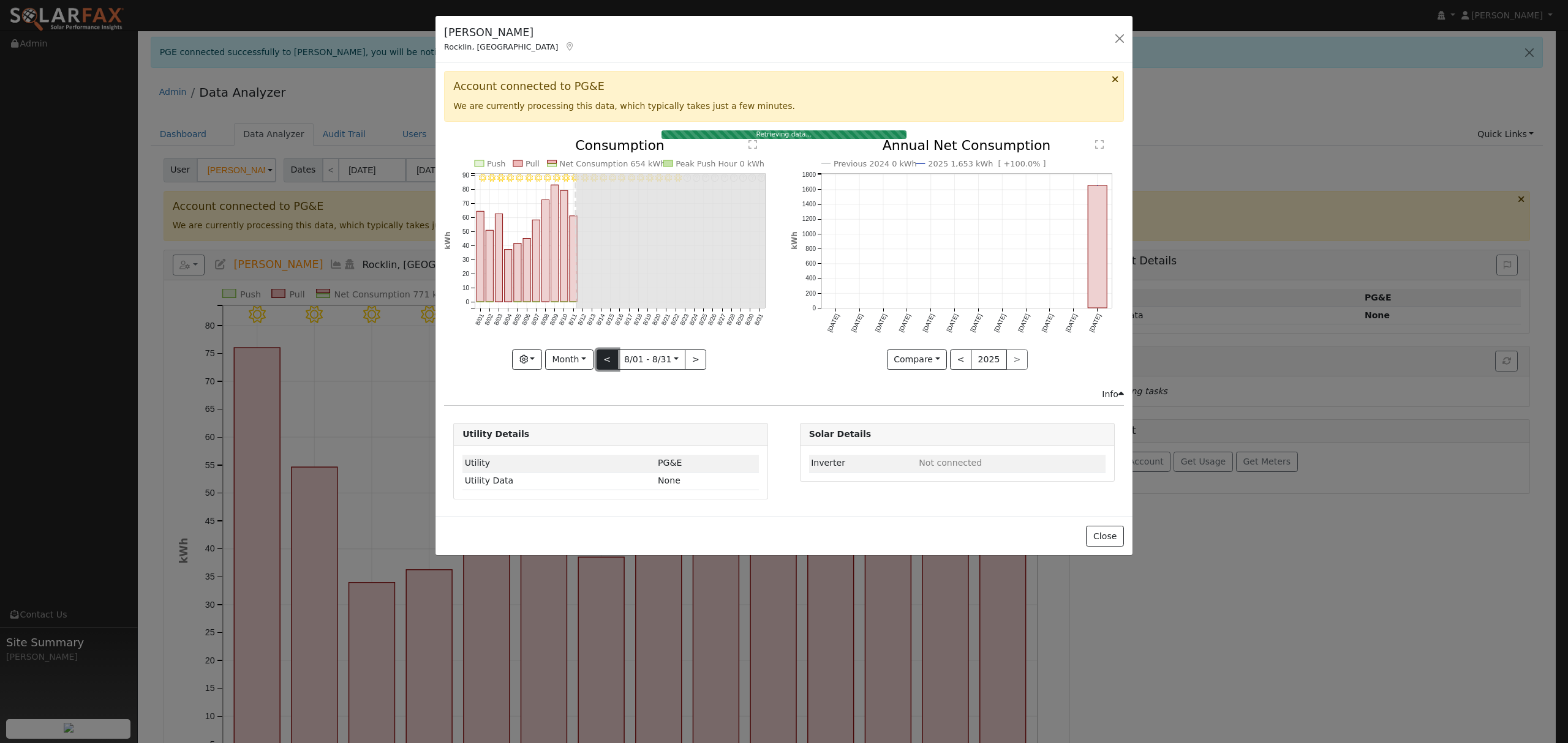
click at [605, 361] on button "<" at bounding box center [608, 359] width 22 height 21
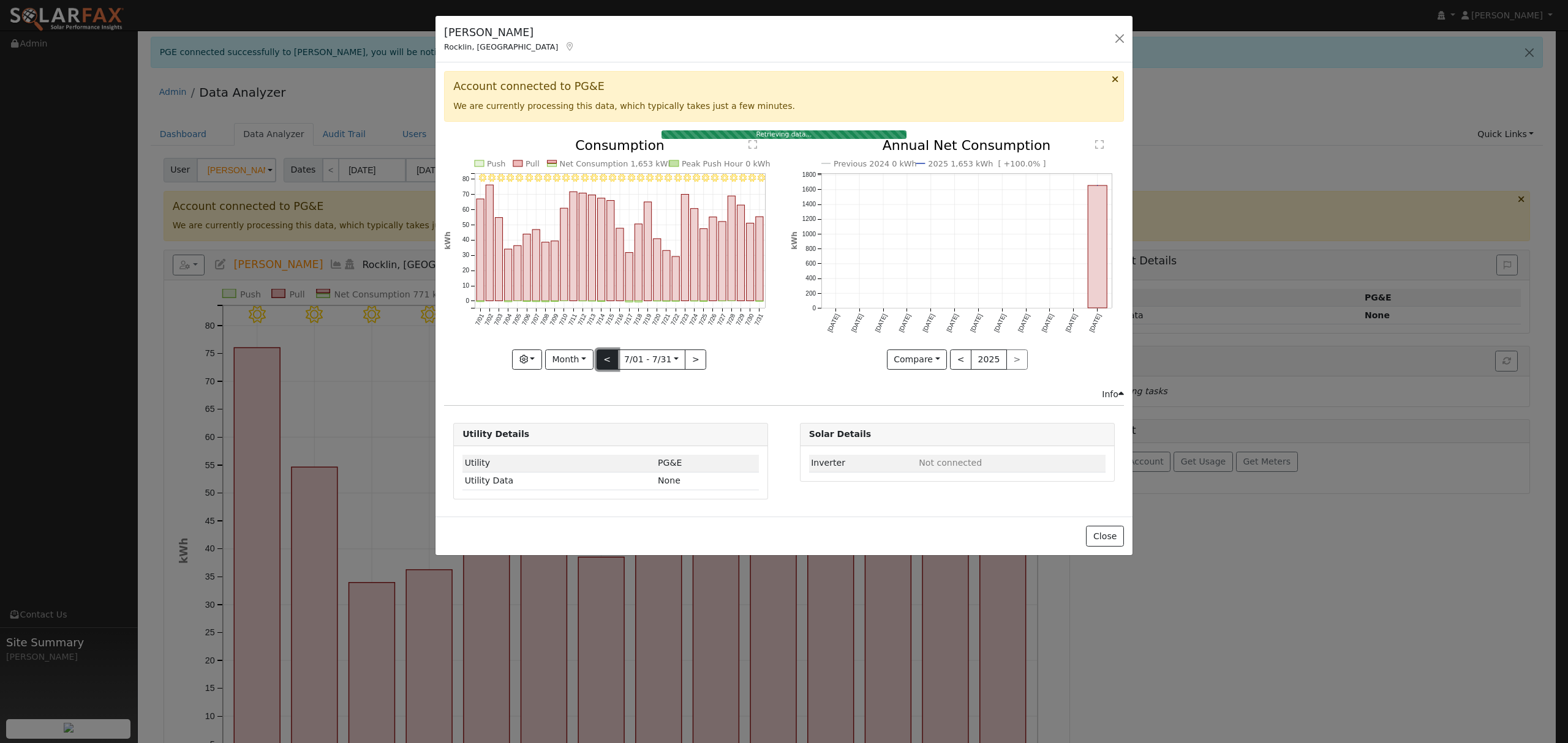
click at [610, 360] on button "<" at bounding box center [608, 359] width 22 height 21
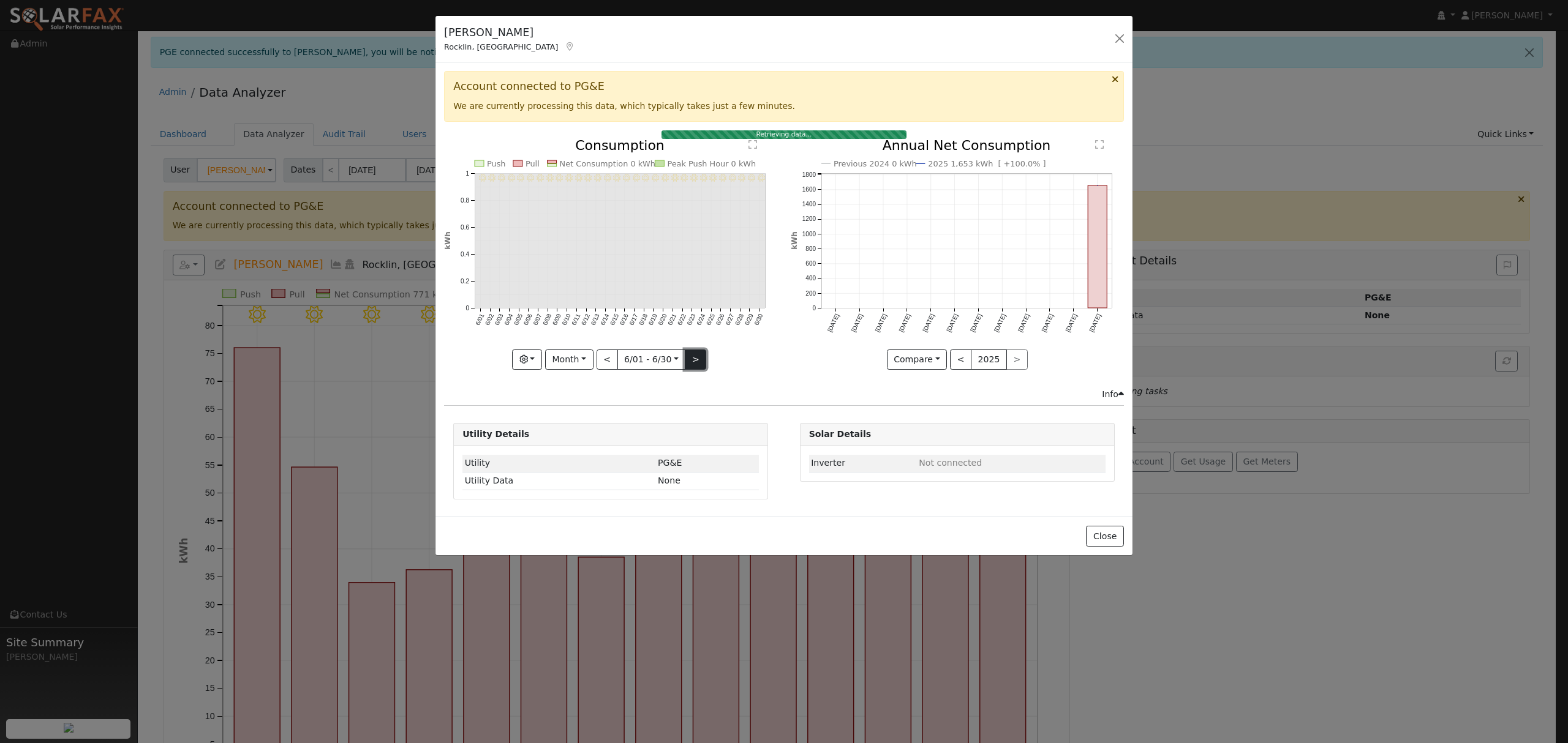
click at [687, 359] on button ">" at bounding box center [695, 359] width 22 height 21
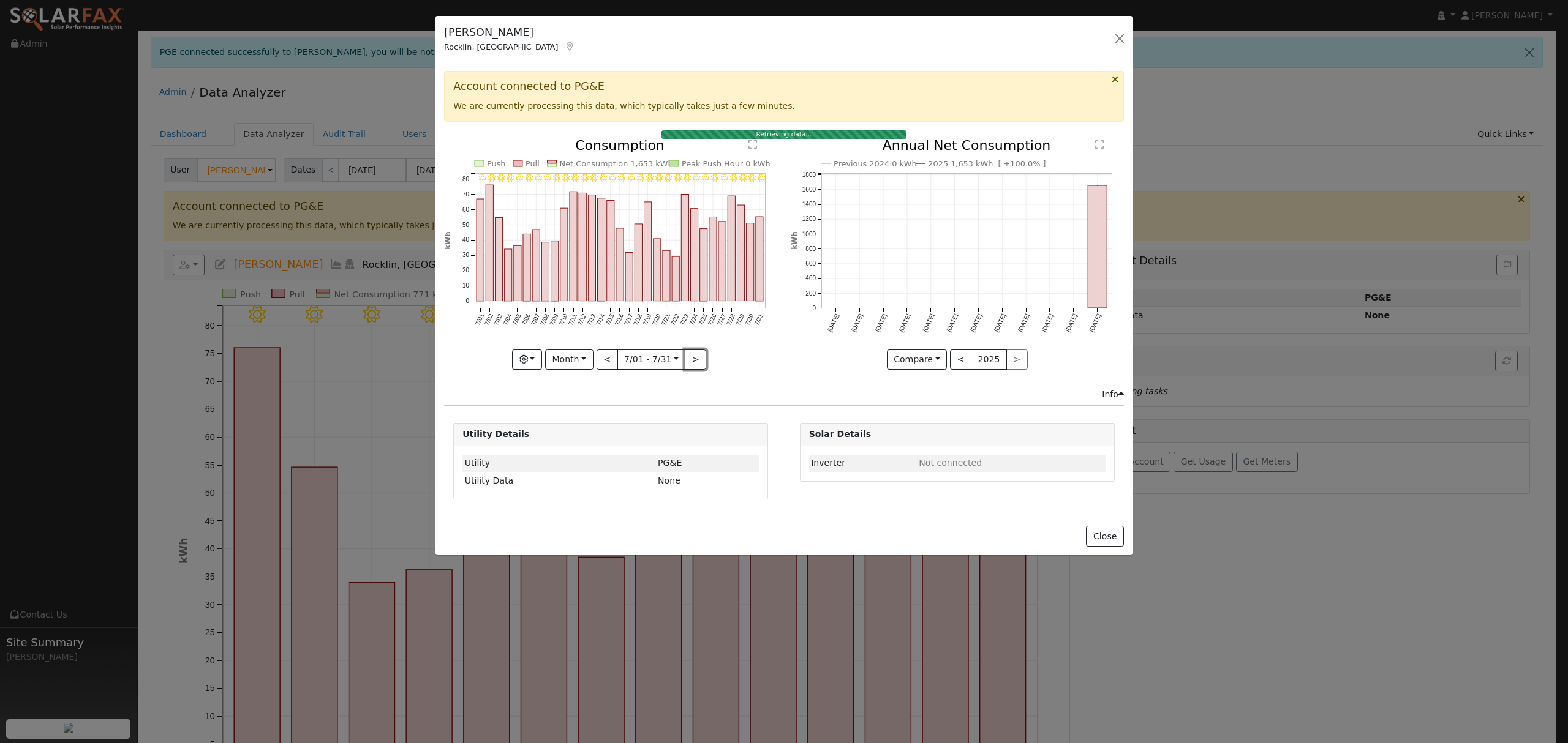
click at [689, 361] on button ">" at bounding box center [695, 359] width 22 height 21
type input "[DATE]"
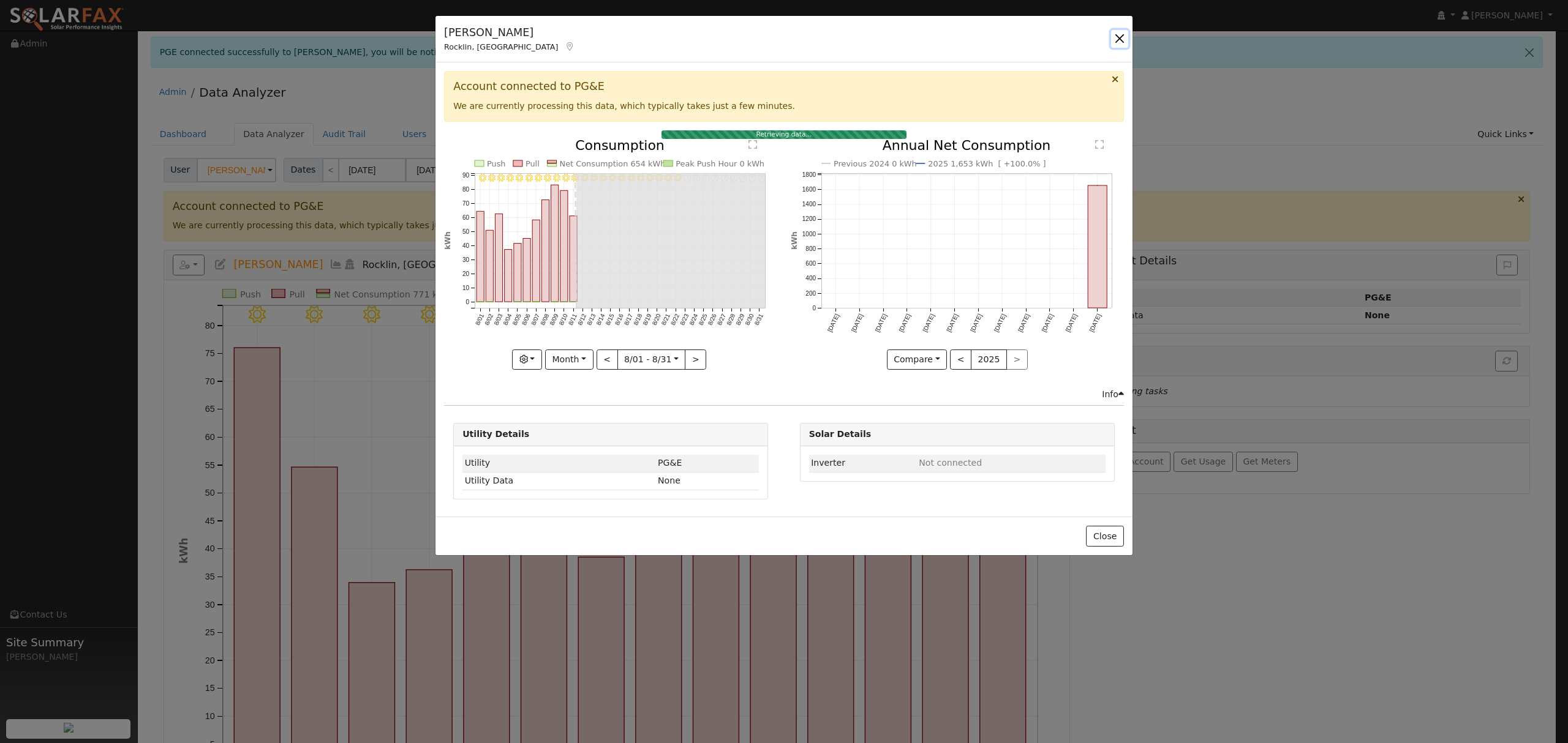
click at [1119, 39] on button "button" at bounding box center [1119, 38] width 17 height 17
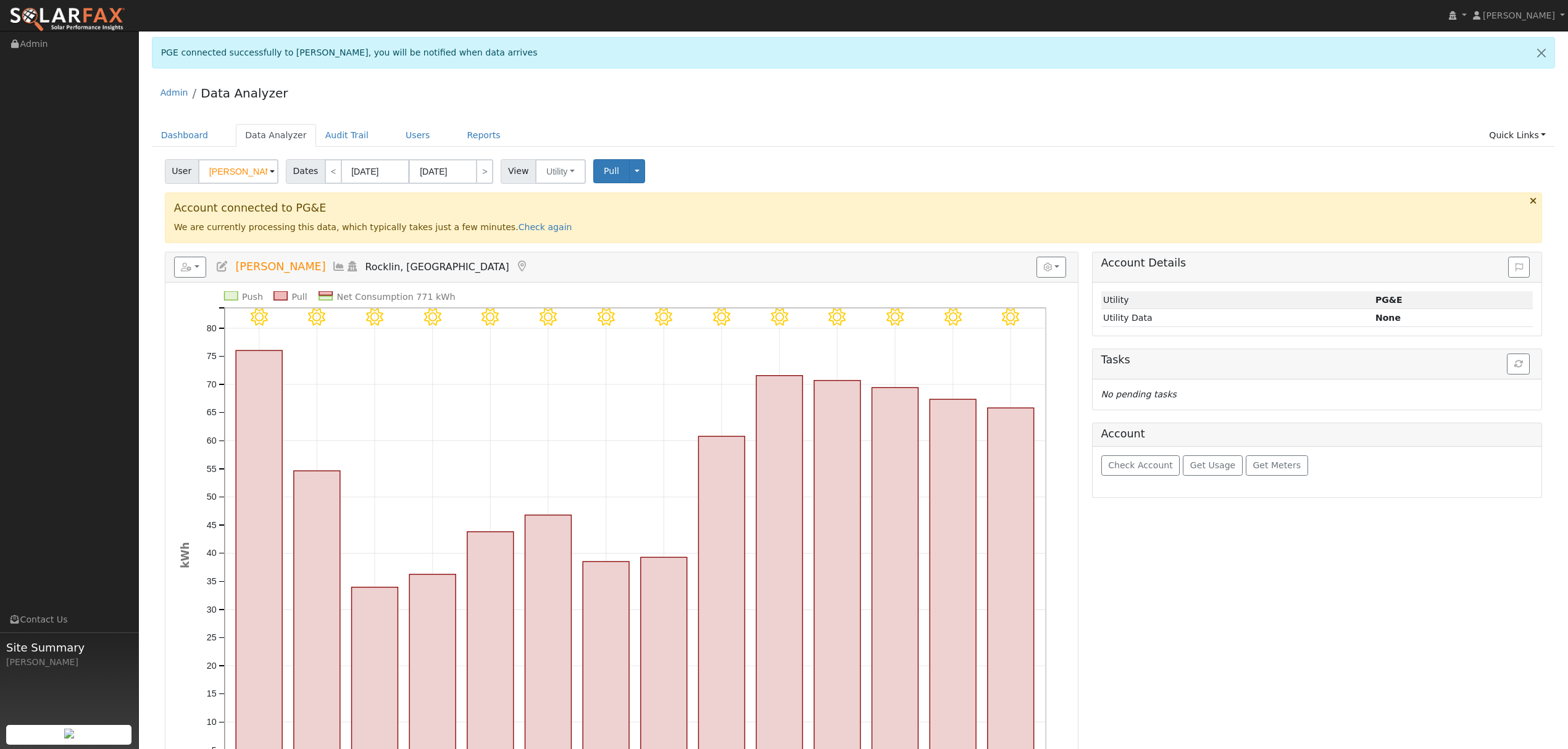
click at [333, 266] on icon at bounding box center [339, 266] width 14 height 11
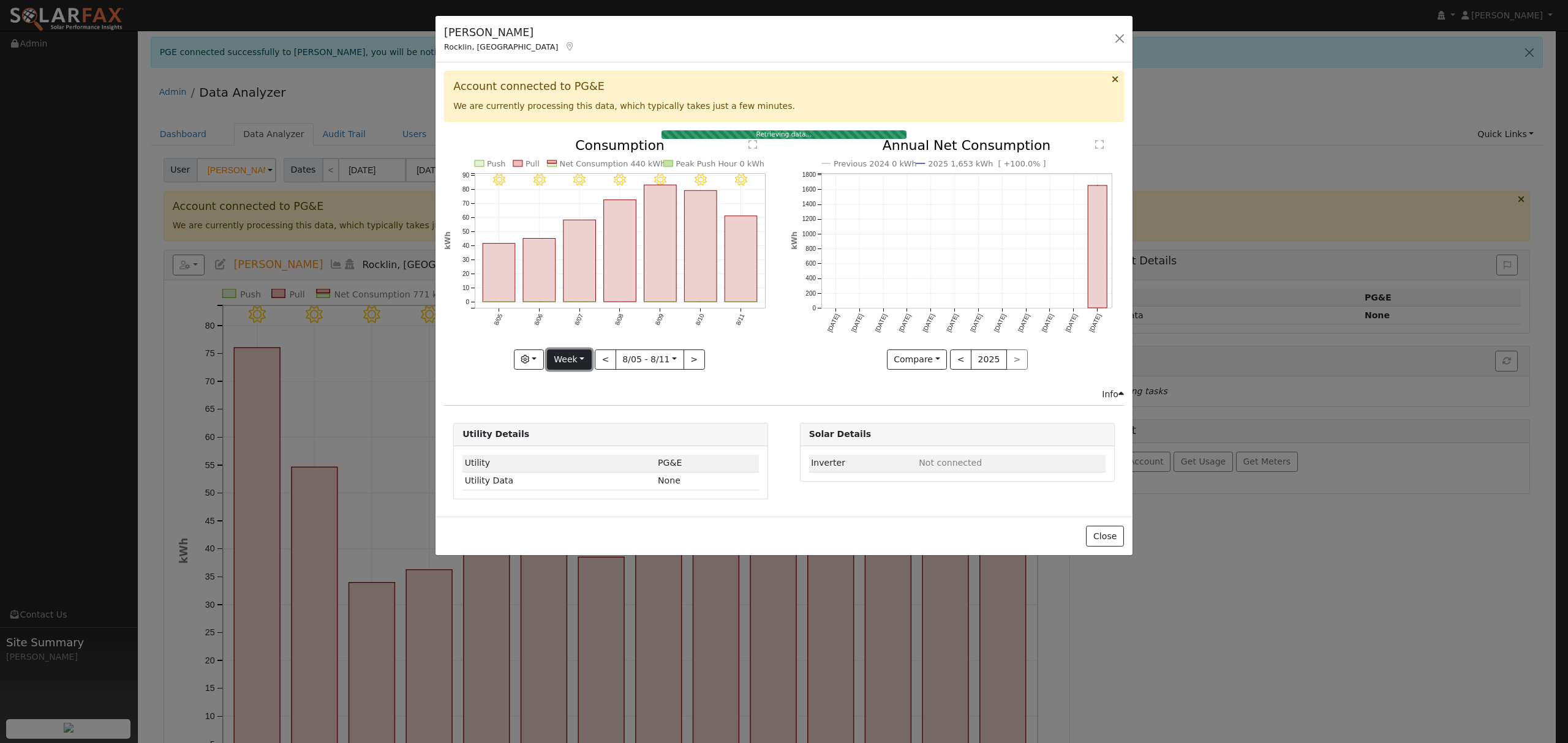
click at [582, 359] on button "Week" at bounding box center [569, 359] width 45 height 21
click at [578, 437] on link "Year" at bounding box center [590, 436] width 85 height 17
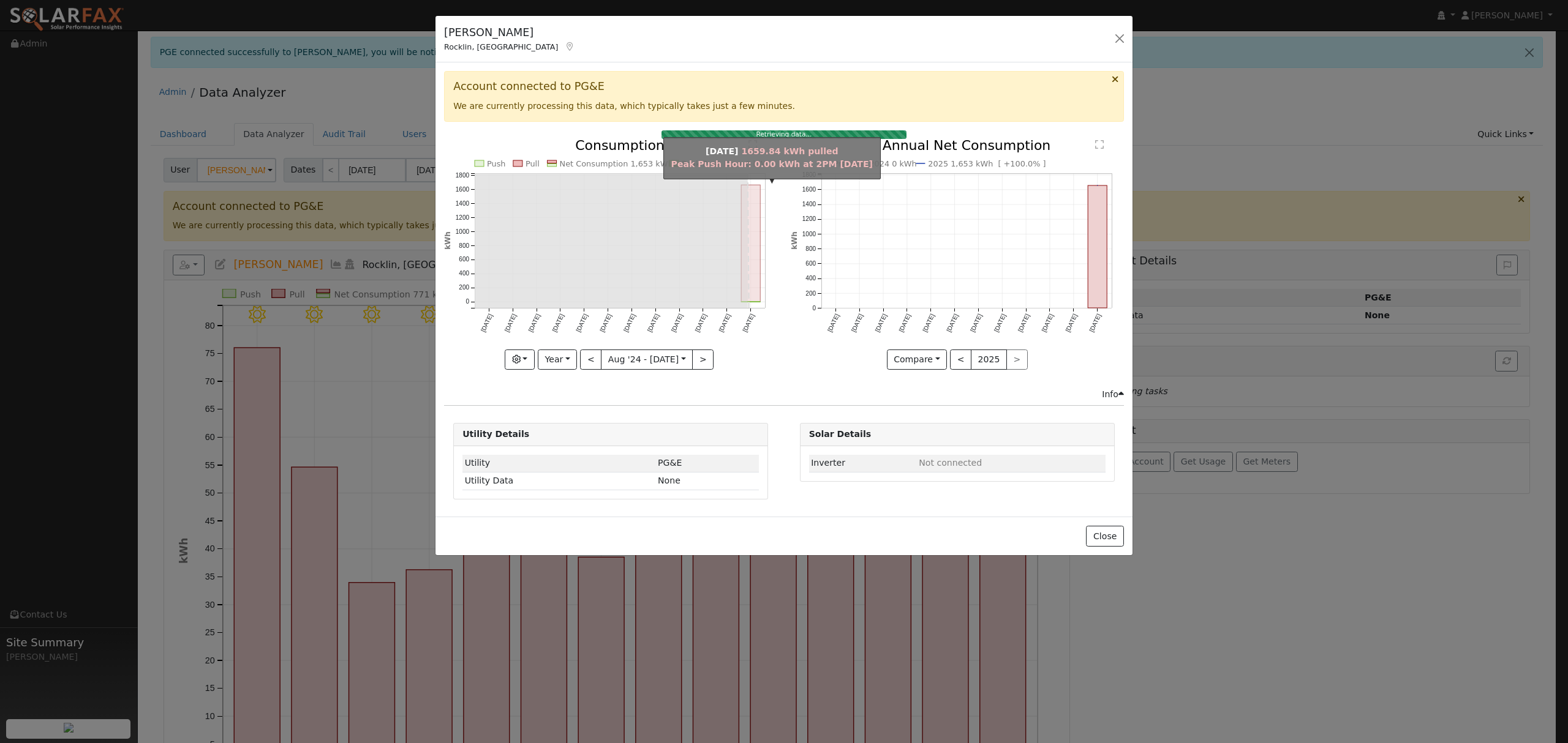
click at [752, 241] on rect "onclick=""" at bounding box center [751, 243] width 19 height 117
type input "[DATE]"
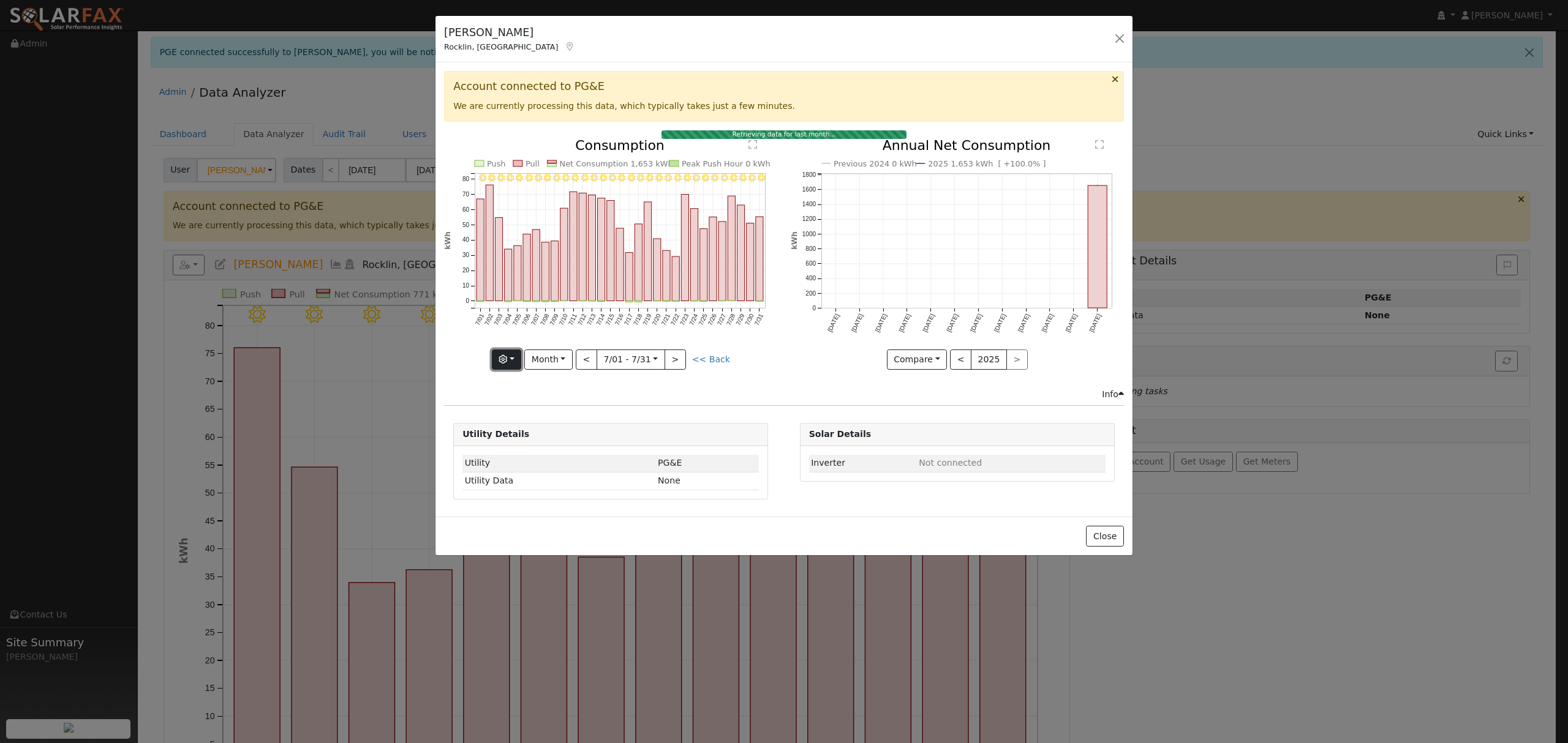
click at [517, 350] on button "button" at bounding box center [507, 359] width 30 height 21
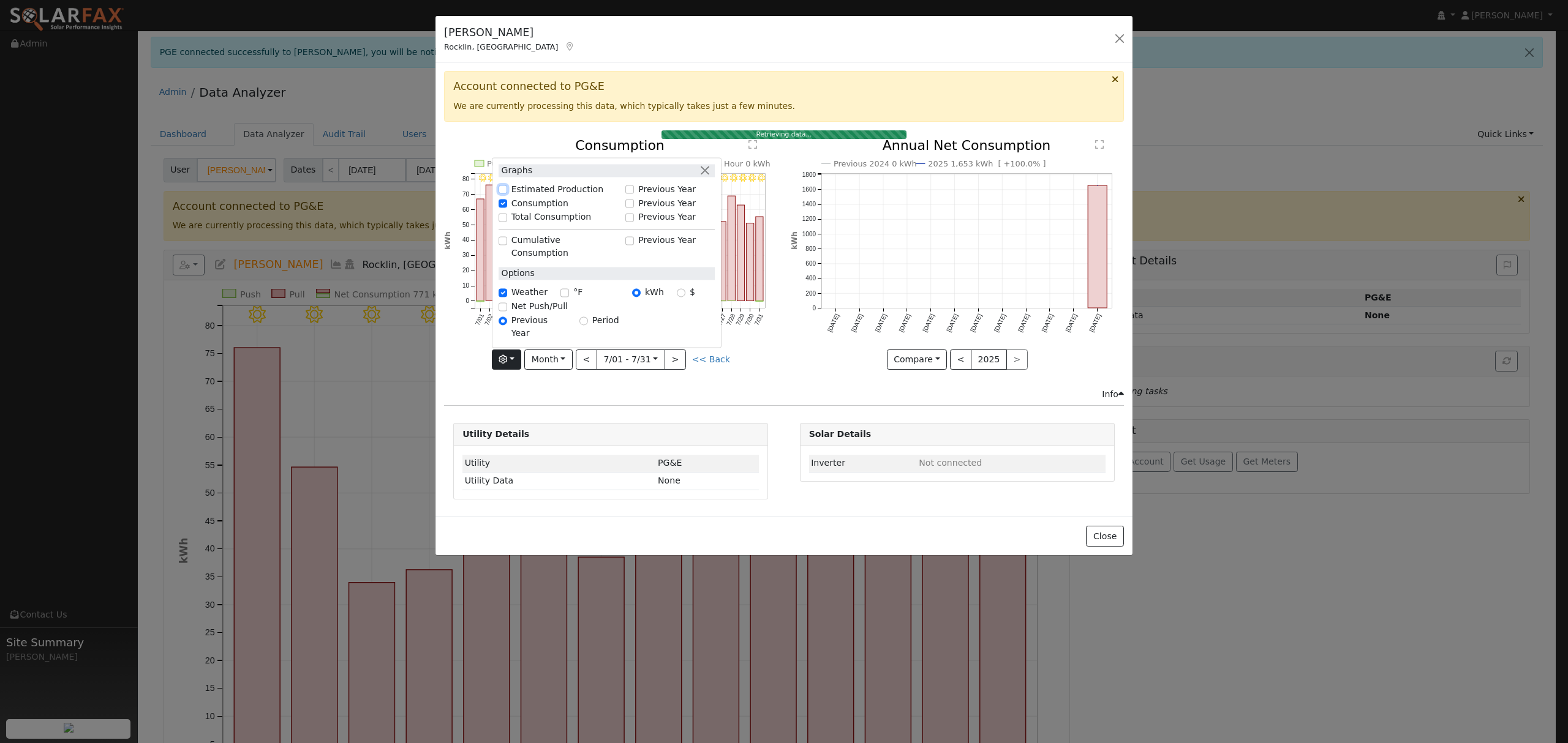
drag, startPoint x: 507, startPoint y: 217, endPoint x: 517, endPoint y: 235, distance: 20.6
click at [507, 194] on input "Estimated Production" at bounding box center [503, 190] width 9 height 9
checkbox input "true"
click at [779, 388] on div "7/31 - Clear 7/30 - Clear 7/29 - Clear 7/28 - Clear 7/27 - Clear 7/26 - Clear 7…" at bounding box center [611, 263] width 346 height 249
